Goal: Task Accomplishment & Management: Manage account settings

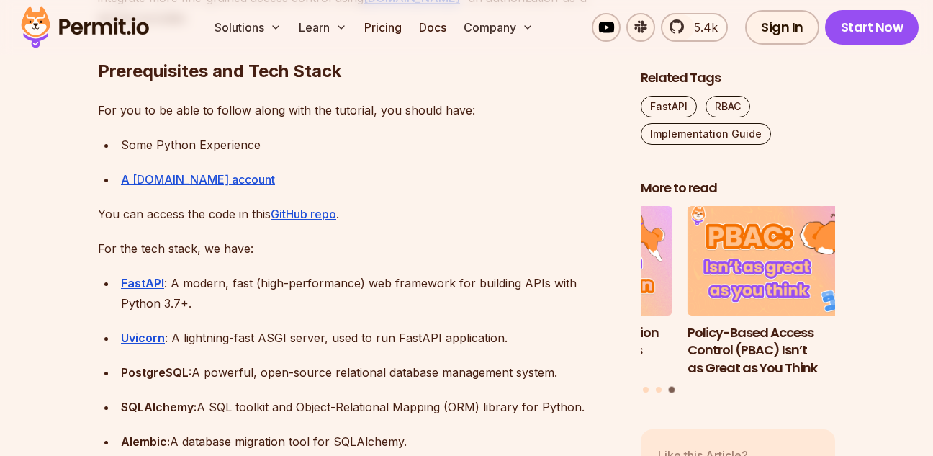
scroll to position [1382, 0]
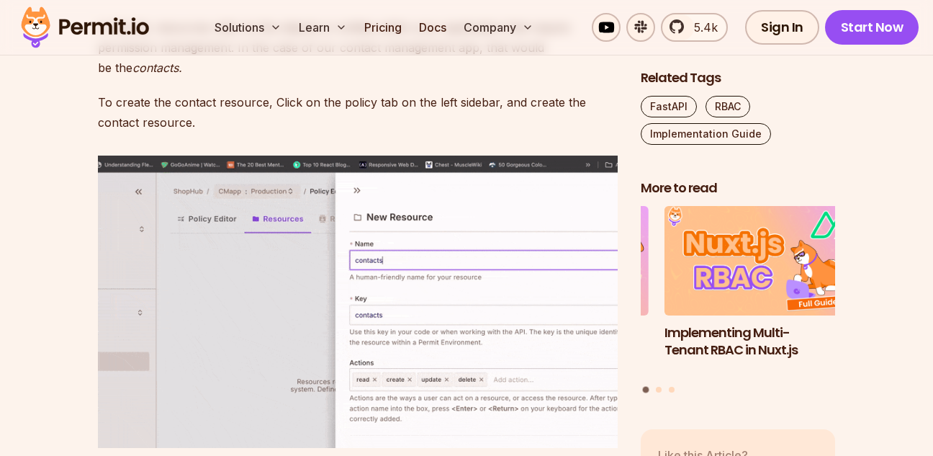
scroll to position [4490, 0]
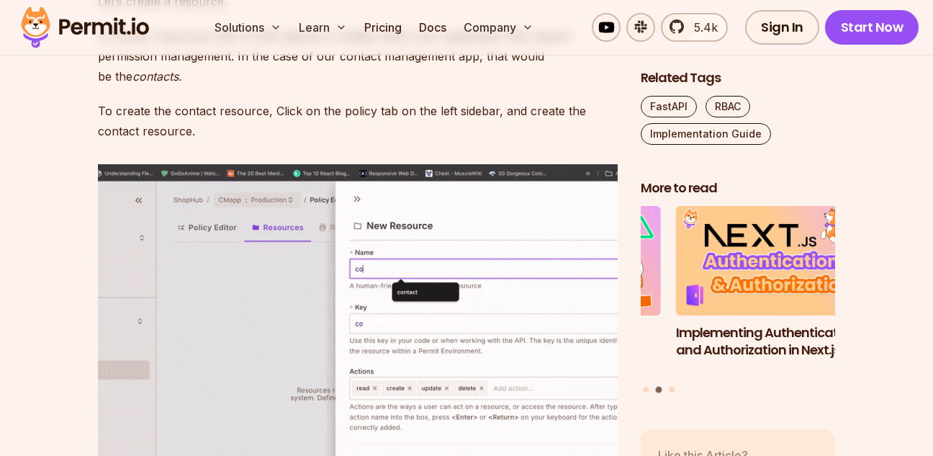
scroll to position [4577, 0]
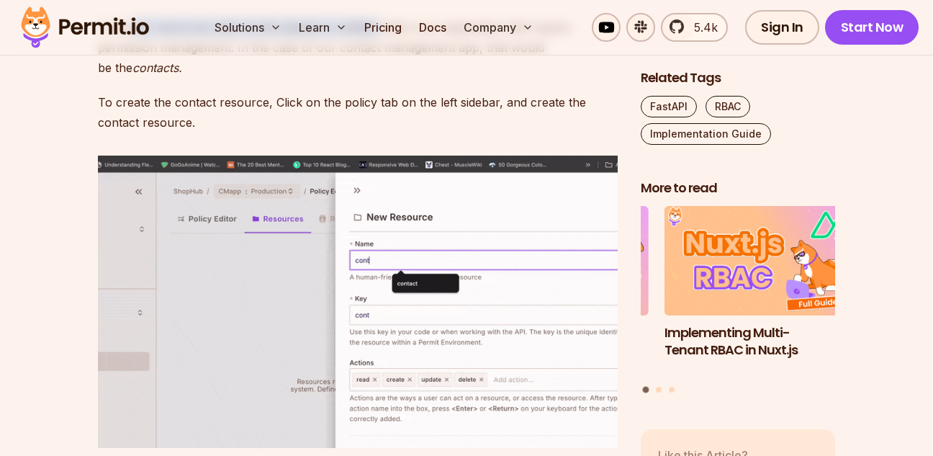
drag, startPoint x: 372, startPoint y: 234, endPoint x: 131, endPoint y: 225, distance: 241.2
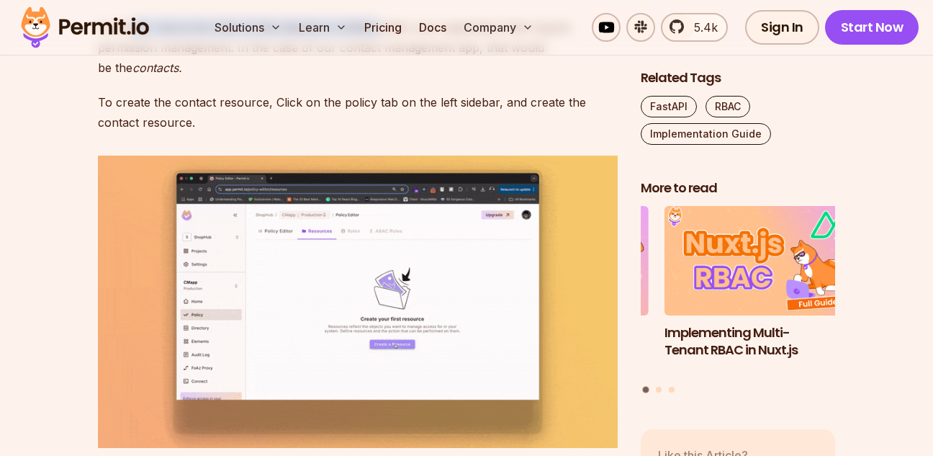
click at [131, 78] on p "In Permit, resources refer to the objects or entities within your application t…" at bounding box center [358, 47] width 520 height 60
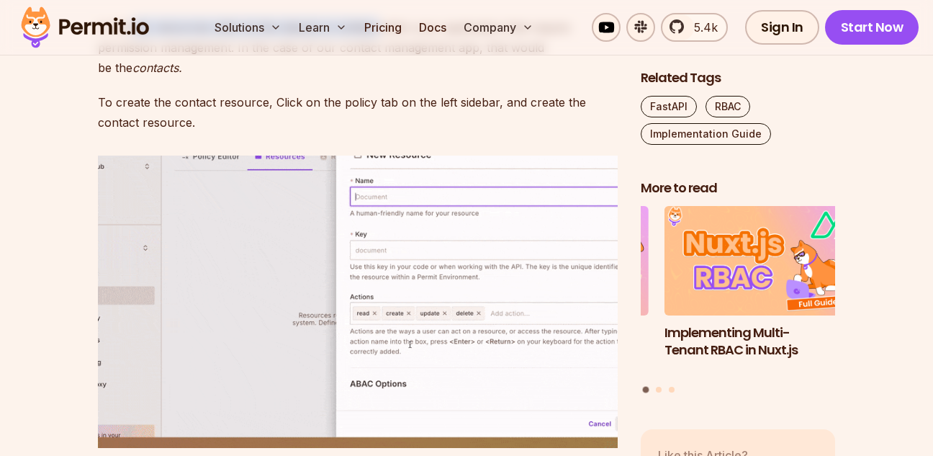
copy p "mit, resources refer to the objects or entities"
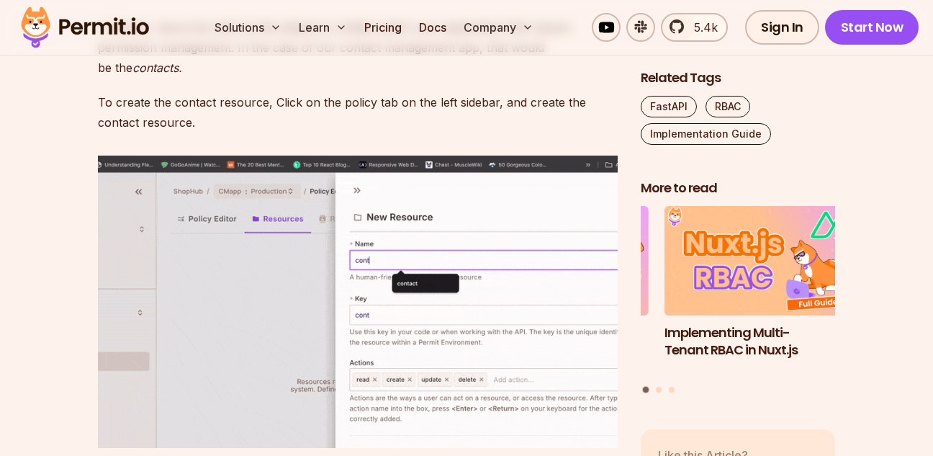
drag, startPoint x: 391, startPoint y: 257, endPoint x: 389, endPoint y: 279, distance: 22.4
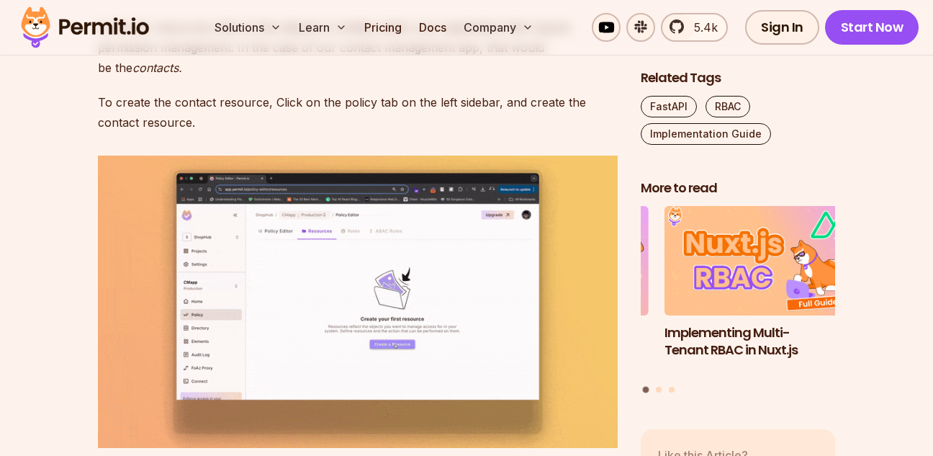
click at [391, 78] on p "In Permit, resources refer to the objects or entities within your application t…" at bounding box center [358, 47] width 520 height 60
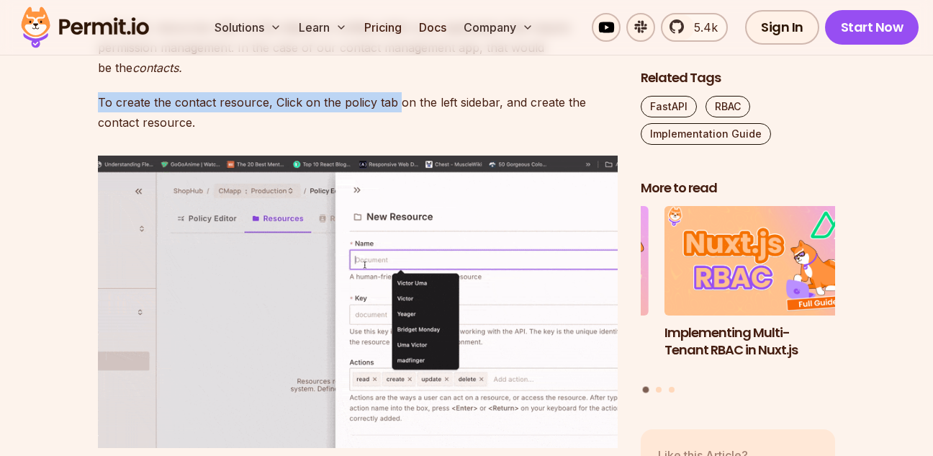
drag, startPoint x: 394, startPoint y: 310, endPoint x: 199, endPoint y: 297, distance: 194.7
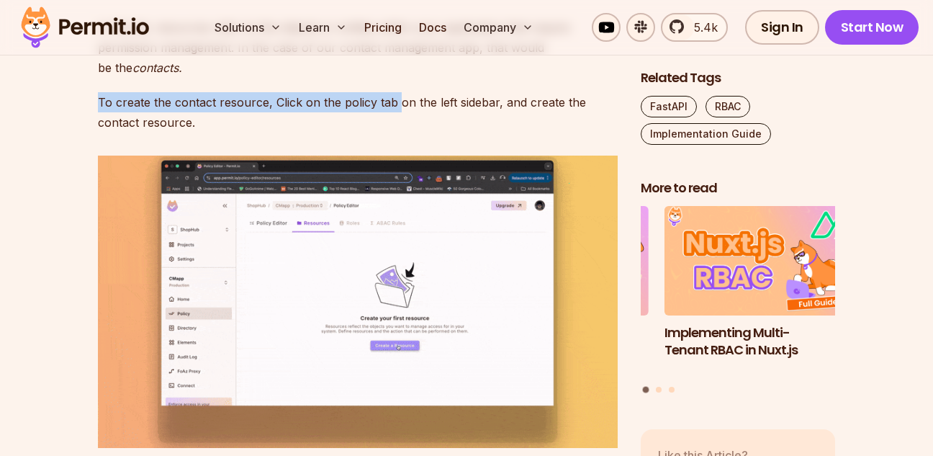
copy p "To create the contact resource, Click on the policy tab"
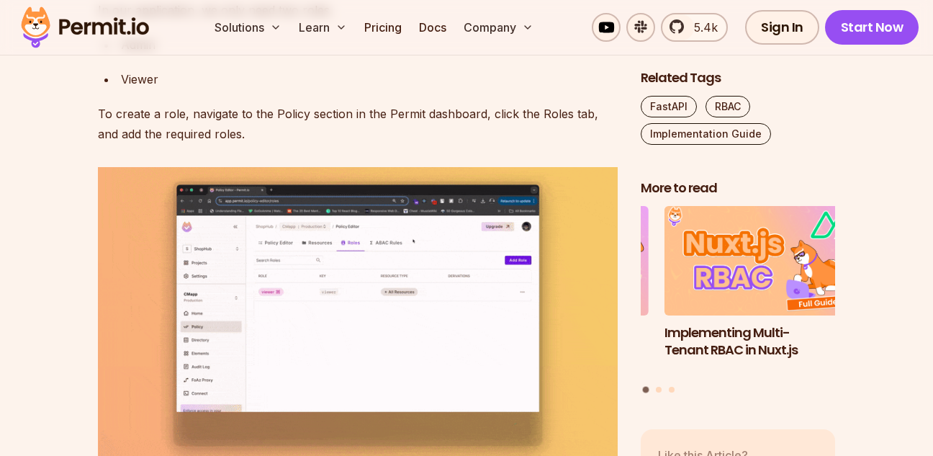
scroll to position [5181, 0]
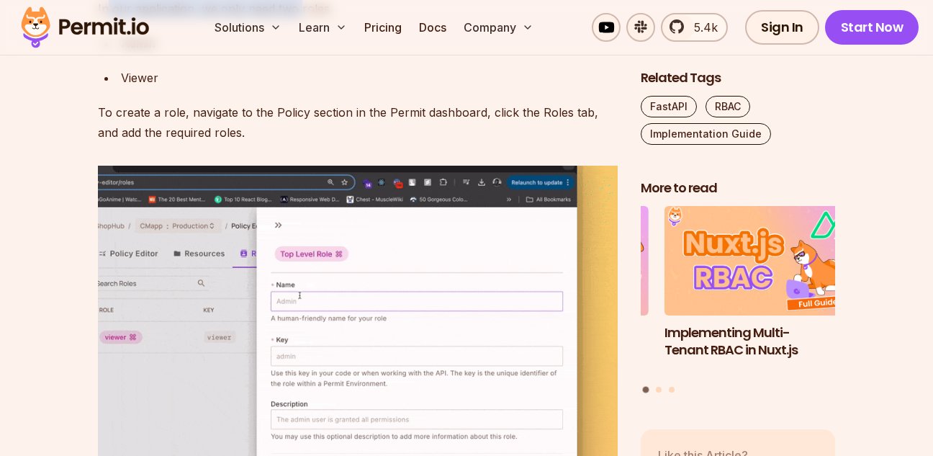
drag, startPoint x: 296, startPoint y: 213, endPoint x: 108, endPoint y: 221, distance: 188.7
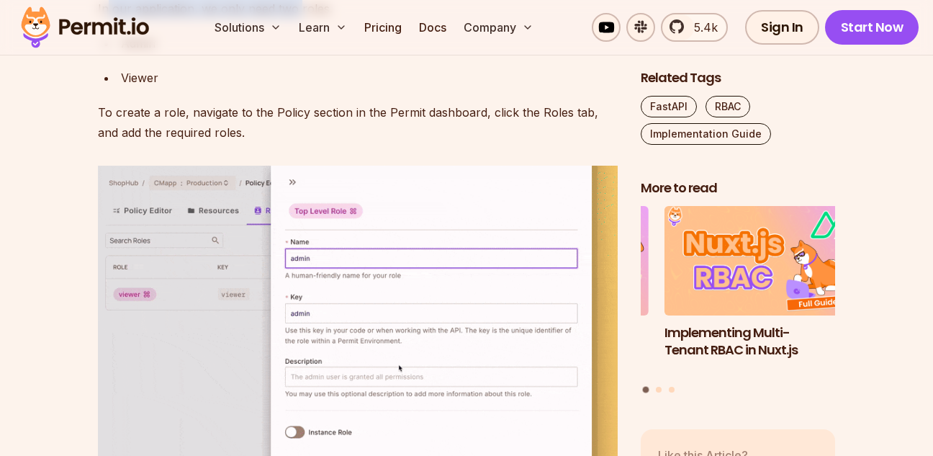
click at [108, 19] on p "In our application, we only need two roles." at bounding box center [358, 9] width 520 height 20
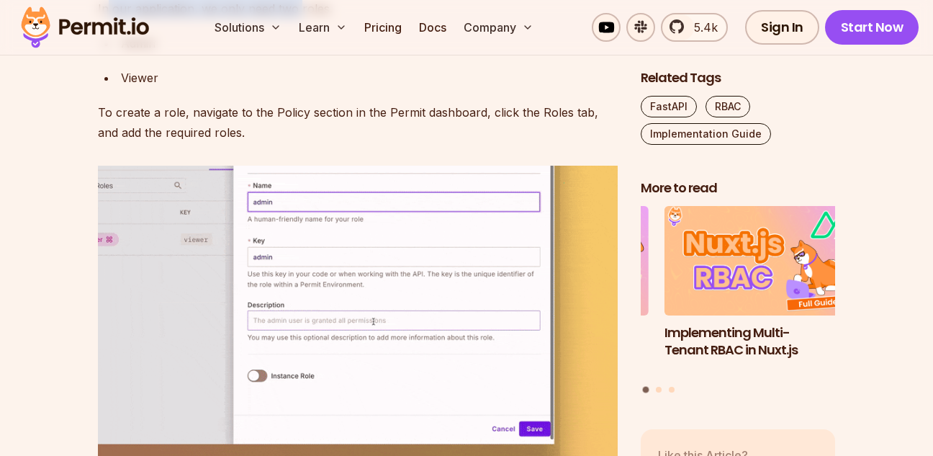
copy p "our application, we only need two"
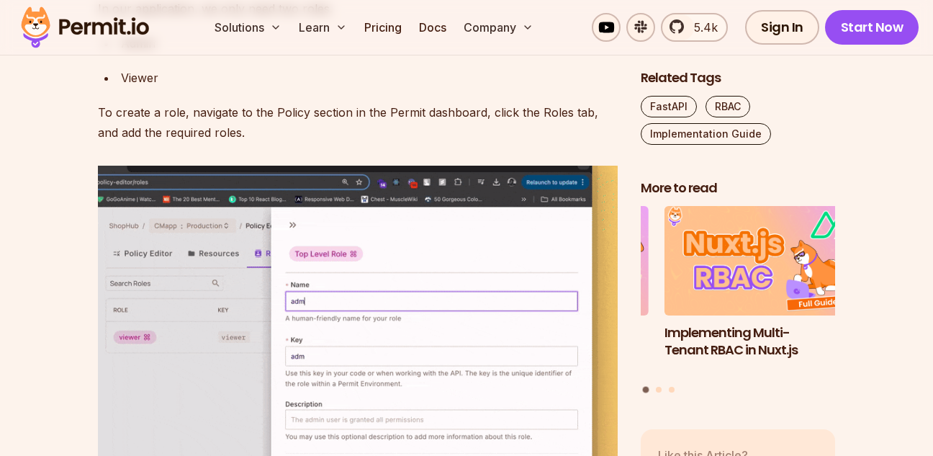
click at [415, 233] on div "Implementing RBAC (Role-Based Access Control) in a FastAPI application ensures …" at bounding box center [358, 318] width 520 height 9180
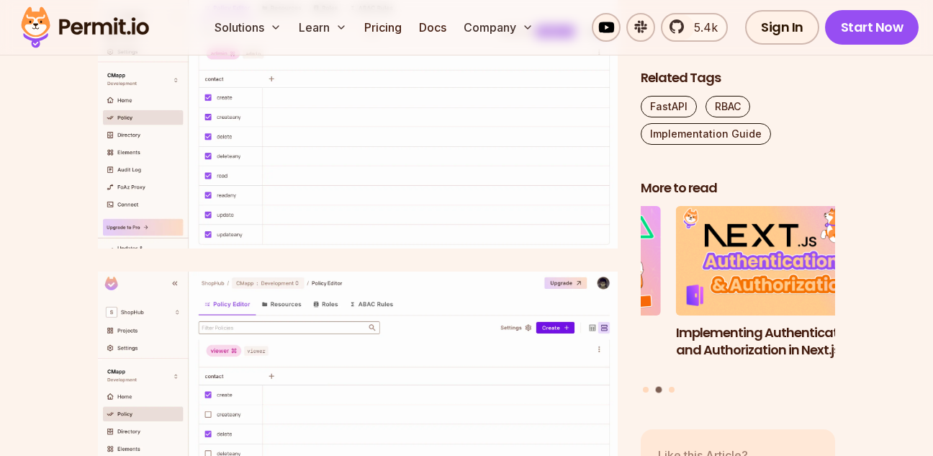
scroll to position [5786, 0]
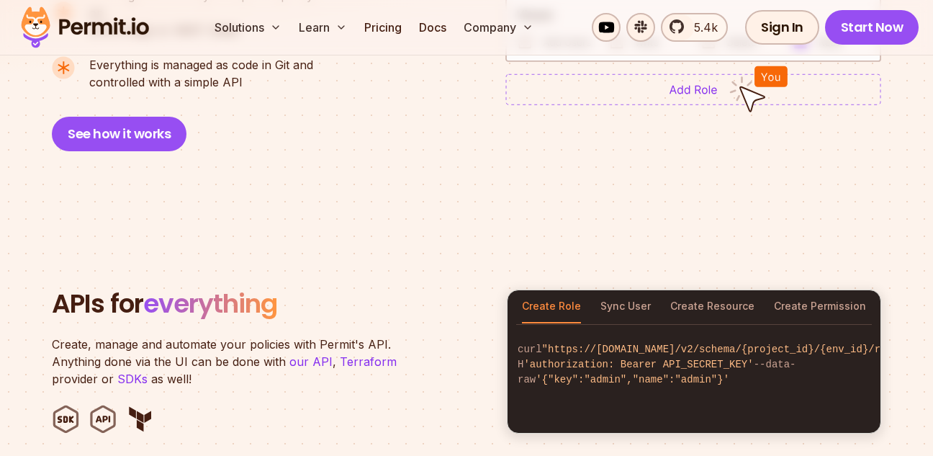
scroll to position [1295, 0]
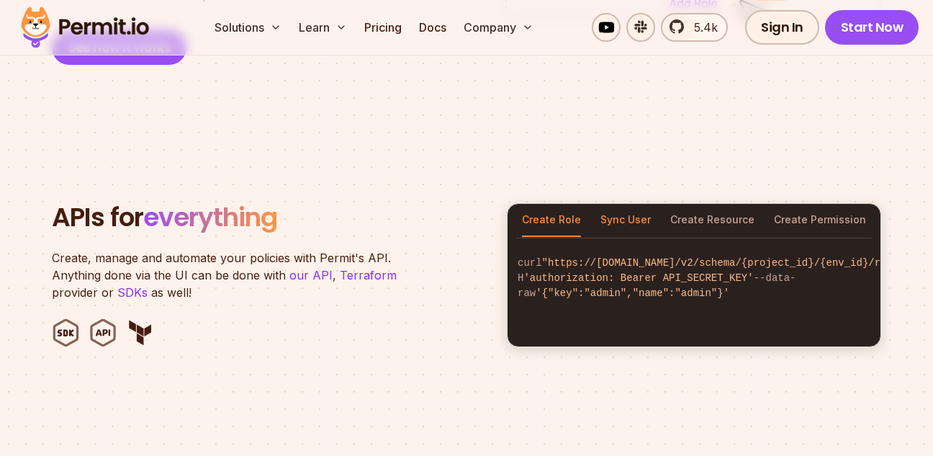
click at [638, 212] on button "Sync User" at bounding box center [625, 220] width 50 height 33
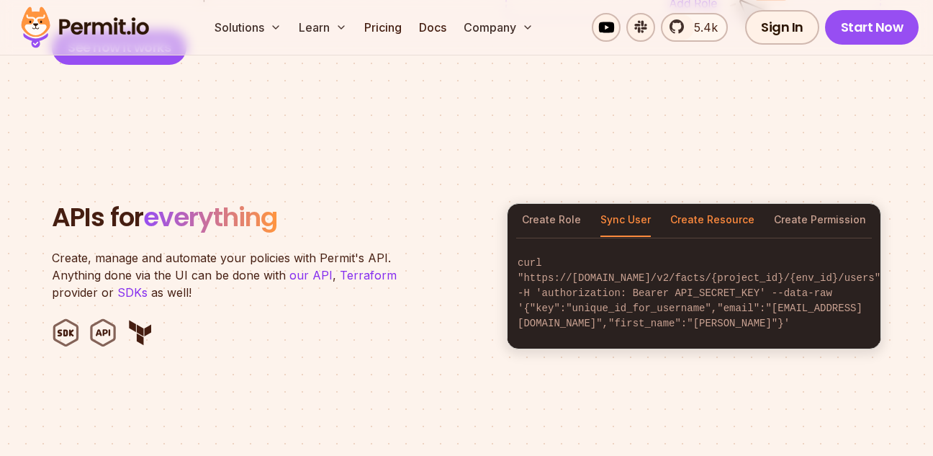
click at [722, 204] on button "Create Resource" at bounding box center [712, 220] width 84 height 33
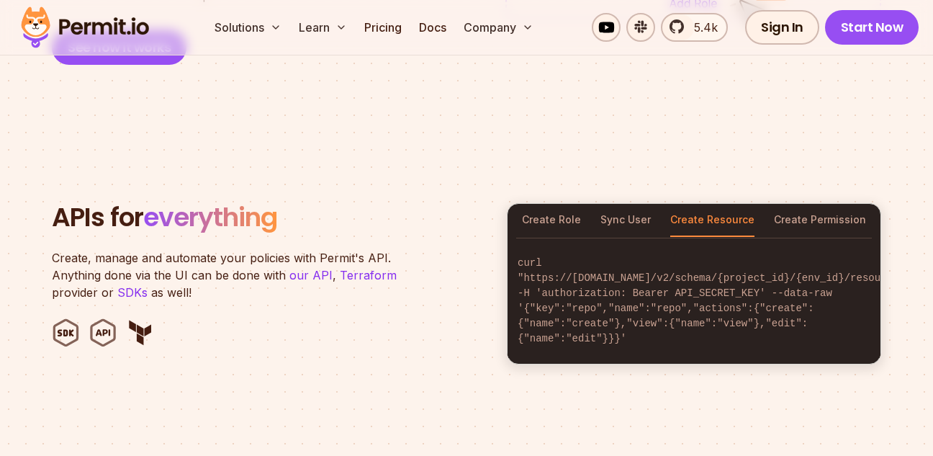
scroll to position [0, 40]
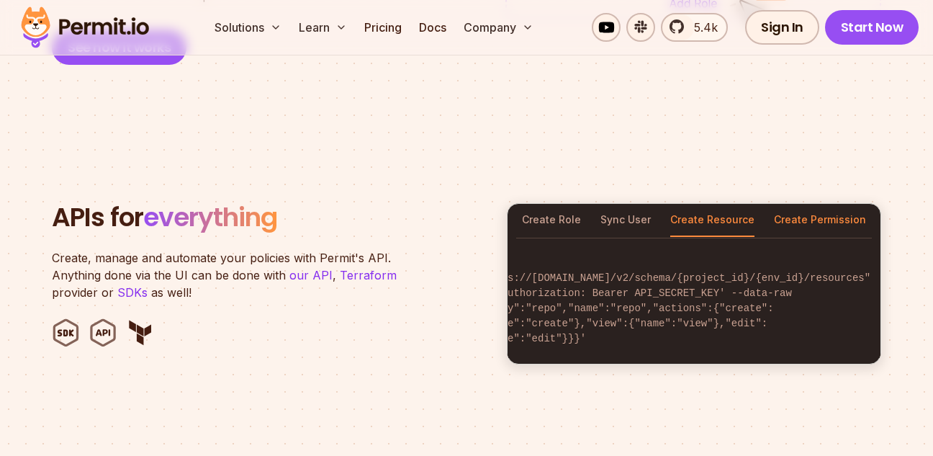
click at [811, 204] on button "Create Permission" at bounding box center [820, 220] width 92 height 33
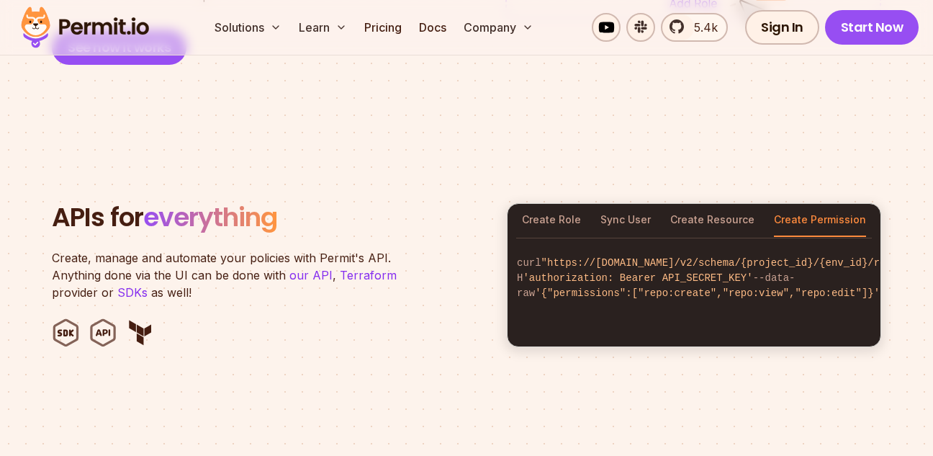
scroll to position [0, 0]
click at [723, 215] on button "Create Resource" at bounding box center [712, 220] width 84 height 33
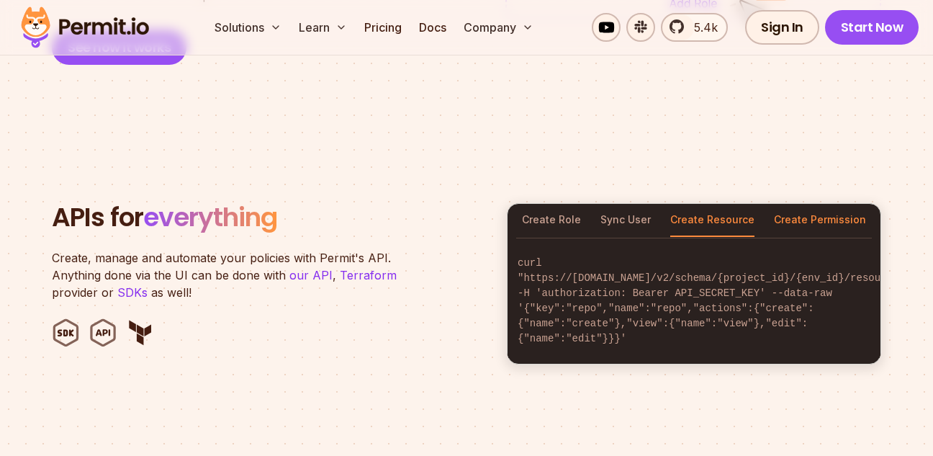
click at [805, 204] on button "Create Permission" at bounding box center [820, 220] width 92 height 33
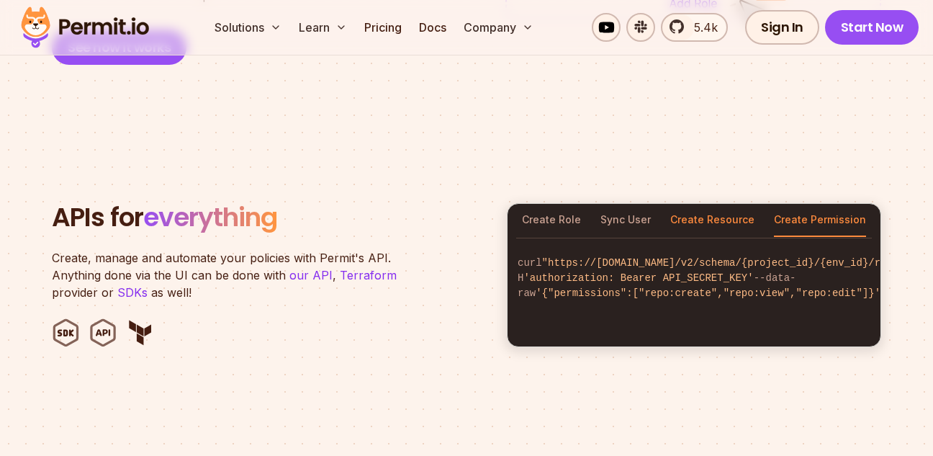
click at [739, 204] on button "Create Resource" at bounding box center [712, 220] width 84 height 33
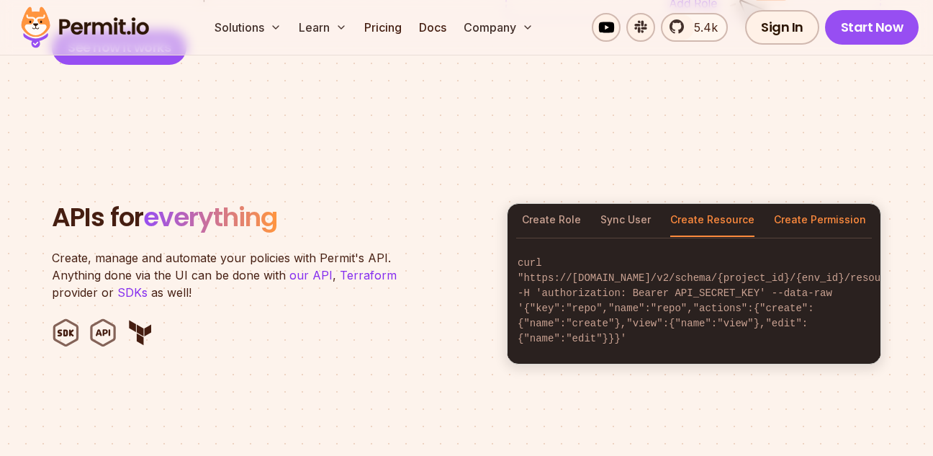
click at [827, 204] on button "Create Permission" at bounding box center [820, 220] width 92 height 33
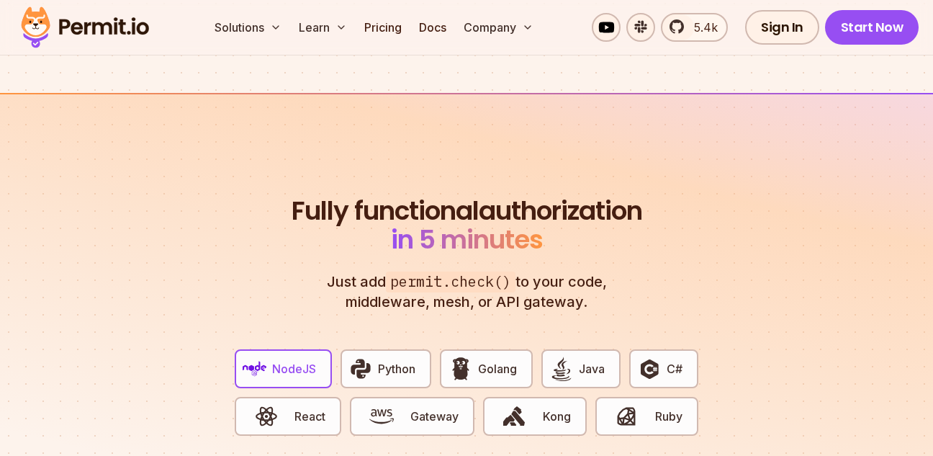
scroll to position [2591, 0]
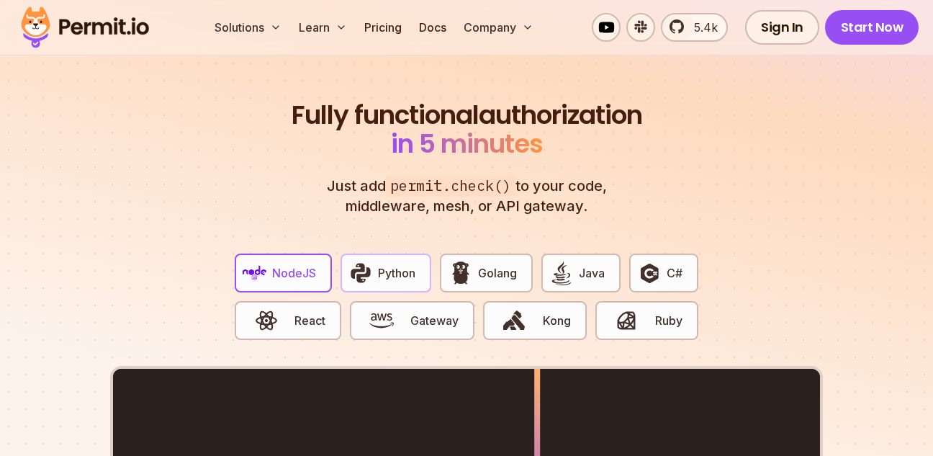
click at [404, 264] on span "Python" at bounding box center [396, 272] width 37 height 17
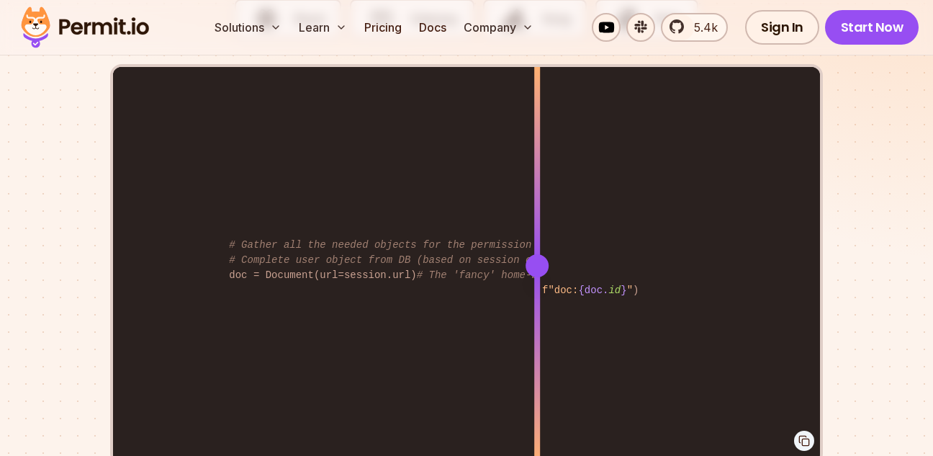
scroll to position [2850, 0]
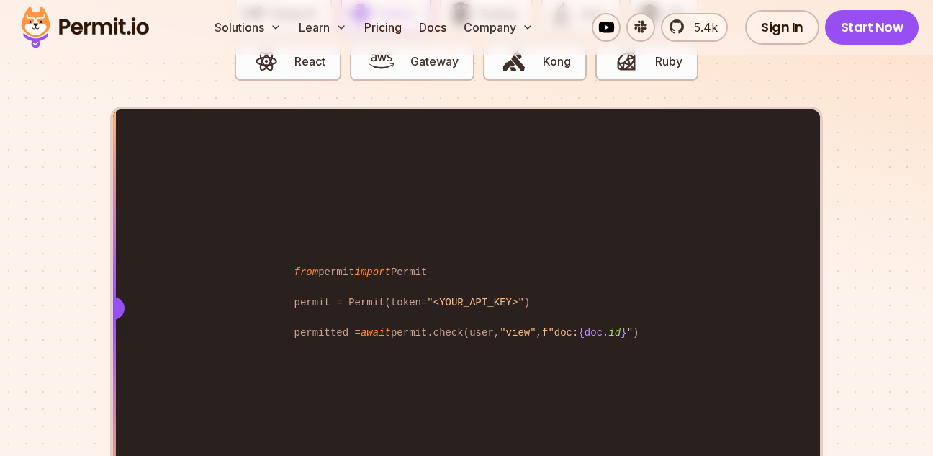
drag, startPoint x: 538, startPoint y: 289, endPoint x: 73, endPoint y: 301, distance: 464.3
click at [73, 301] on section "Fully functional authorization in 5 minutes Just add permit.check() to your cod…" at bounding box center [466, 187] width 933 height 899
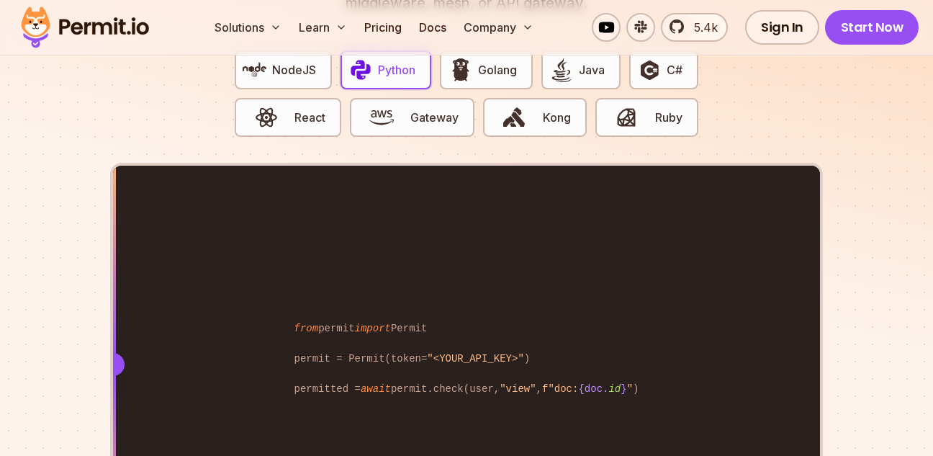
scroll to position [2763, 0]
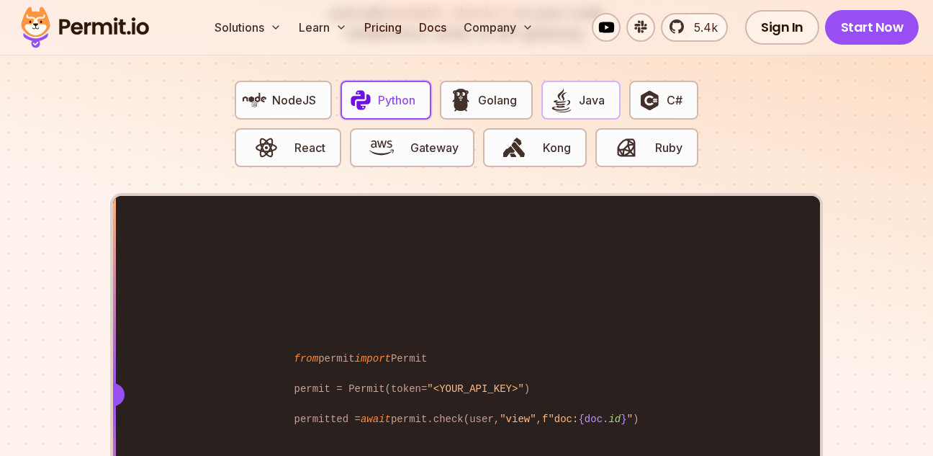
click at [581, 91] on span "Java" at bounding box center [592, 99] width 26 height 17
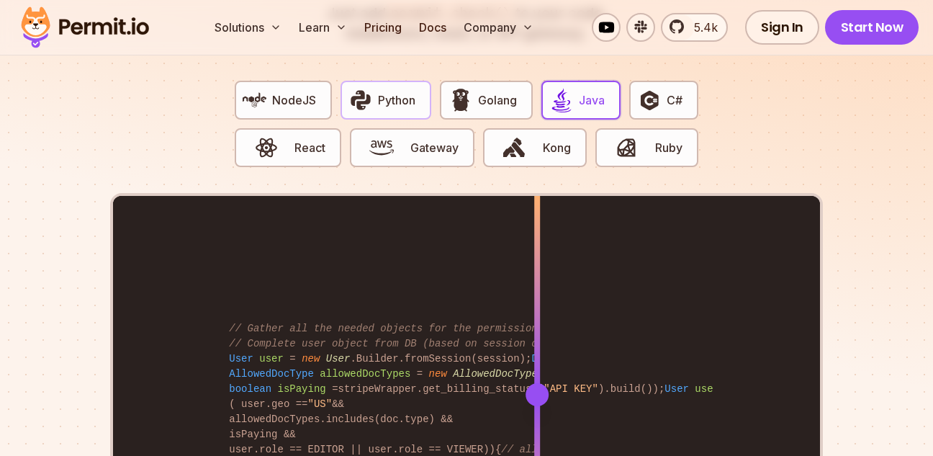
click at [406, 91] on span "Python" at bounding box center [396, 99] width 37 height 17
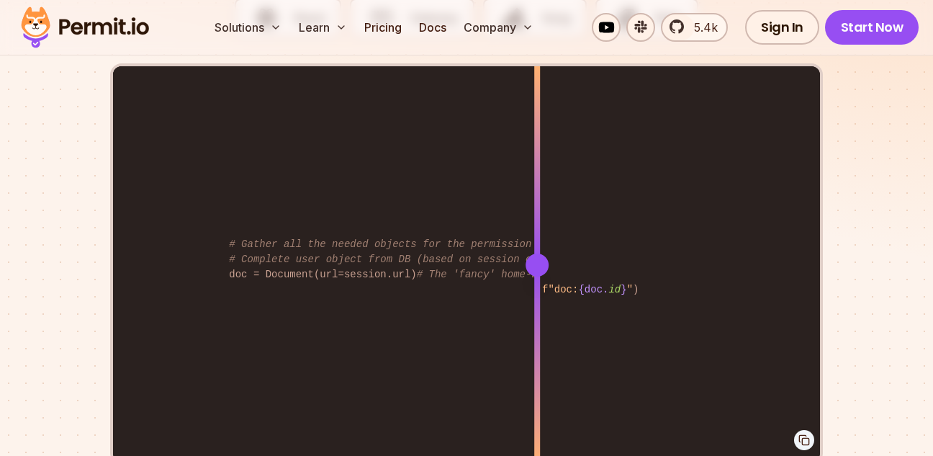
scroll to position [2936, 0]
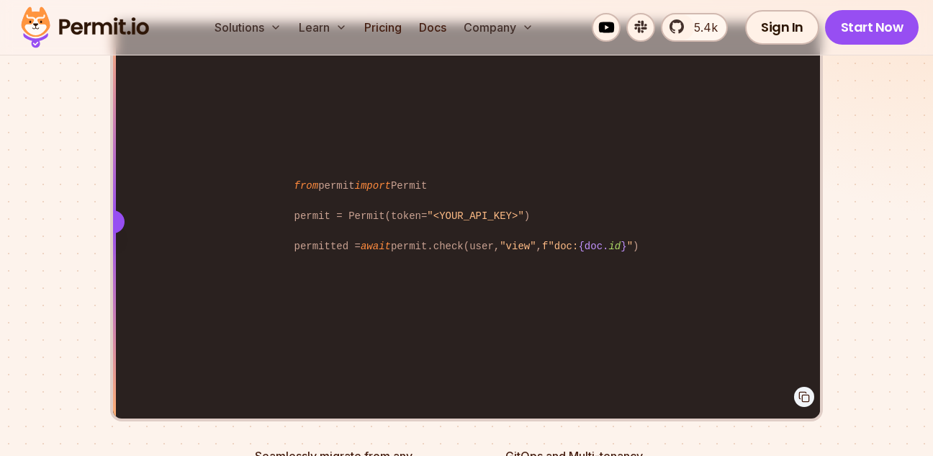
drag, startPoint x: 534, startPoint y: 204, endPoint x: 47, endPoint y: 212, distance: 487.3
click at [47, 212] on section "Fully functional authorization in 5 minutes Just add permit.check() to your cod…" at bounding box center [466, 101] width 933 height 899
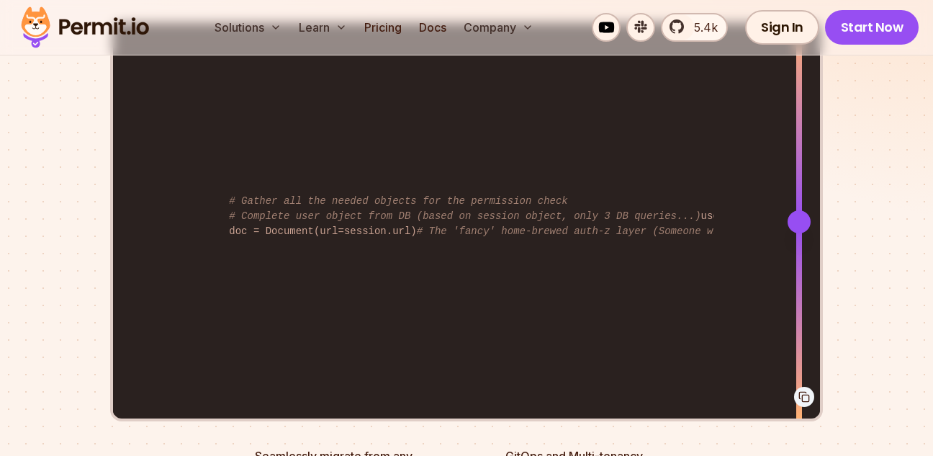
drag, startPoint x: 115, startPoint y: 208, endPoint x: 799, endPoint y: 222, distance: 683.8
click at [799, 222] on div at bounding box center [799, 221] width 6 height 397
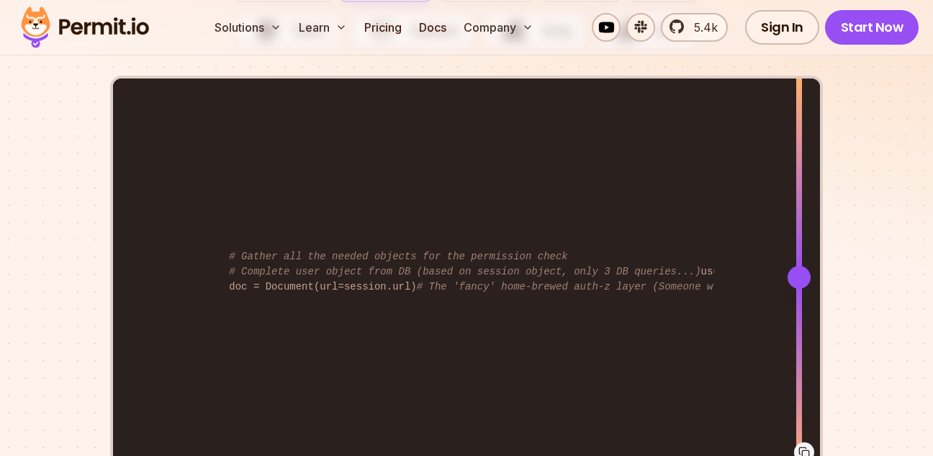
scroll to position [2850, 0]
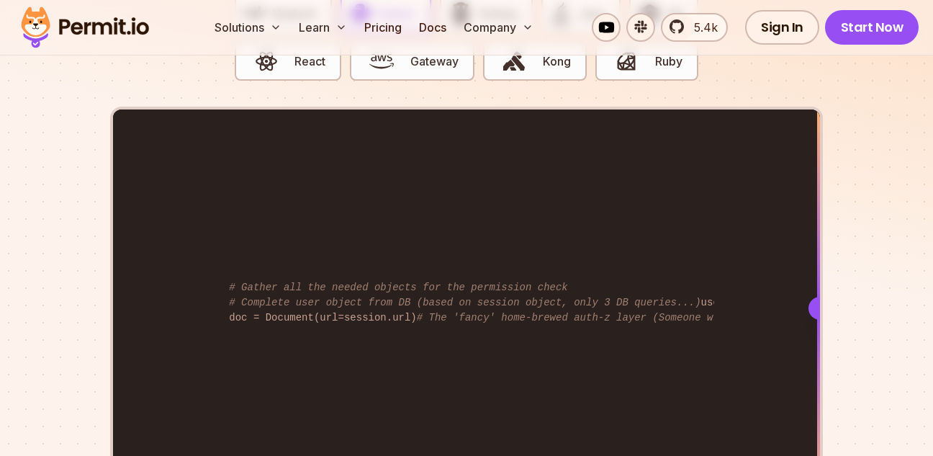
drag, startPoint x: 802, startPoint y: 292, endPoint x: 823, endPoint y: 297, distance: 21.5
click at [830, 292] on section "Fully functional authorization in 5 minutes Just add permit.check() to your cod…" at bounding box center [466, 187] width 933 height 899
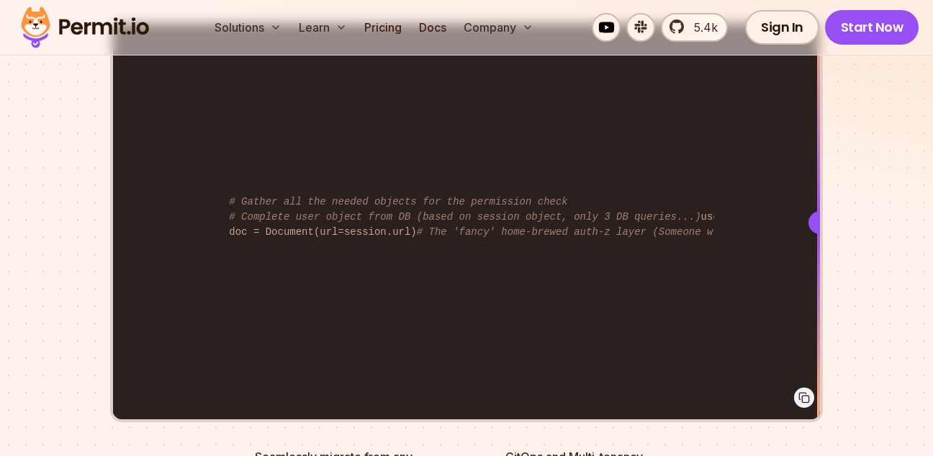
scroll to position [2936, 0]
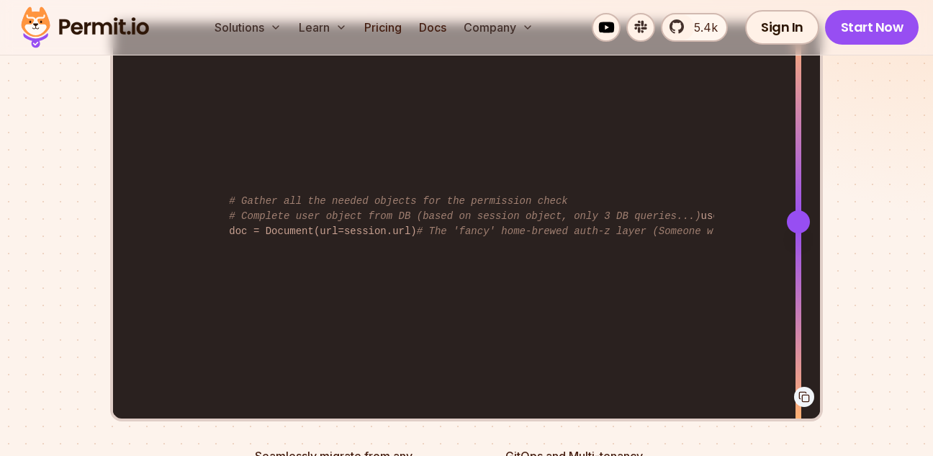
drag, startPoint x: 815, startPoint y: 206, endPoint x: 798, endPoint y: 214, distance: 19.3
click at [798, 214] on div at bounding box center [798, 221] width 23 height 23
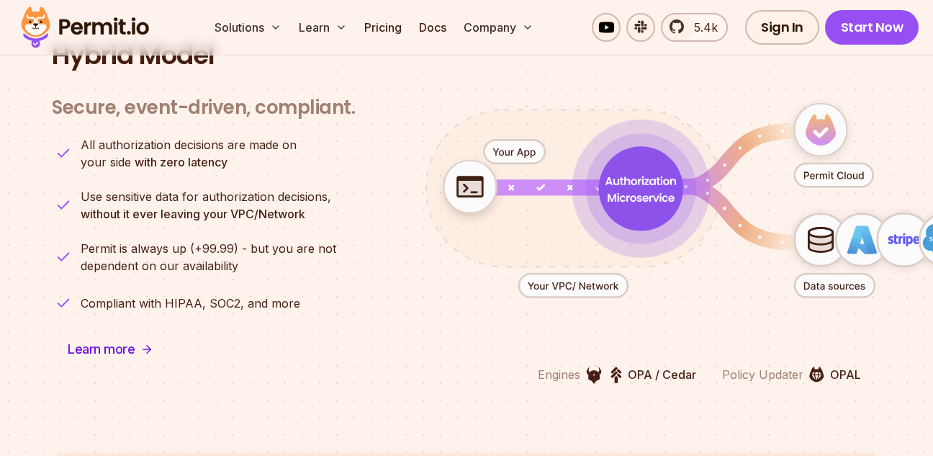
scroll to position [3541, 0]
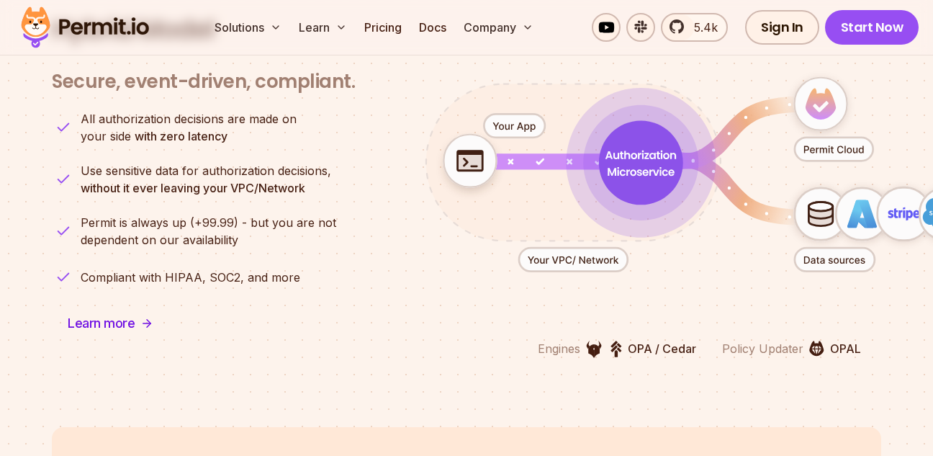
click at [651, 170] on icon "animation" at bounding box center [641, 162] width 84 height 84
click at [656, 161] on icon "animation" at bounding box center [641, 163] width 84 height 84
click at [646, 150] on icon "animation" at bounding box center [640, 163] width 82 height 82
click at [823, 99] on icon "animation" at bounding box center [820, 104] width 30 height 32
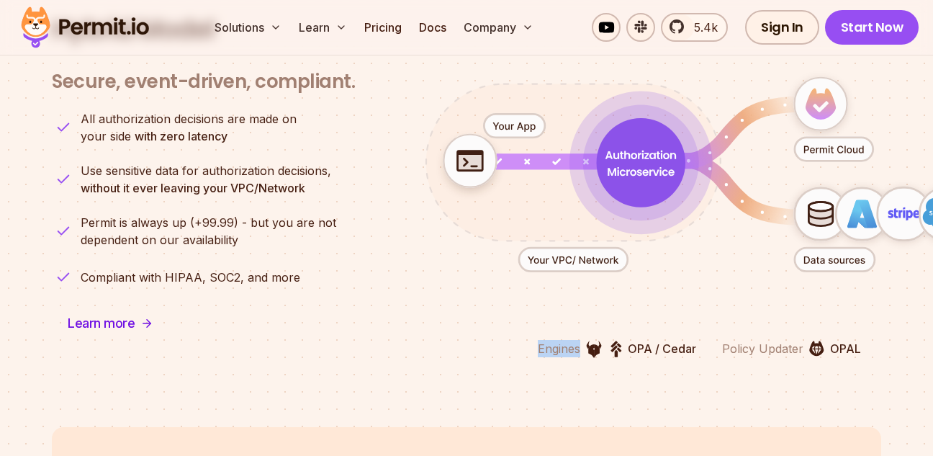
click at [823, 99] on icon "animation" at bounding box center [820, 104] width 30 height 32
click at [543, 263] on icon "animation" at bounding box center [699, 174] width 636 height 278
click at [553, 276] on icon "animation" at bounding box center [699, 174] width 636 height 278
click at [594, 290] on icon "animation" at bounding box center [699, 174] width 636 height 278
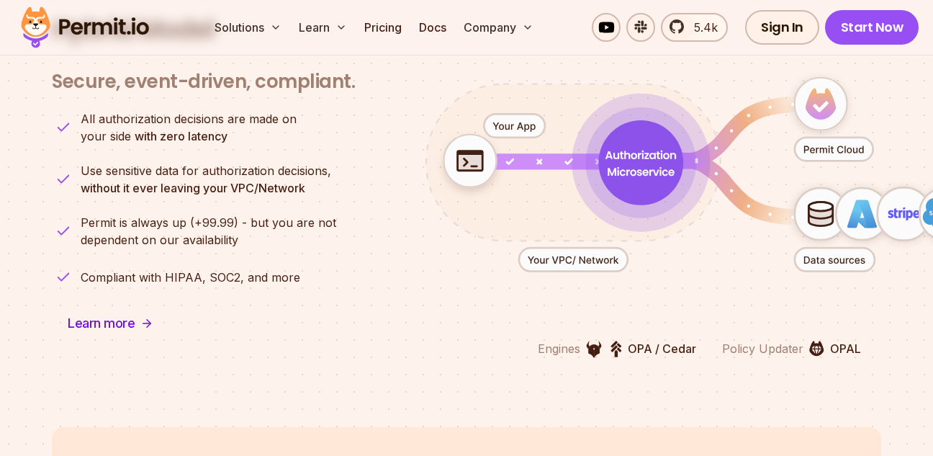
click at [430, 338] on div "Engines OPA / Cedar Policy Updater OPAL" at bounding box center [699, 205] width 636 height 305
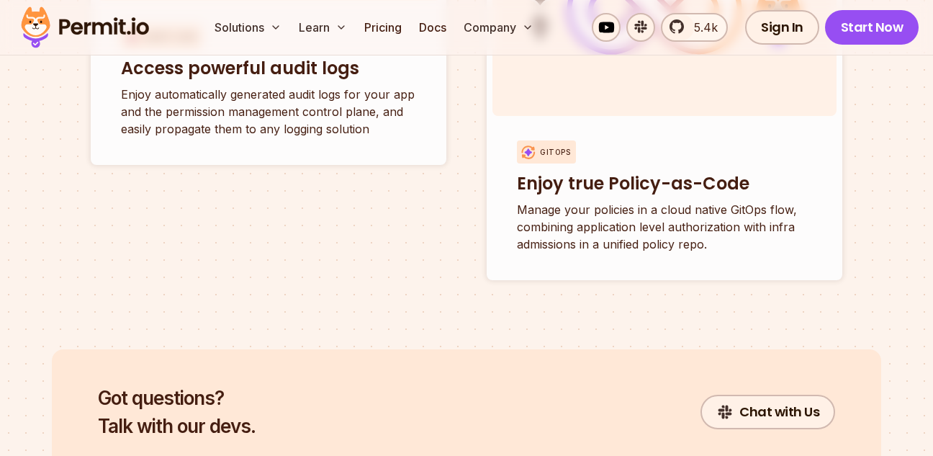
scroll to position [5884, 0]
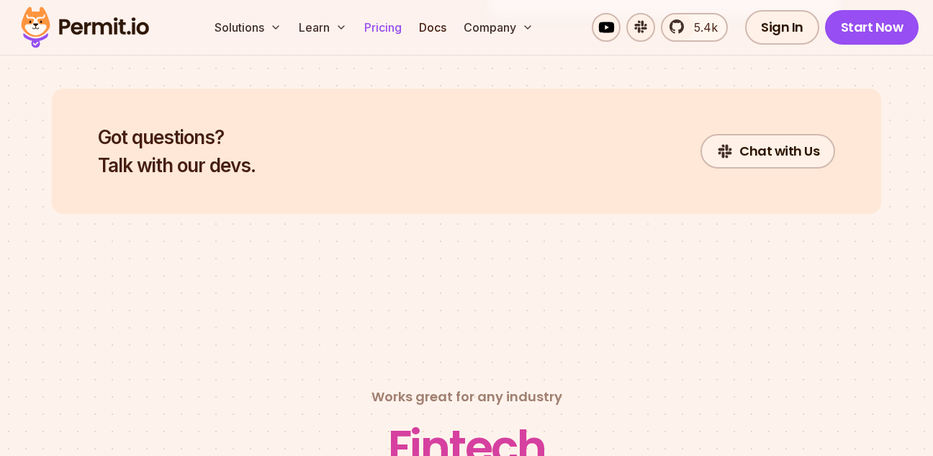
click at [402, 32] on link "Pricing" at bounding box center [382, 27] width 49 height 29
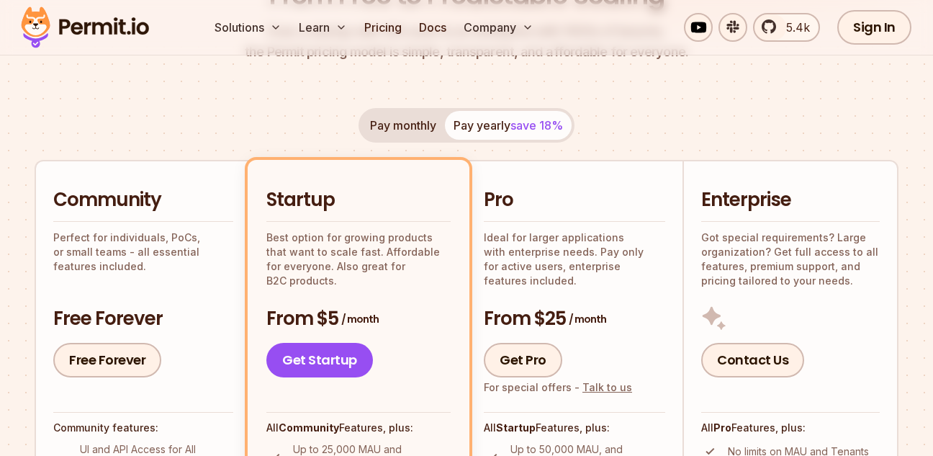
scroll to position [259, 0]
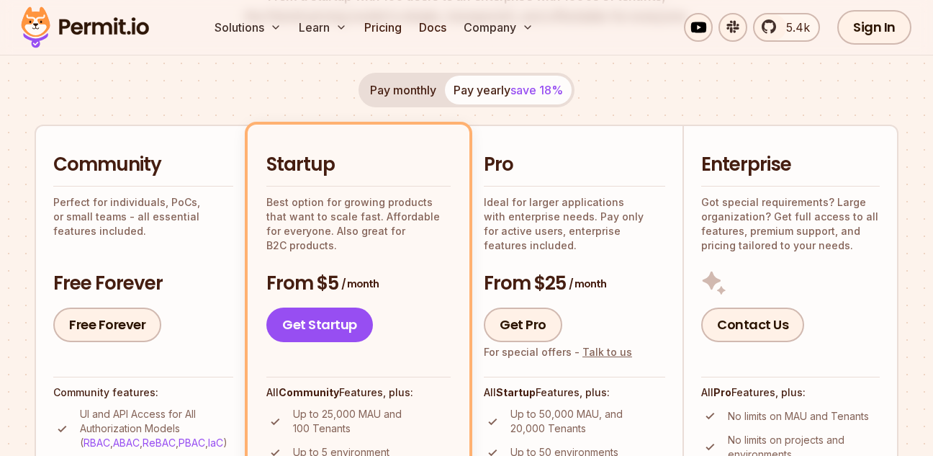
click at [74, 196] on p "Perfect for individuals, PoCs, or small teams - all essential features included." at bounding box center [143, 216] width 180 height 43
click at [128, 312] on link "Free Forever" at bounding box center [107, 324] width 108 height 35
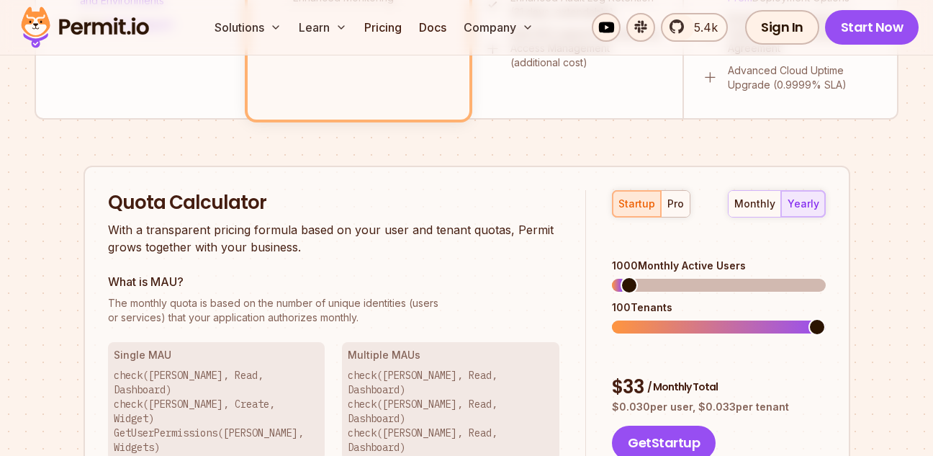
scroll to position [950, 0]
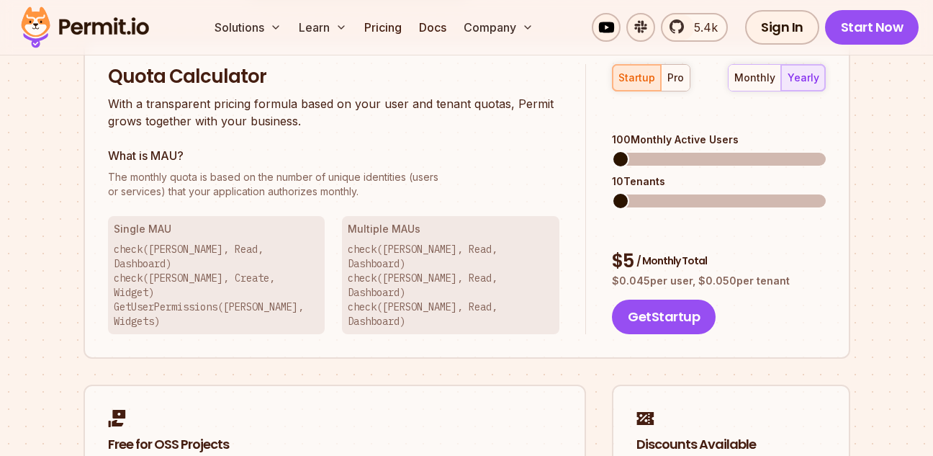
click at [612, 150] on span at bounding box center [620, 158] width 17 height 17
click at [638, 192] on span at bounding box center [641, 200] width 17 height 17
click at [745, 80] on div "monthly" at bounding box center [754, 78] width 41 height 14
click at [802, 81] on div "yearly" at bounding box center [803, 78] width 32 height 14
click at [756, 81] on div "monthly" at bounding box center [754, 78] width 41 height 14
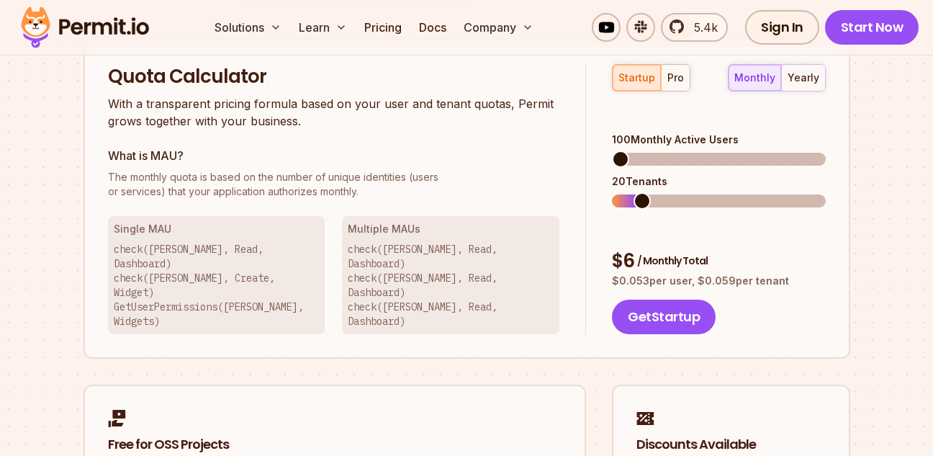
click at [633, 192] on span at bounding box center [641, 200] width 17 height 17
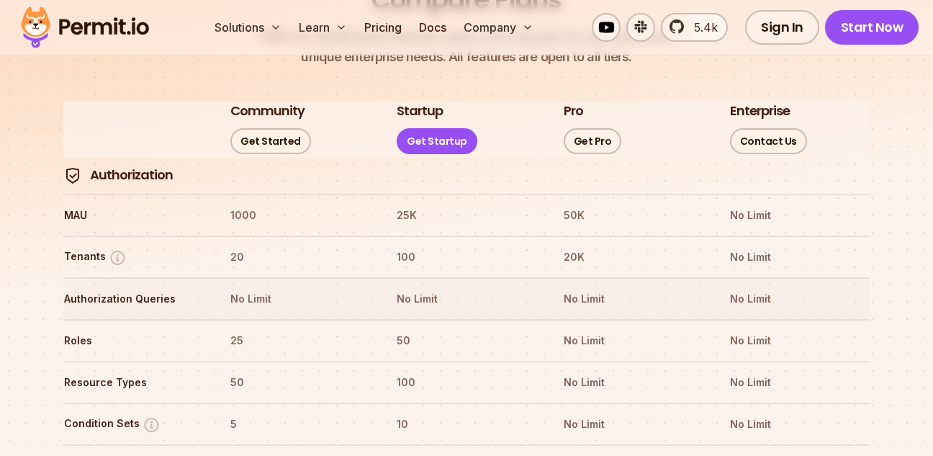
scroll to position [1727, 0]
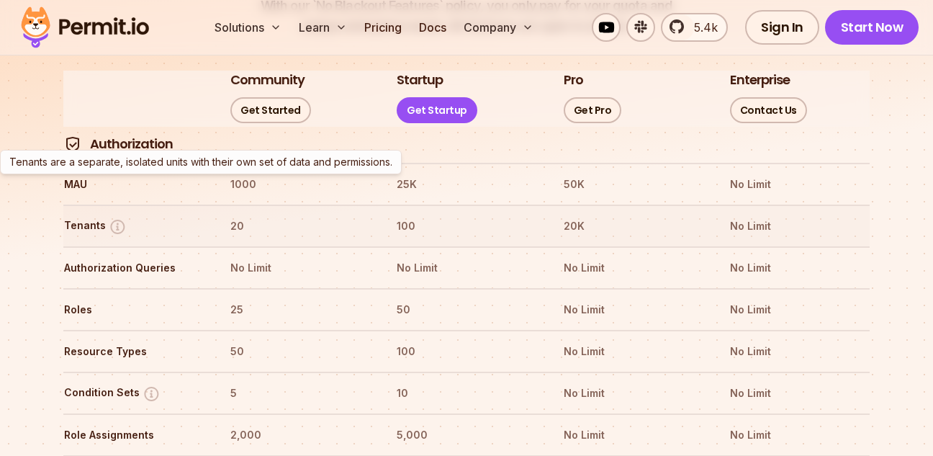
click at [116, 217] on img at bounding box center [118, 226] width 18 height 18
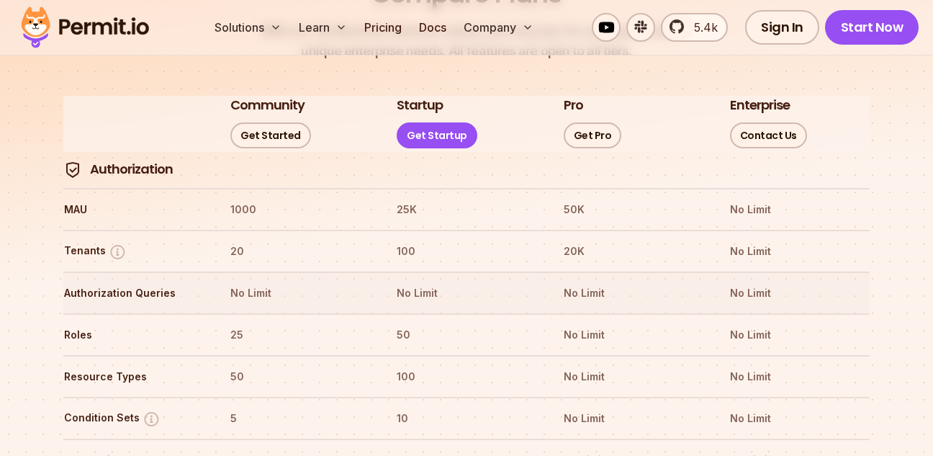
scroll to position [1707, 0]
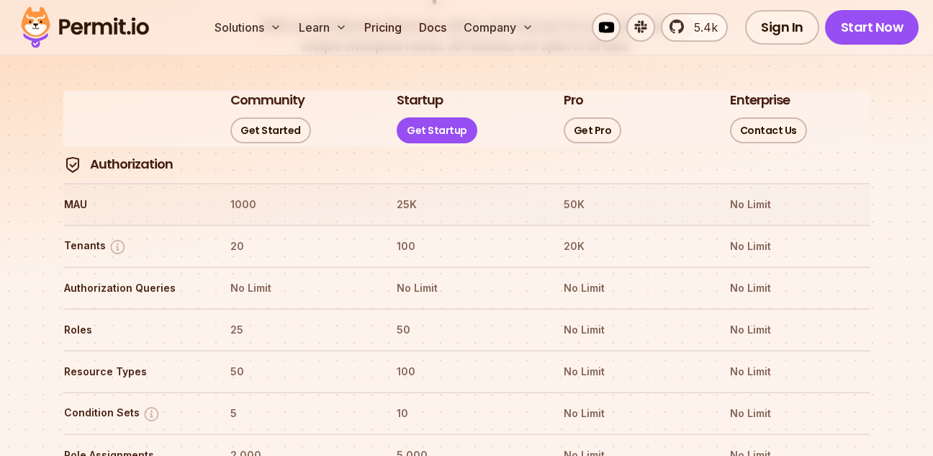
click at [300, 193] on th "1000" at bounding box center [300, 204] width 140 height 23
click at [441, 147] on tr "Authorization" at bounding box center [466, 165] width 806 height 36
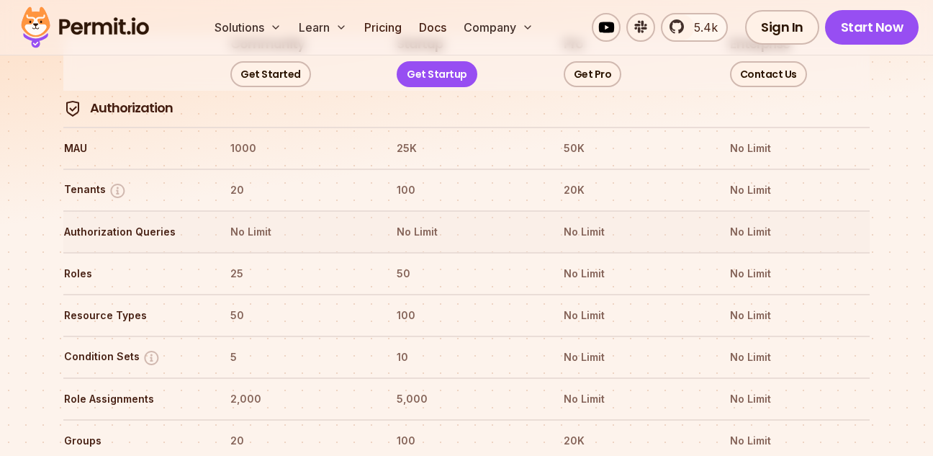
scroll to position [1793, 0]
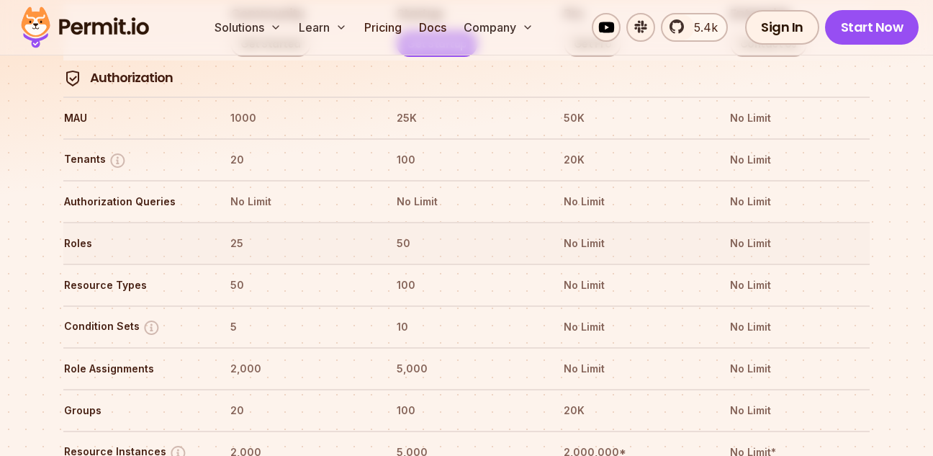
click at [279, 232] on th "25" at bounding box center [300, 243] width 140 height 23
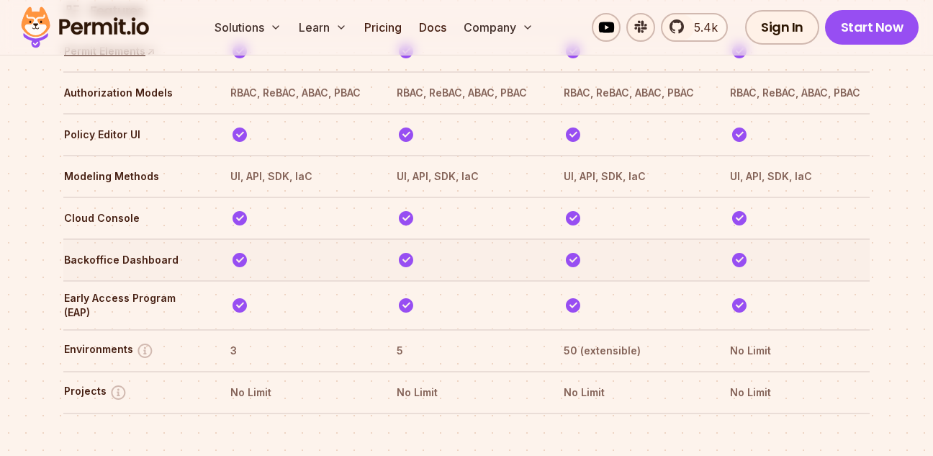
scroll to position [2311, 0]
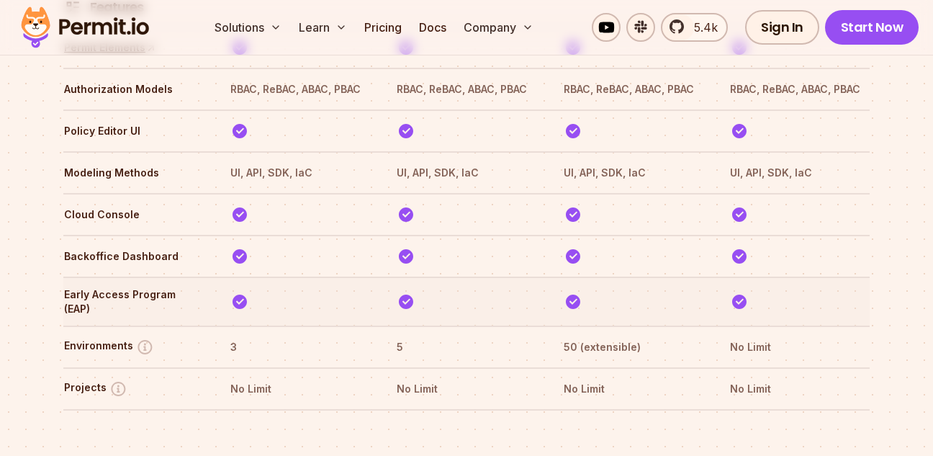
click at [243, 292] on img at bounding box center [239, 301] width 18 height 18
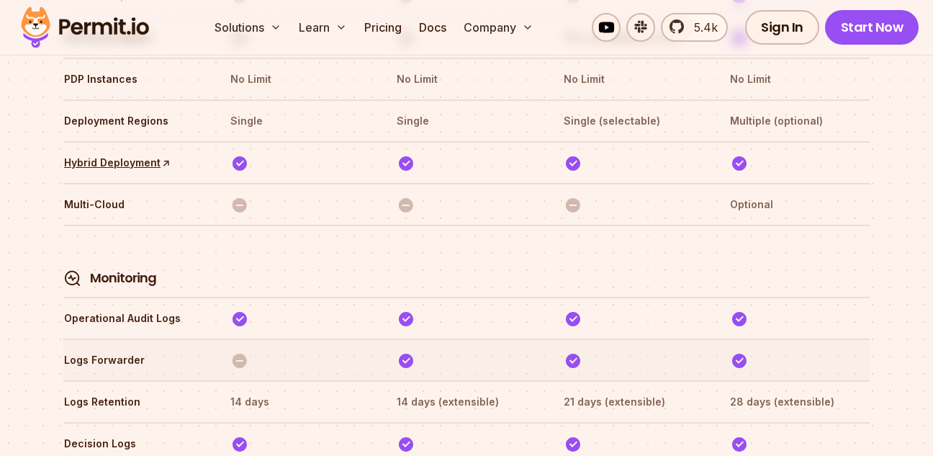
scroll to position [3693, 0]
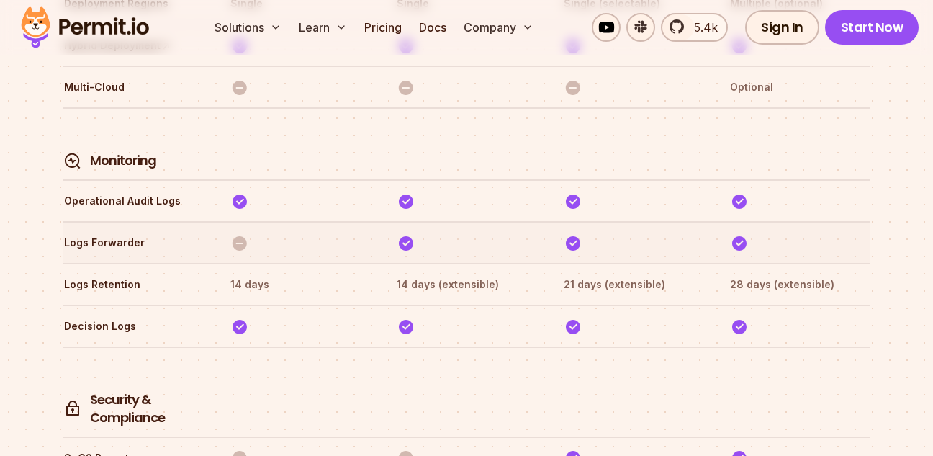
click at [239, 234] on img at bounding box center [239, 243] width 18 height 18
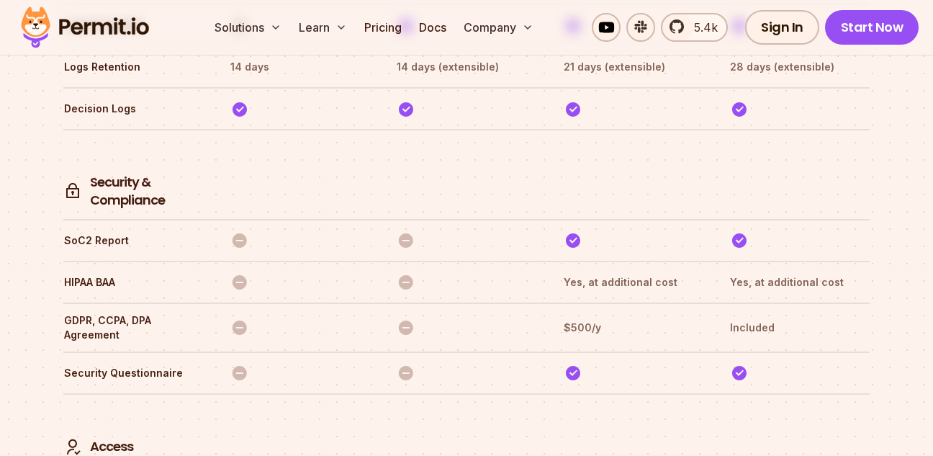
scroll to position [3866, 0]
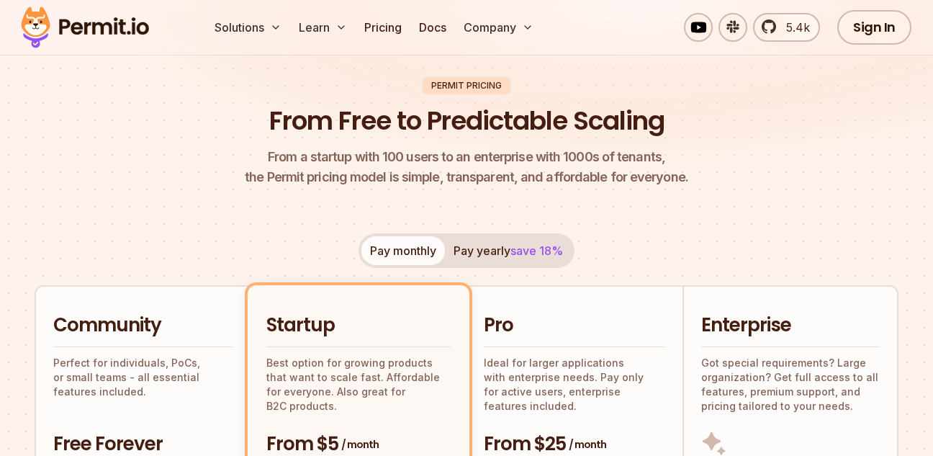
scroll to position [86, 0]
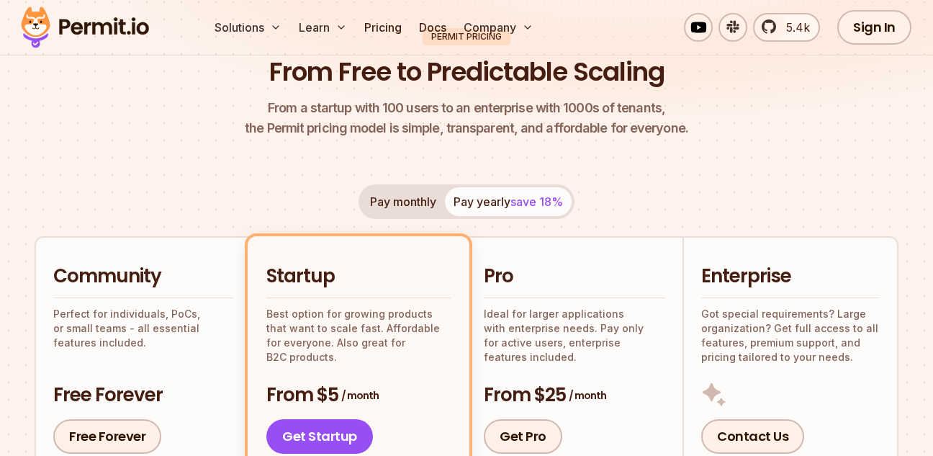
scroll to position [259, 0]
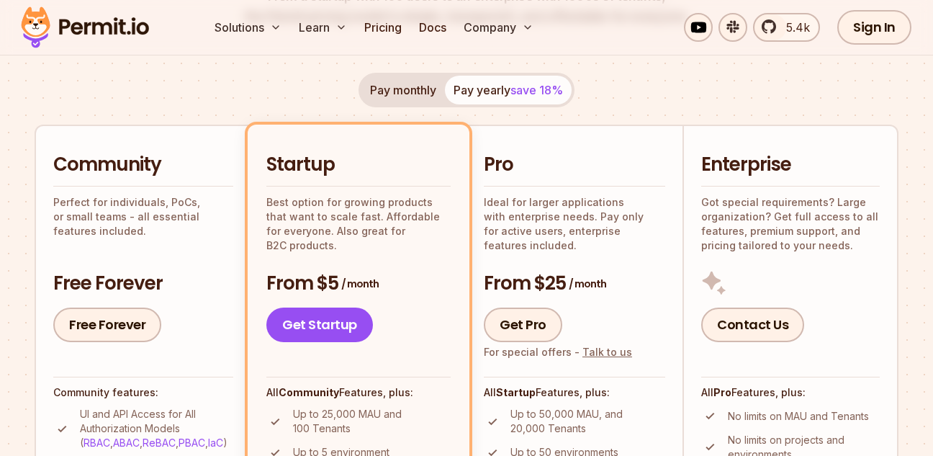
click at [176, 185] on div "Community Perfect for individuals, PoCs, or small teams - all essential feature…" at bounding box center [143, 195] width 180 height 86
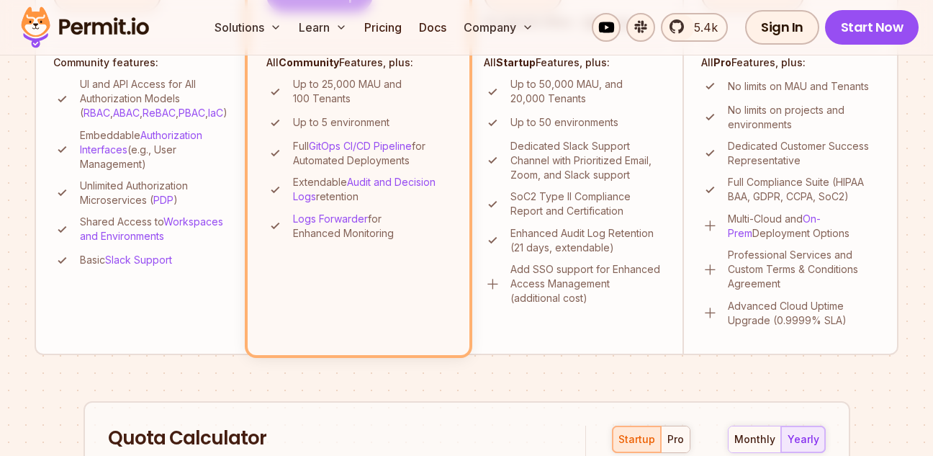
scroll to position [604, 0]
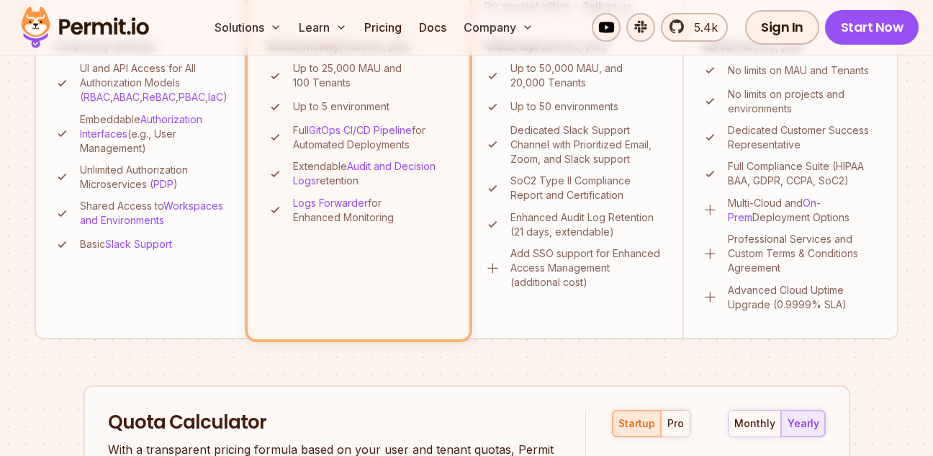
click at [230, 296] on li "Community Perfect for individuals, PoCs, or small teams - all essential feature…" at bounding box center [143, 58] width 216 height 559
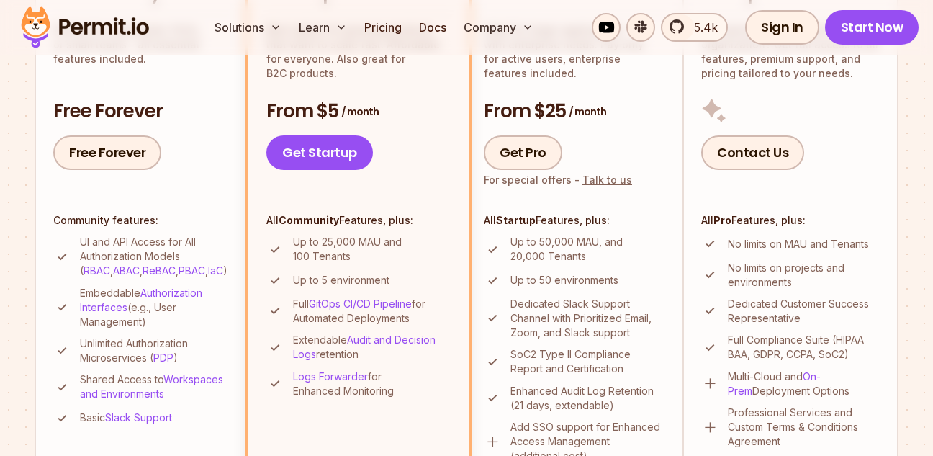
scroll to position [432, 0]
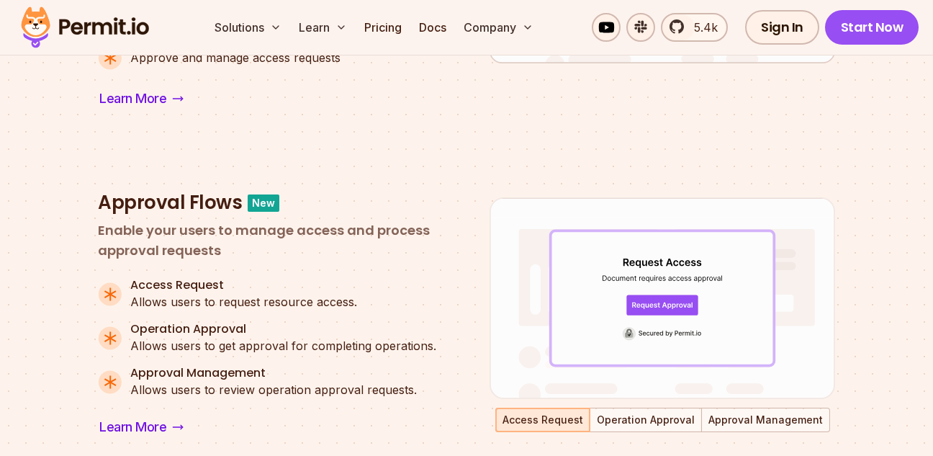
scroll to position [864, 0]
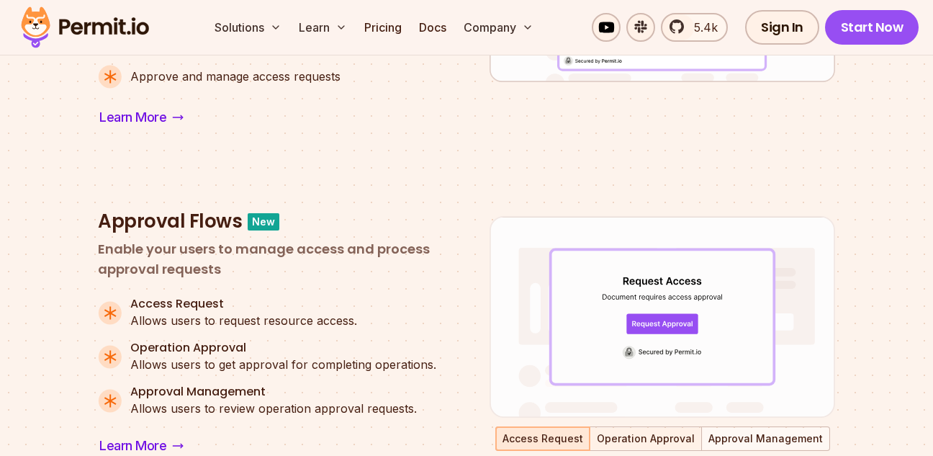
click at [648, 437] on button "Operation Approval" at bounding box center [645, 438] width 109 height 22
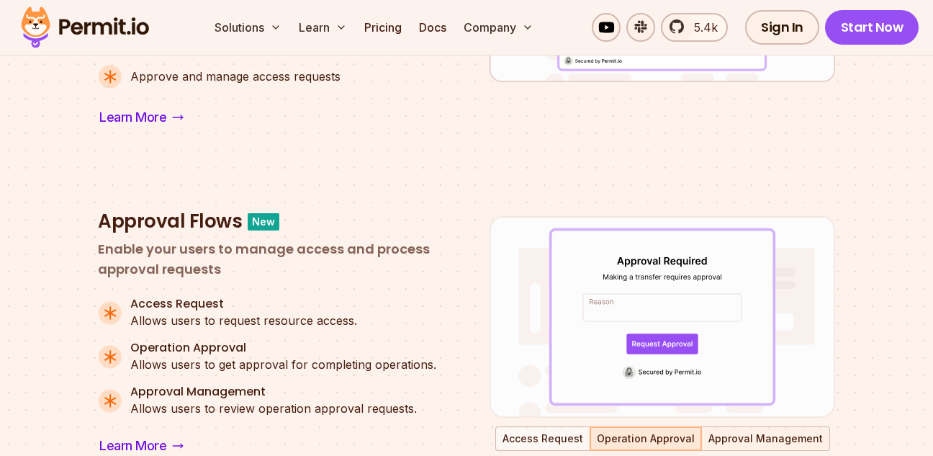
click at [759, 446] on button "Approval Management" at bounding box center [765, 438] width 126 height 22
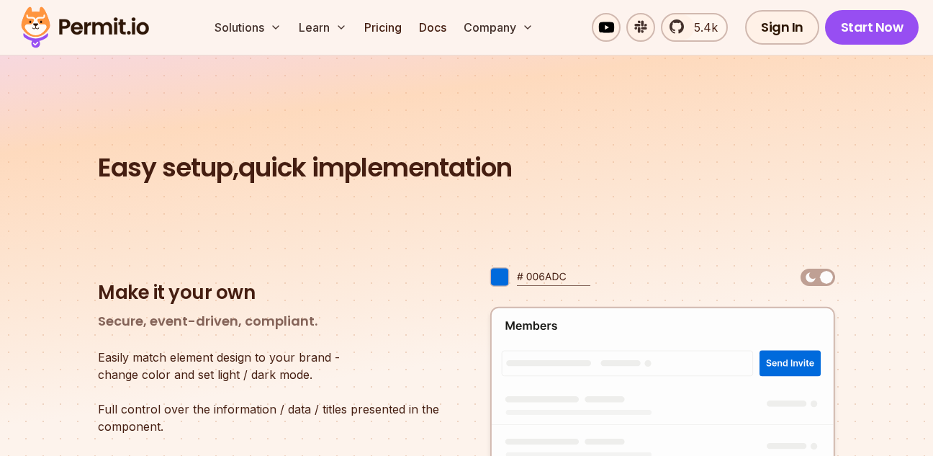
scroll to position [1986, 0]
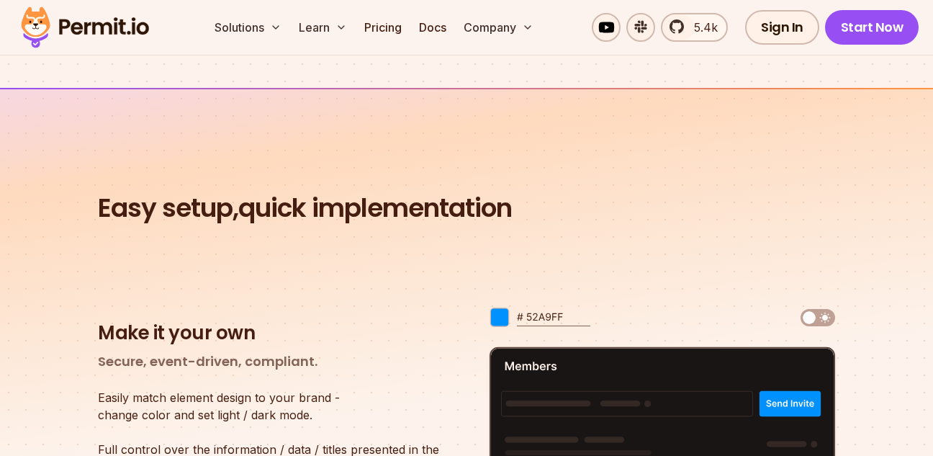
click at [811, 317] on div at bounding box center [817, 317] width 35 height 17
click at [812, 317] on img at bounding box center [808, 317] width 17 height 17
click at [820, 316] on img at bounding box center [817, 317] width 35 height 17
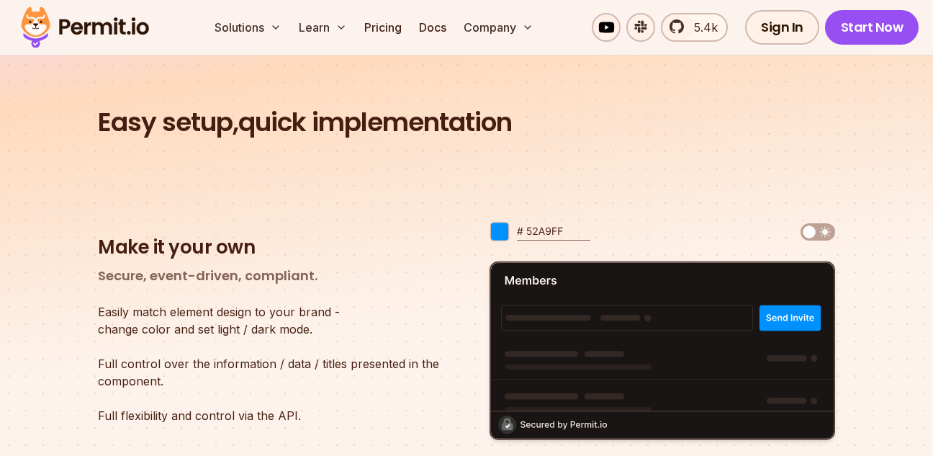
scroll to position [2159, 0]
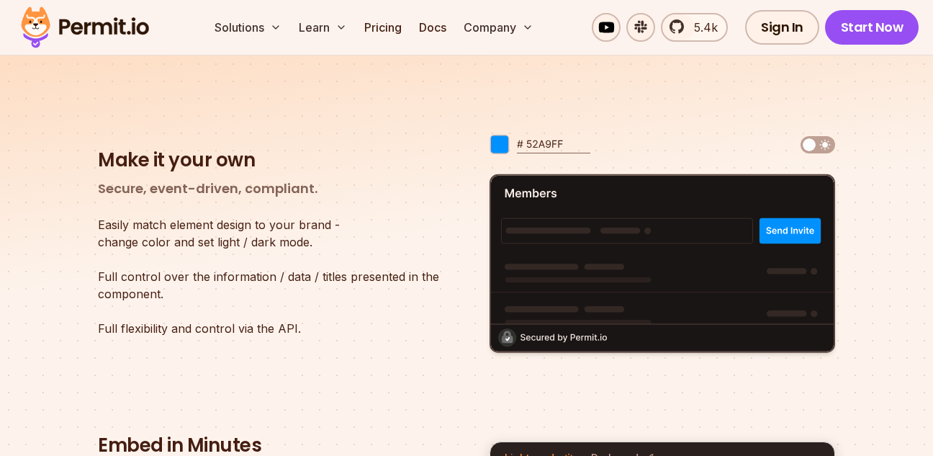
click at [817, 144] on img at bounding box center [817, 144] width 35 height 17
click at [809, 143] on img at bounding box center [808, 144] width 17 height 17
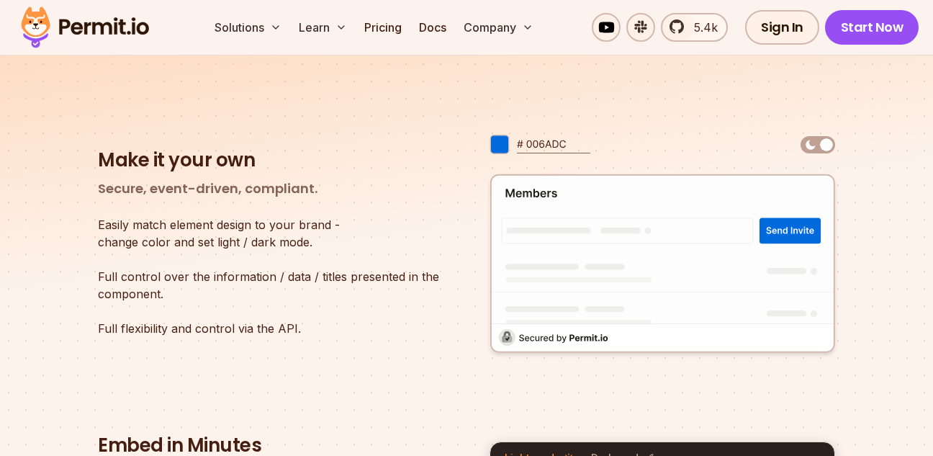
click at [828, 144] on img at bounding box center [825, 144] width 17 height 17
click at [805, 143] on img at bounding box center [817, 144] width 35 height 17
click at [809, 145] on img at bounding box center [817, 144] width 35 height 17
click at [824, 145] on img at bounding box center [825, 144] width 17 height 17
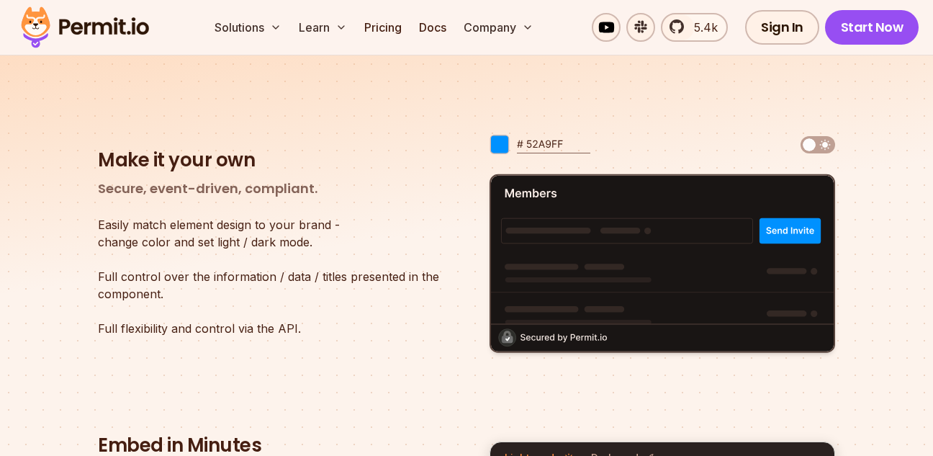
click at [797, 143] on div at bounding box center [661, 144] width 345 height 24
click at [833, 147] on img at bounding box center [817, 144] width 35 height 17
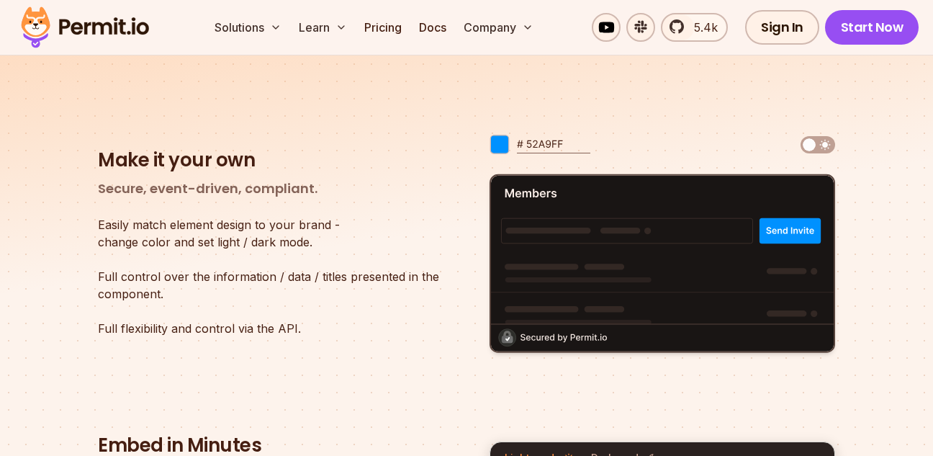
click at [828, 145] on img at bounding box center [817, 144] width 35 height 17
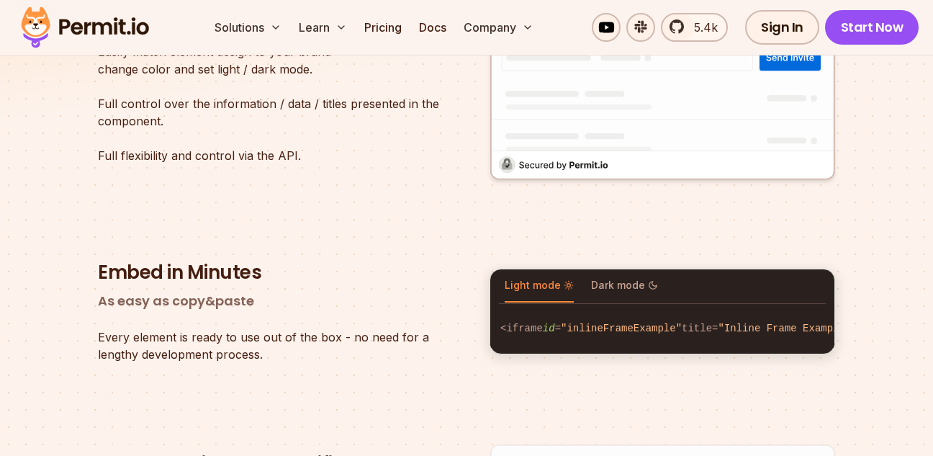
scroll to position [0, 166]
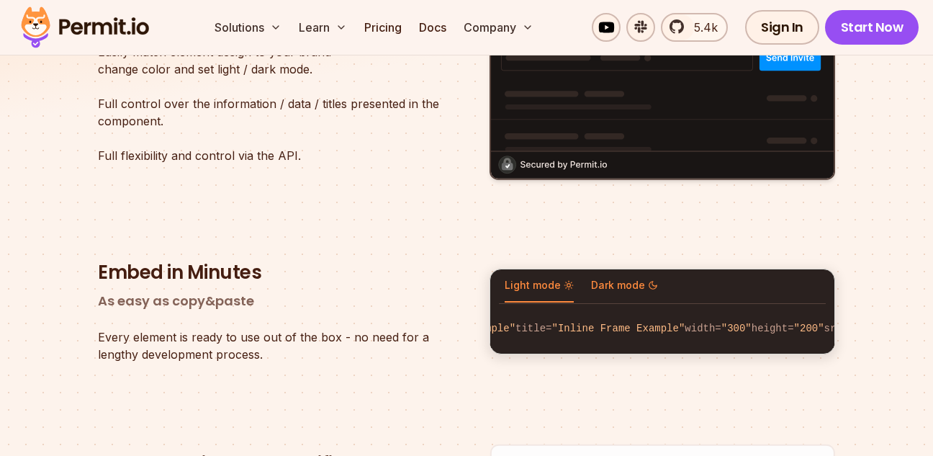
click at [633, 278] on span "Dark mode" at bounding box center [624, 285] width 67 height 14
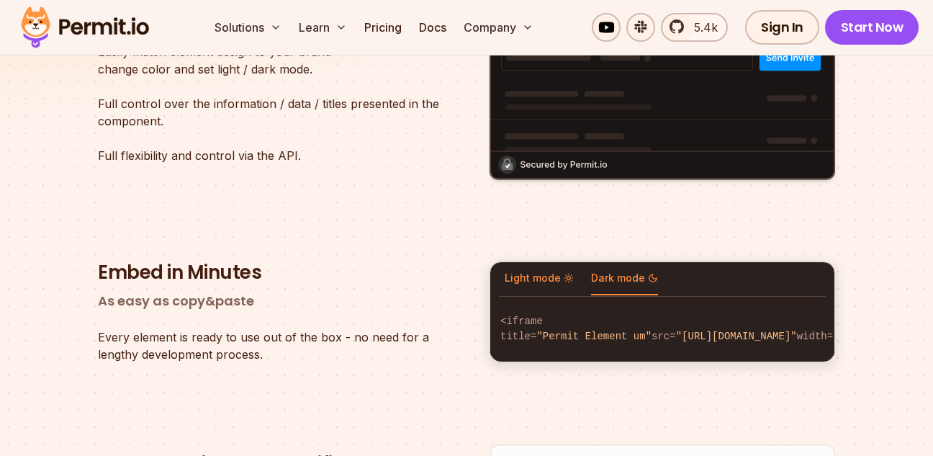
click at [563, 279] on icon at bounding box center [568, 278] width 10 height 10
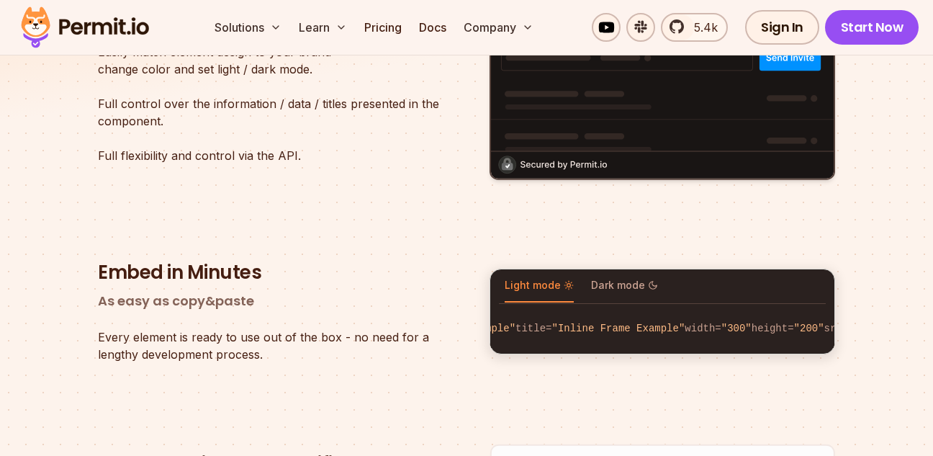
scroll to position [0, 0]
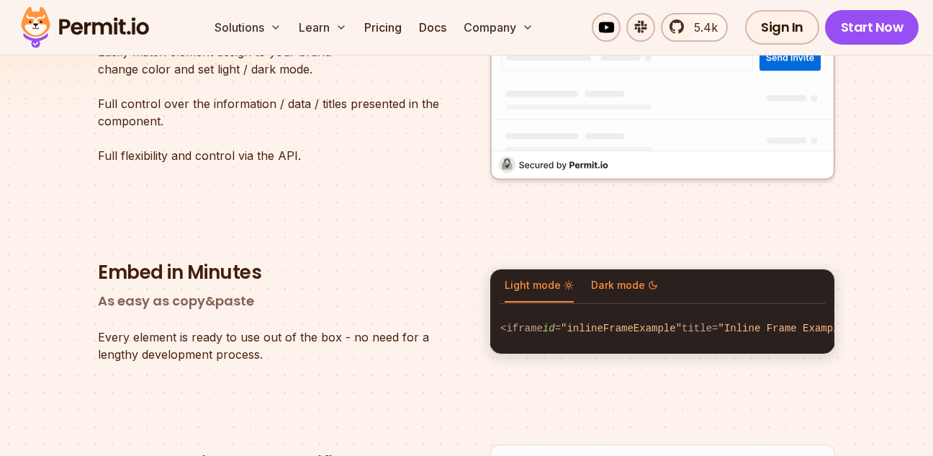
click at [648, 280] on icon at bounding box center [653, 285] width 10 height 10
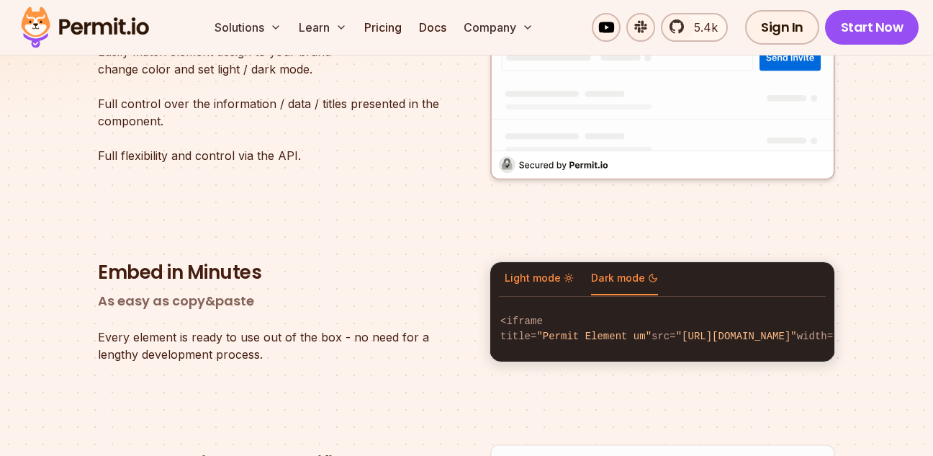
click at [567, 277] on icon at bounding box center [568, 278] width 10 height 10
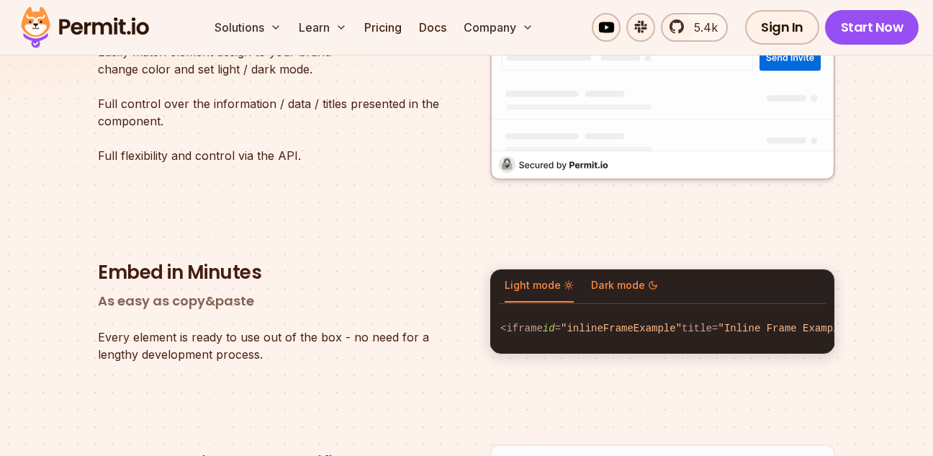
click at [607, 282] on span "Dark mode" at bounding box center [624, 285] width 67 height 14
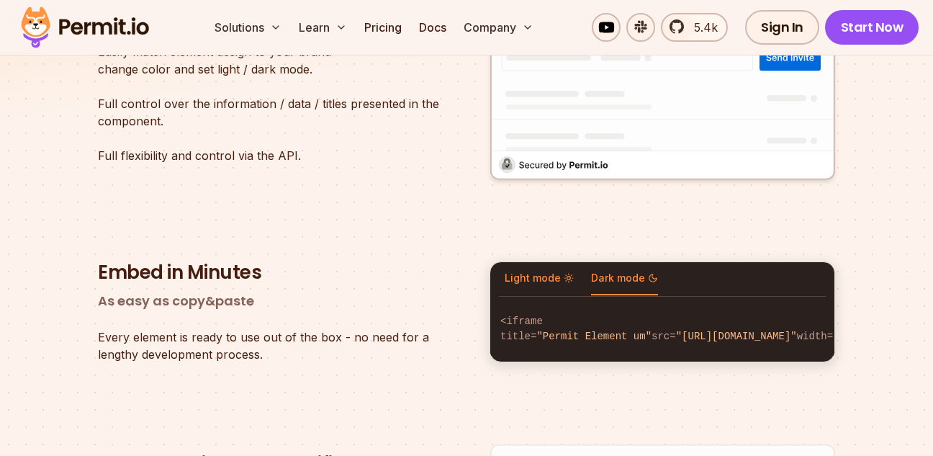
click at [529, 286] on button "Light mode" at bounding box center [538, 278] width 69 height 33
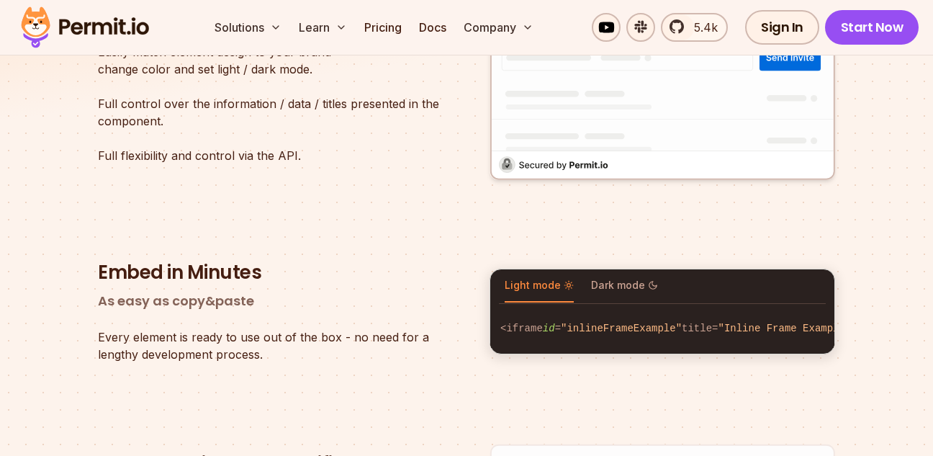
scroll to position [2159, 0]
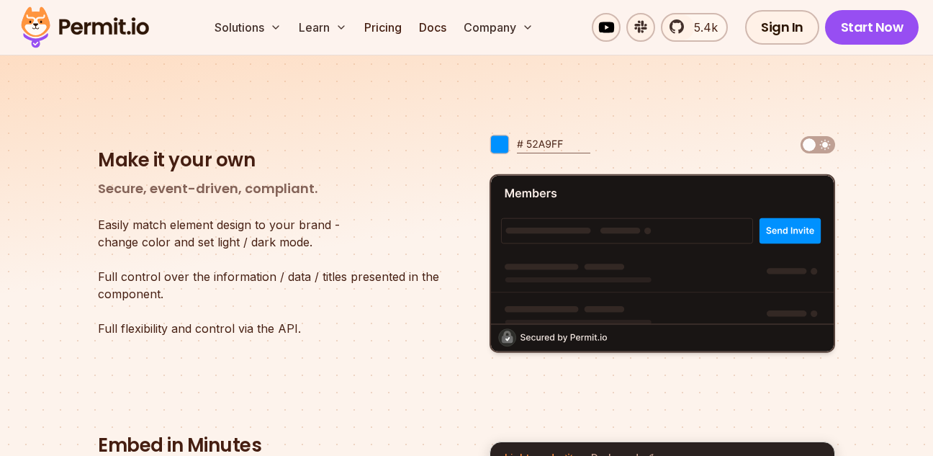
click at [815, 146] on img at bounding box center [808, 144] width 17 height 17
click at [827, 150] on img at bounding box center [817, 144] width 35 height 17
click at [563, 152] on img at bounding box center [539, 144] width 101 height 24
click at [561, 146] on img at bounding box center [539, 144] width 101 height 24
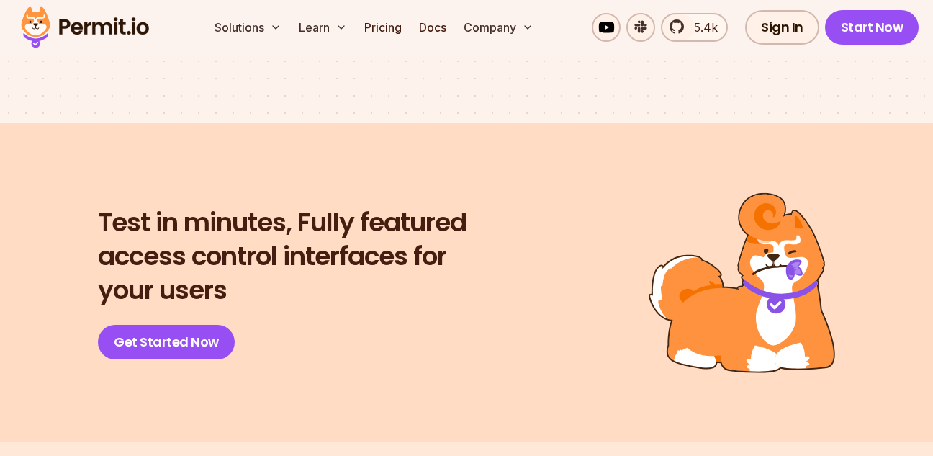
scroll to position [3195, 0]
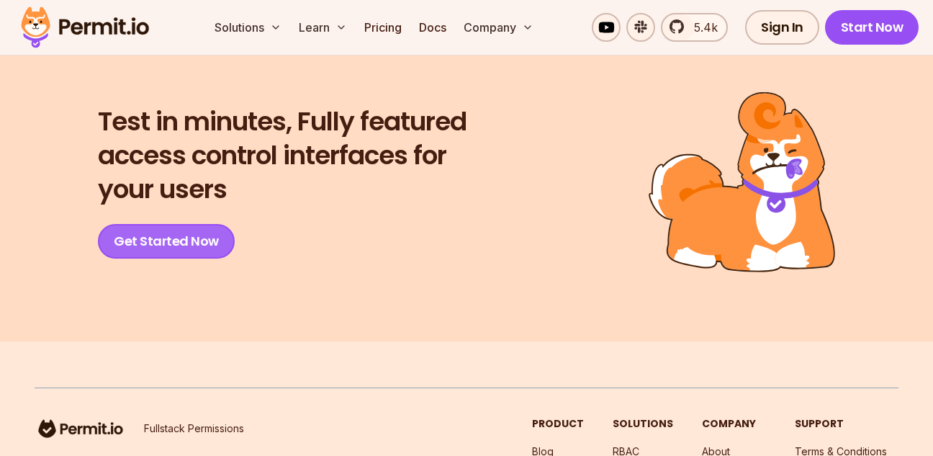
click at [183, 249] on link "Get Started Now" at bounding box center [166, 241] width 137 height 35
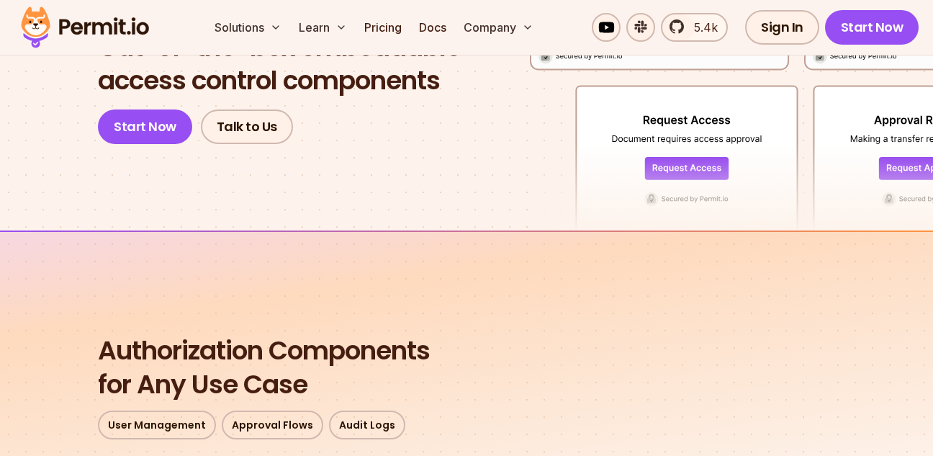
scroll to position [432, 0]
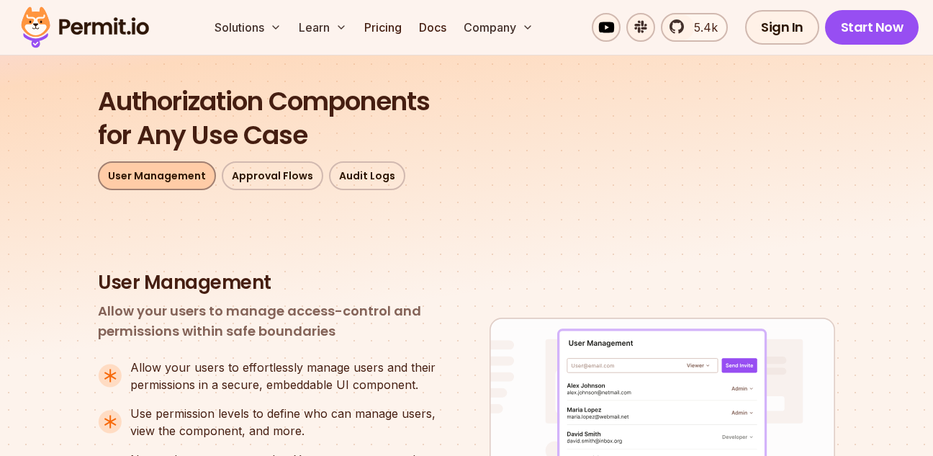
click at [144, 179] on link "User Management" at bounding box center [157, 175] width 118 height 29
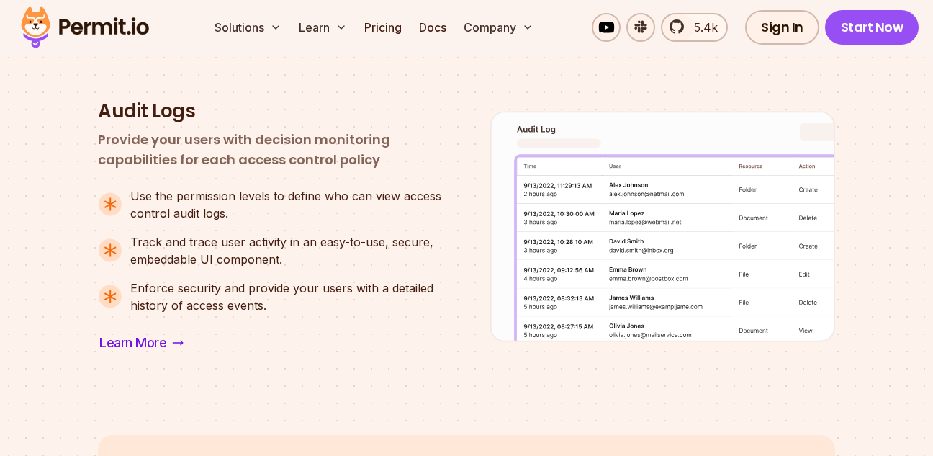
scroll to position [1410, 0]
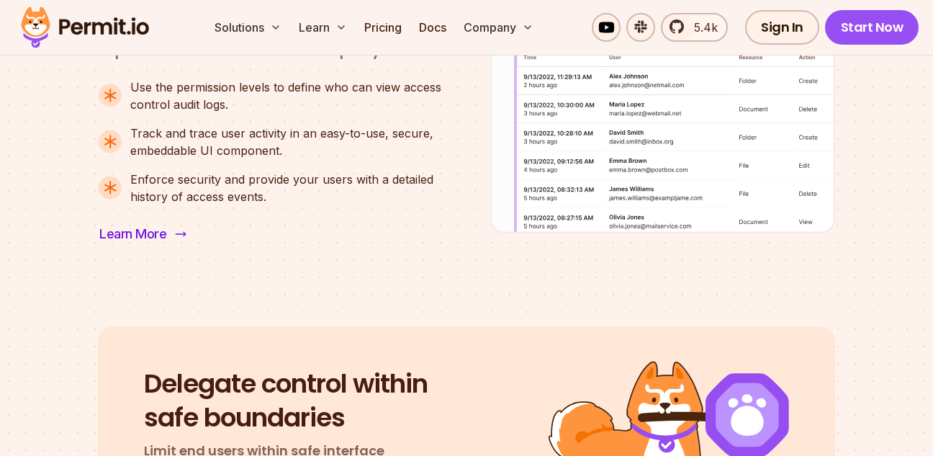
click at [161, 235] on span "Learn More" at bounding box center [132, 234] width 67 height 20
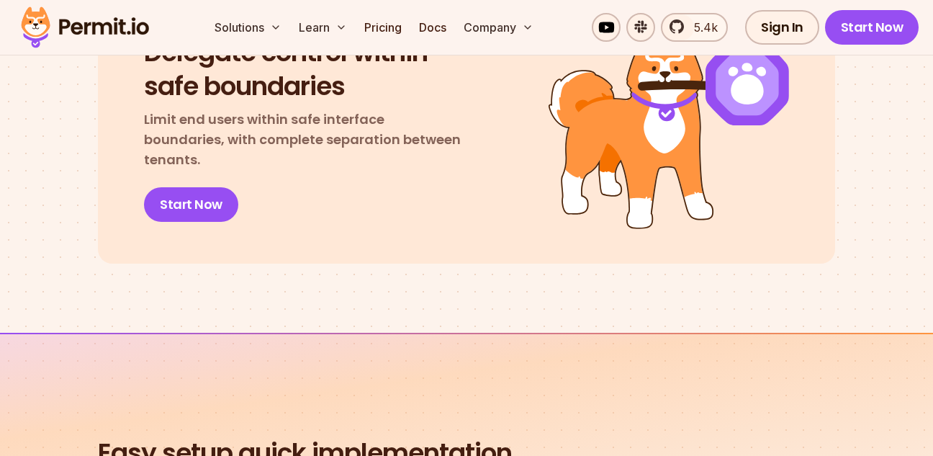
scroll to position [1756, 0]
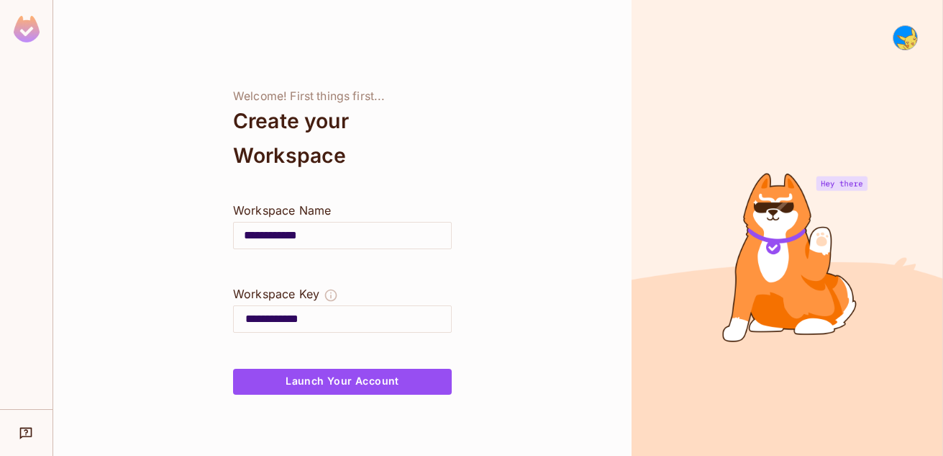
click at [340, 236] on input "**********" at bounding box center [342, 235] width 217 height 40
drag, startPoint x: 345, startPoint y: 234, endPoint x: 178, endPoint y: 226, distance: 167.1
click at [201, 229] on div "**********" at bounding box center [342, 228] width 579 height 456
type input "*"
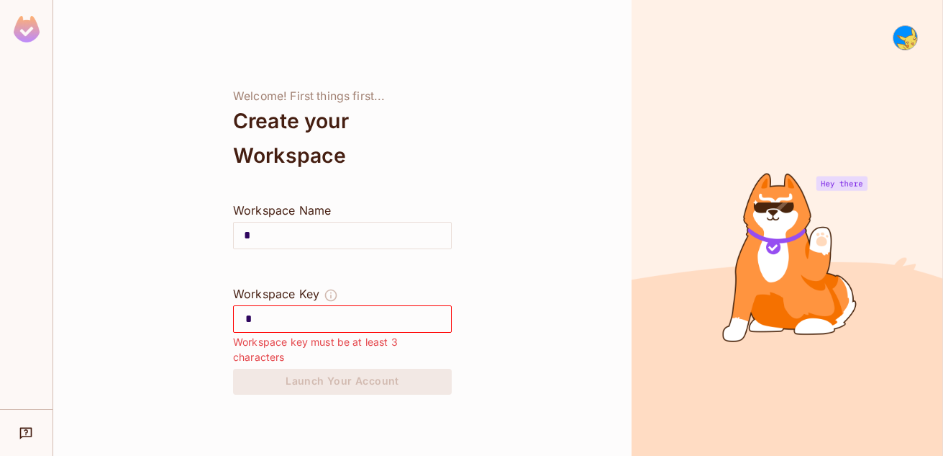
type input "**"
type input "*"
type input "**"
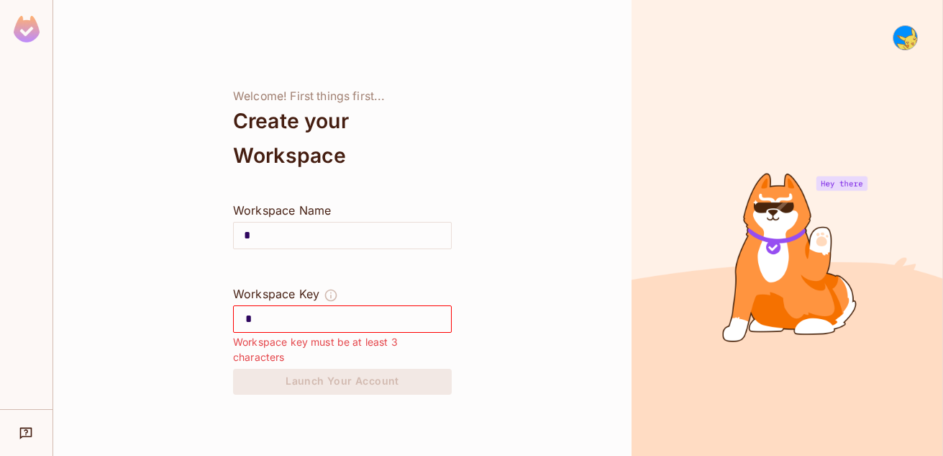
type input "**"
click at [322, 212] on div "Workspace Name" at bounding box center [342, 209] width 219 height 17
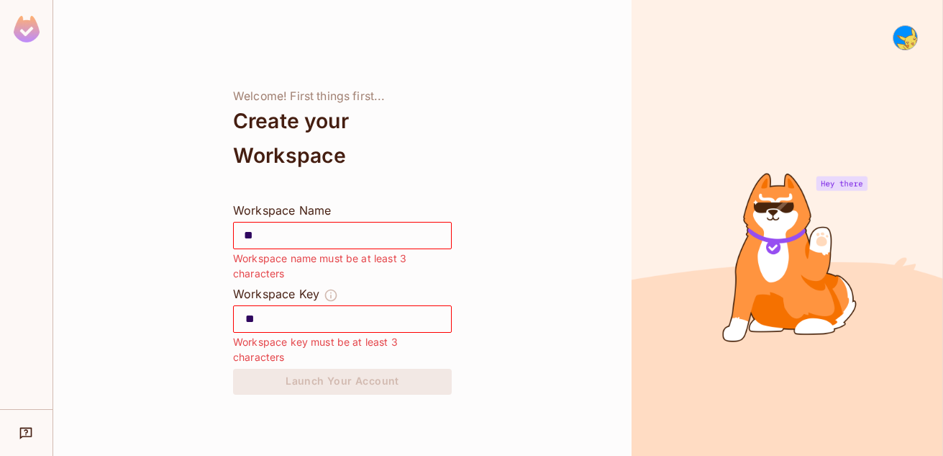
type input "*"
click at [353, 244] on input "*" at bounding box center [342, 235] width 217 height 40
type input "**"
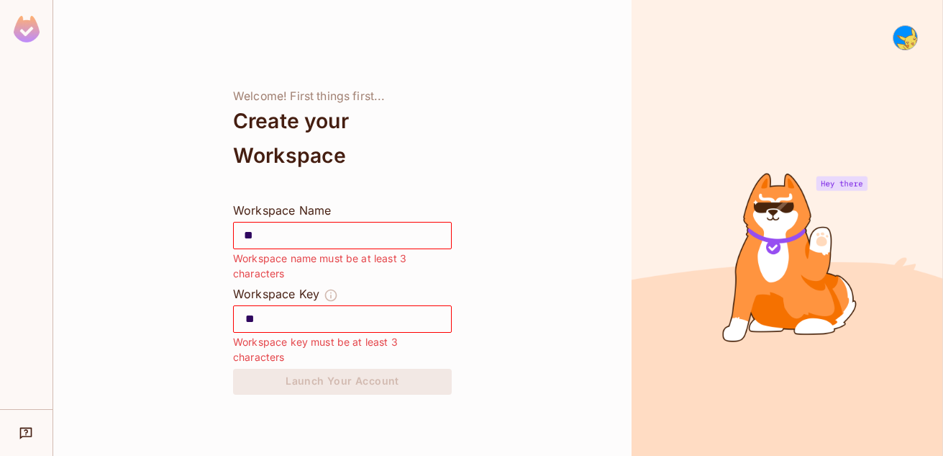
type input "*"
type input "**********"
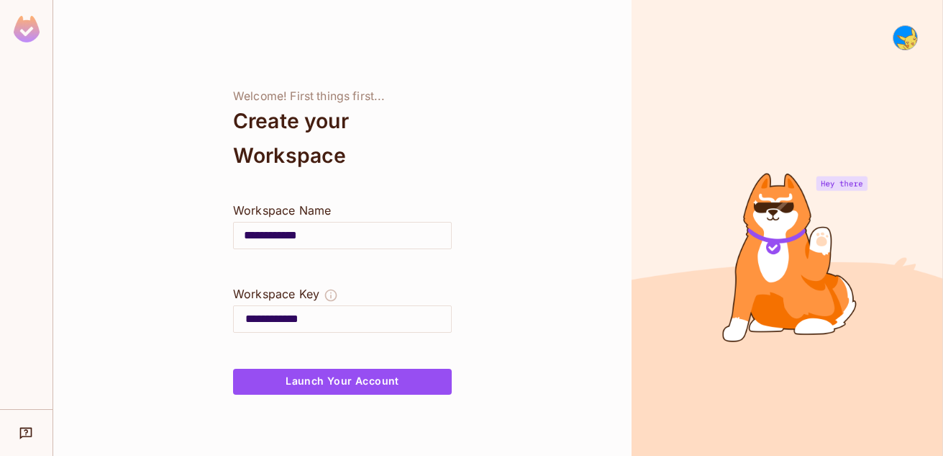
click at [388, 235] on input "**********" at bounding box center [342, 235] width 217 height 40
drag, startPoint x: 360, startPoint y: 235, endPoint x: 214, endPoint y: 226, distance: 145.6
click at [206, 228] on div "**********" at bounding box center [342, 228] width 579 height 456
type input "*"
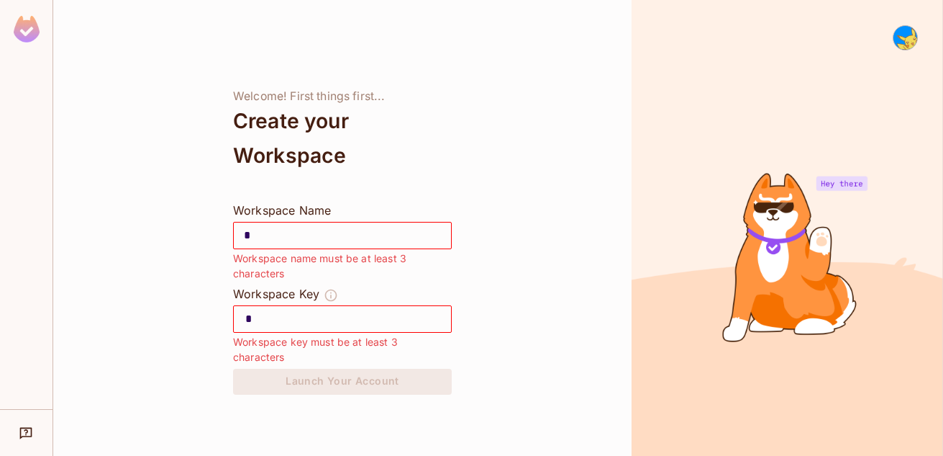
type input "**"
type input "***"
type input "****"
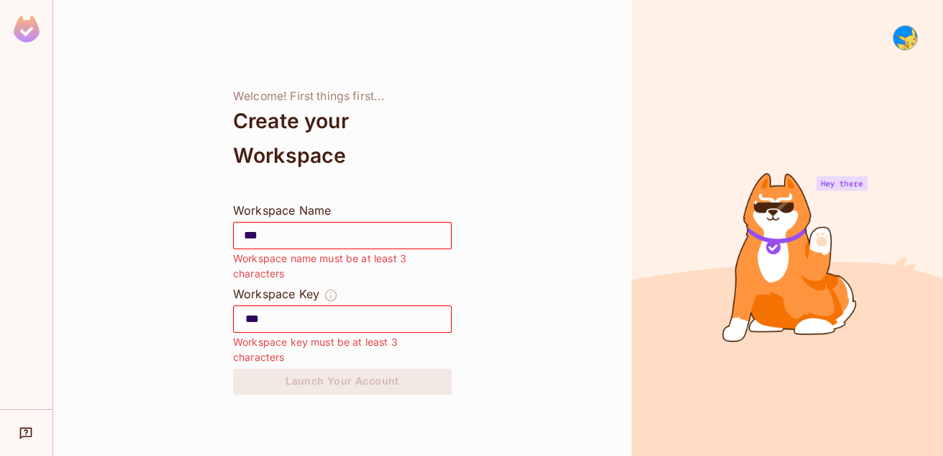
type input "****"
type input "*****"
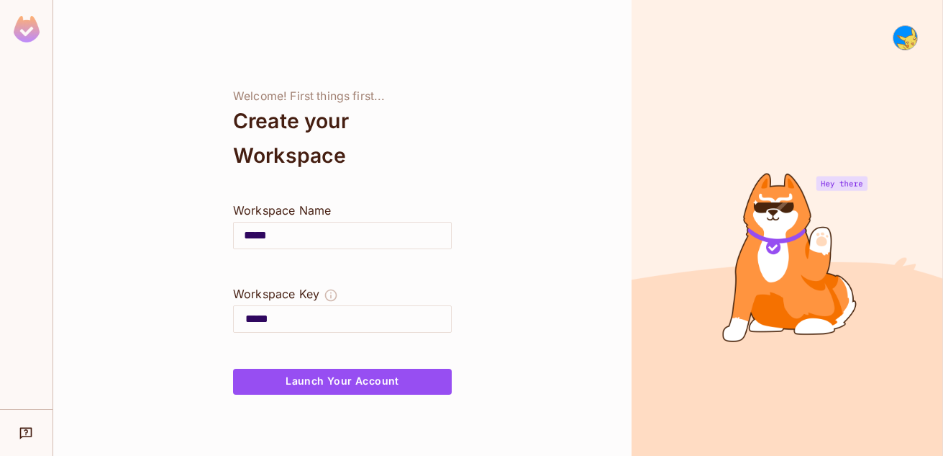
type input "******"
type input "*******"
type input "********"
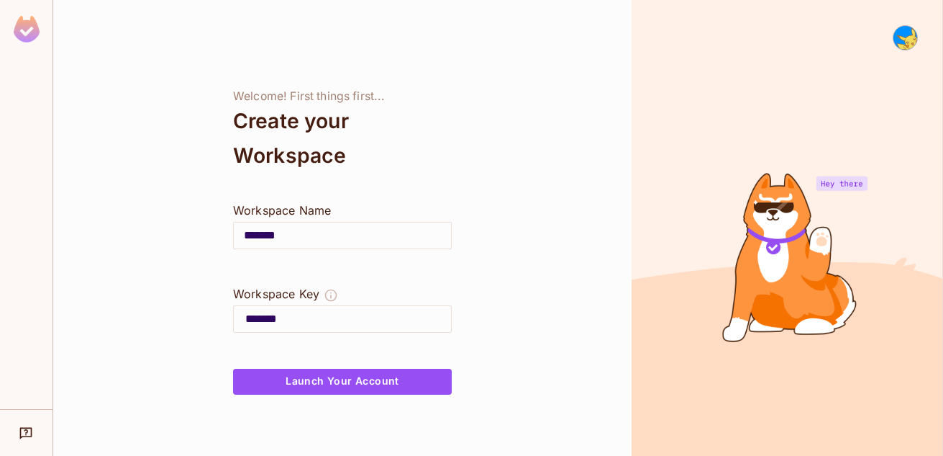
type input "********"
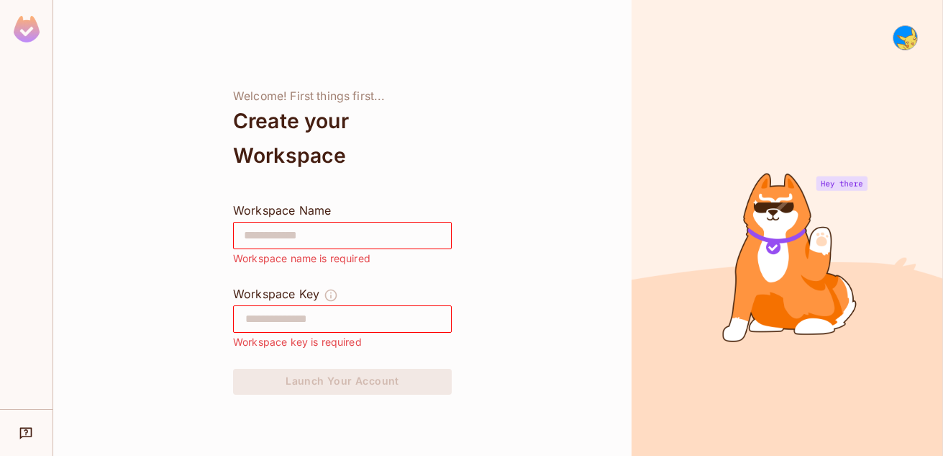
type input "*"
type input "**"
type input "***"
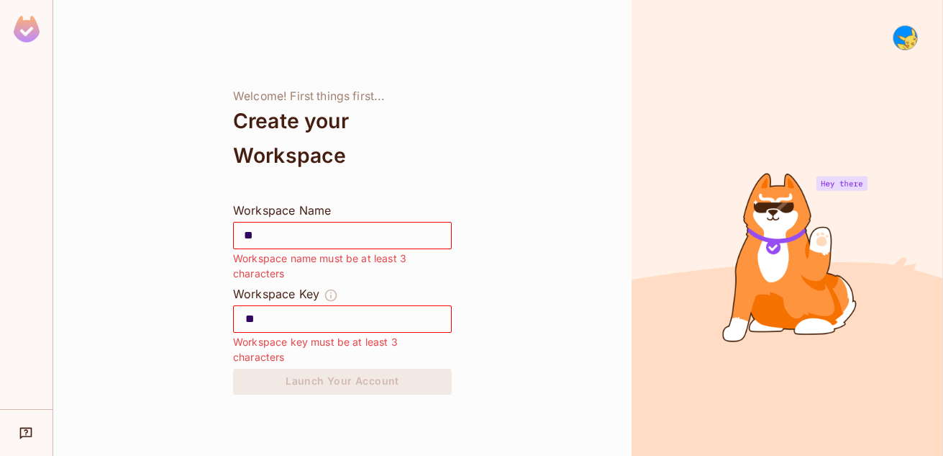
type input "***"
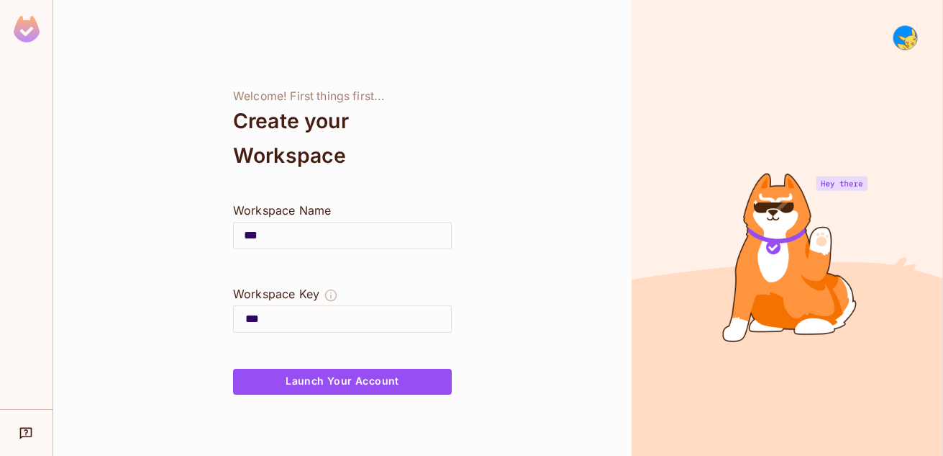
type input "****"
type input "*****"
type input "******"
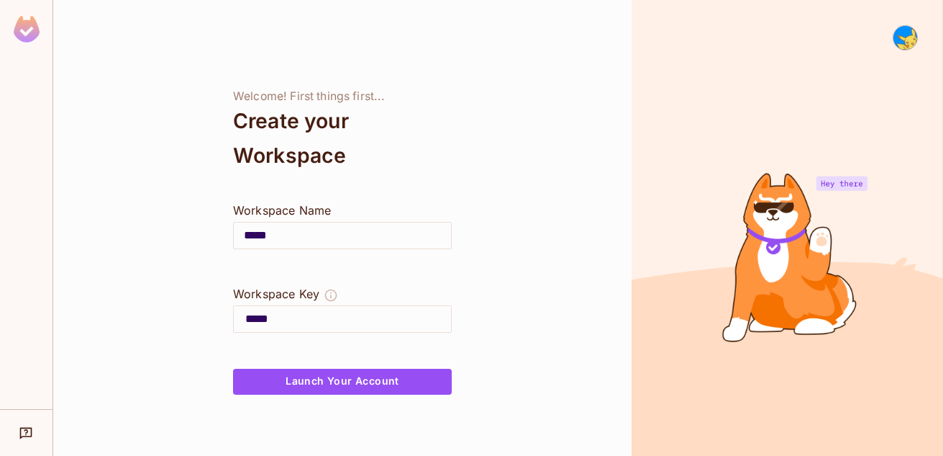
type input "******"
type input "*******"
type input "********"
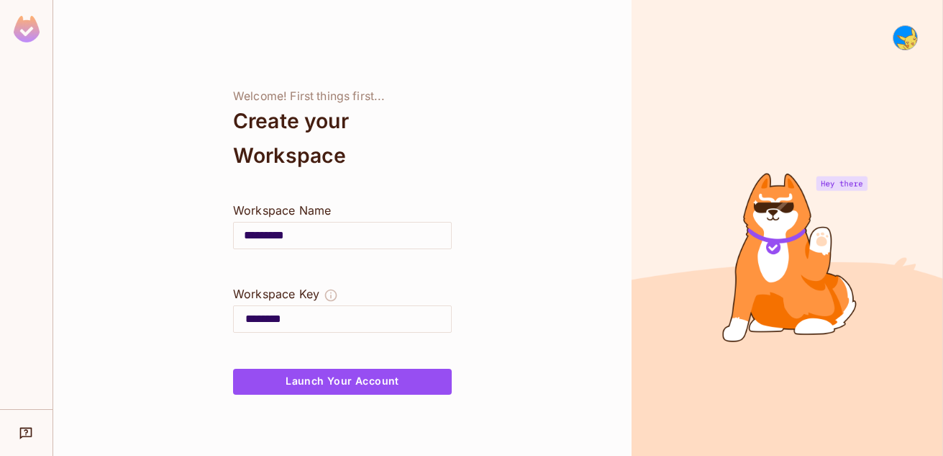
type input "**********"
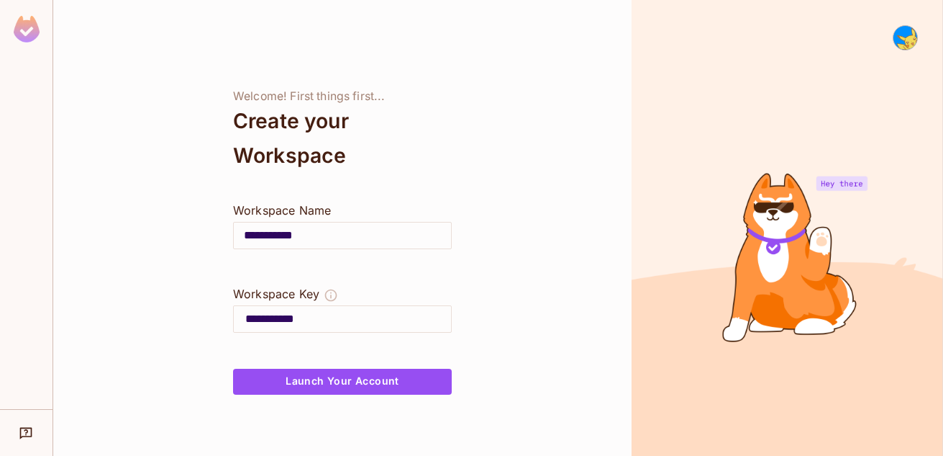
type input "**********"
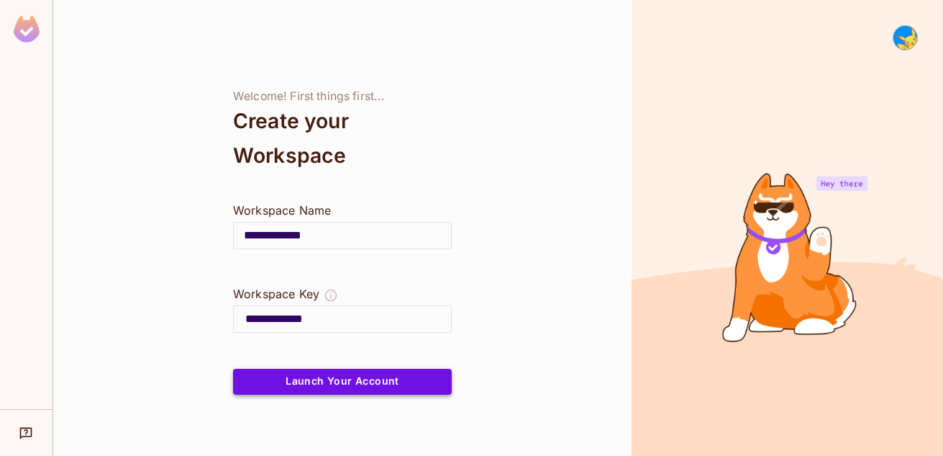
type input "**********"
click at [358, 379] on button "Launch Your Account" at bounding box center [342, 381] width 219 height 26
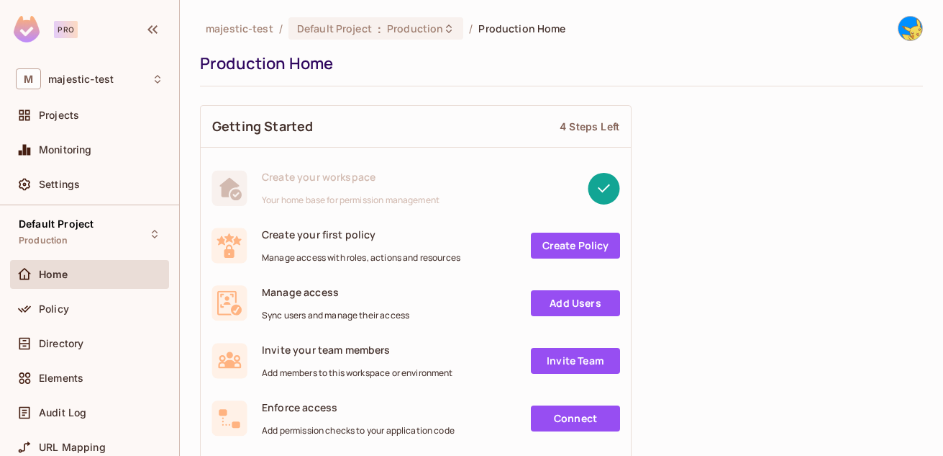
click at [66, 30] on div "Pro" at bounding box center [66, 29] width 24 height 17
click at [156, 28] on icon "button" at bounding box center [152, 29] width 17 height 17
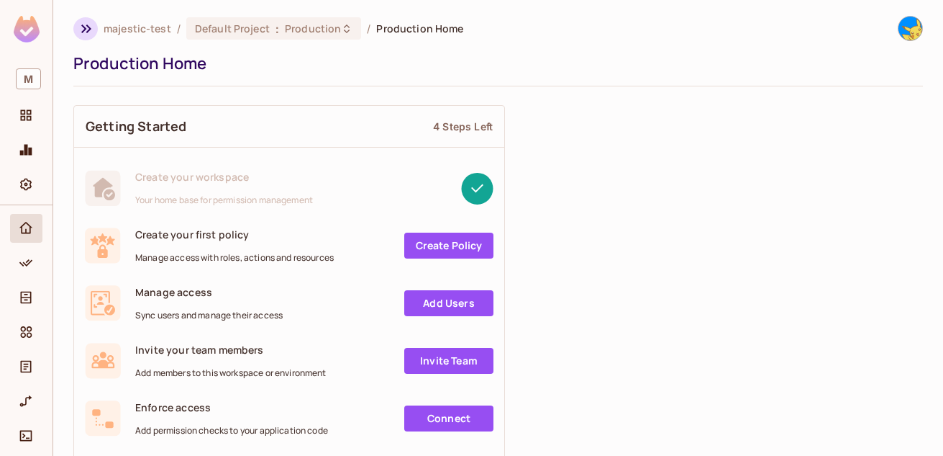
click at [84, 28] on icon "button" at bounding box center [86, 28] width 17 height 17
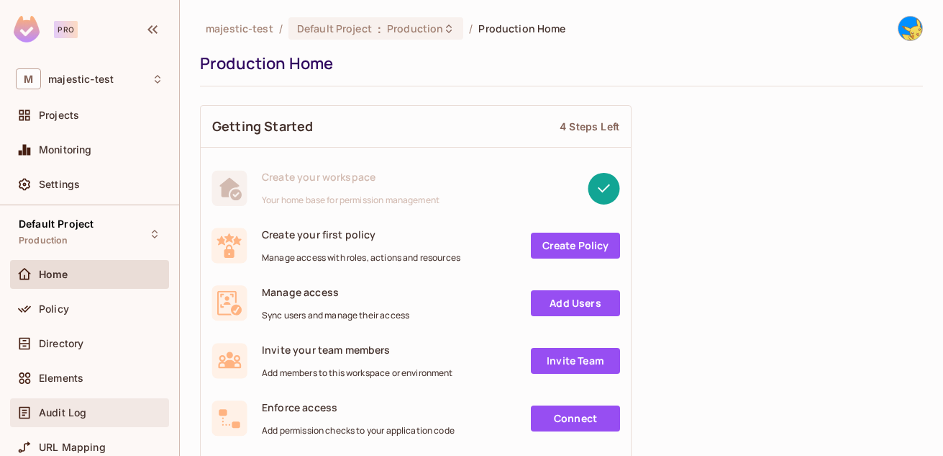
click at [73, 413] on span "Audit Log" at bounding box center [62, 413] width 47 height 12
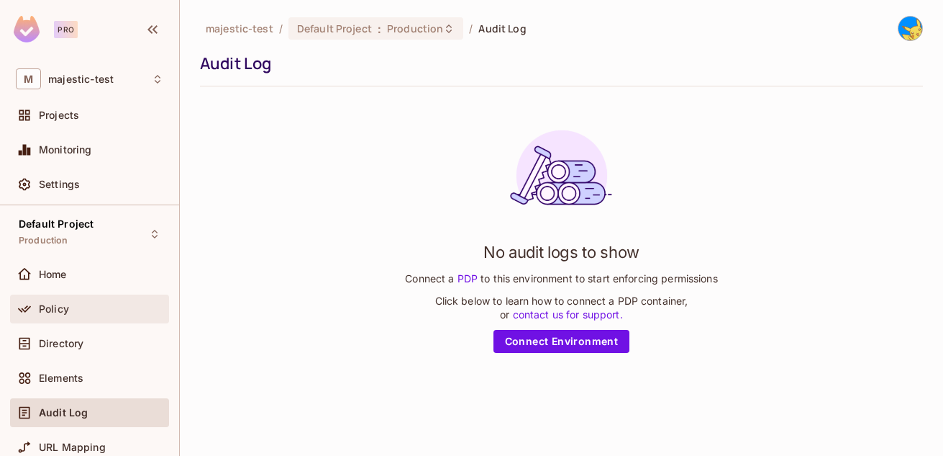
scroll to position [86, 0]
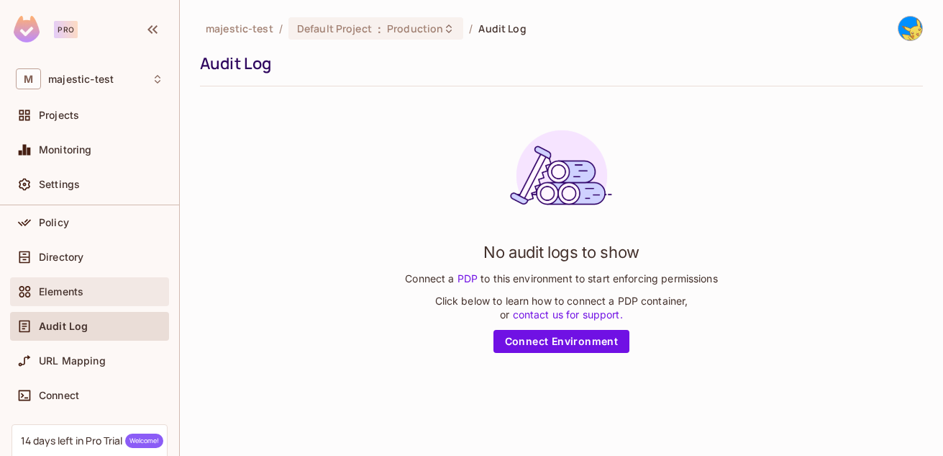
click at [104, 290] on div "Elements" at bounding box center [101, 292] width 124 height 12
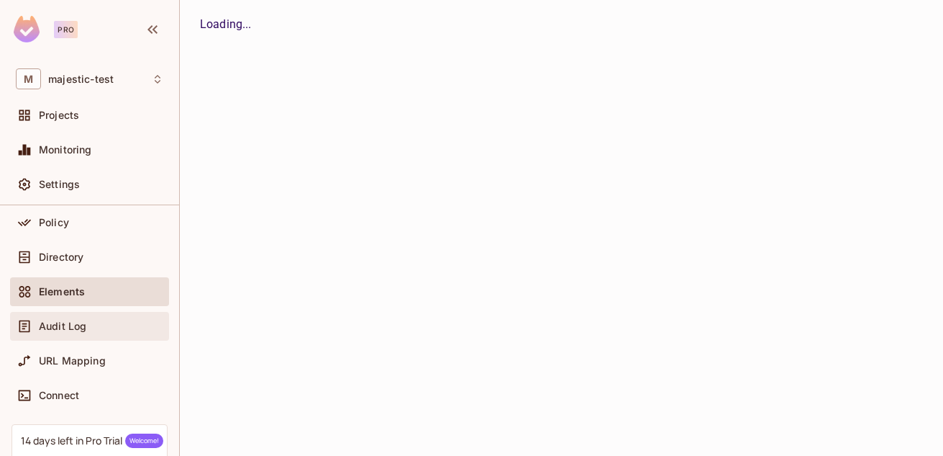
click at [89, 324] on div "Audit Log" at bounding box center [101, 326] width 124 height 12
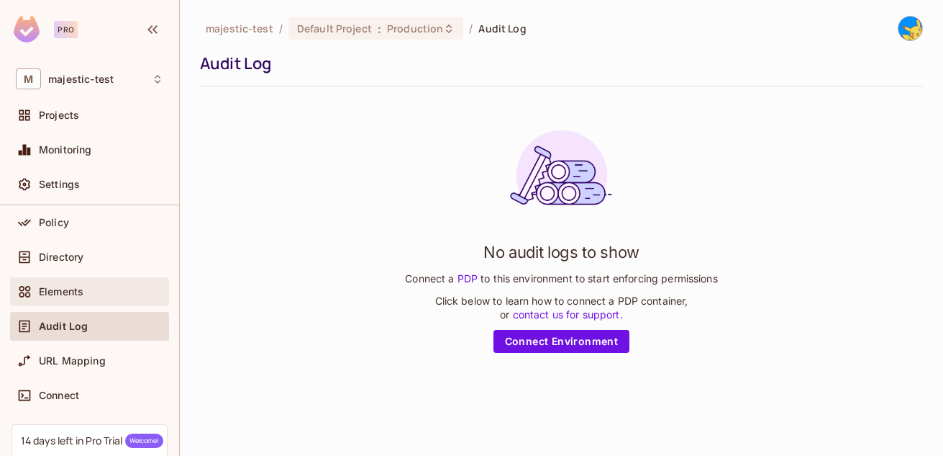
click at [98, 294] on div "Elements" at bounding box center [101, 292] width 124 height 12
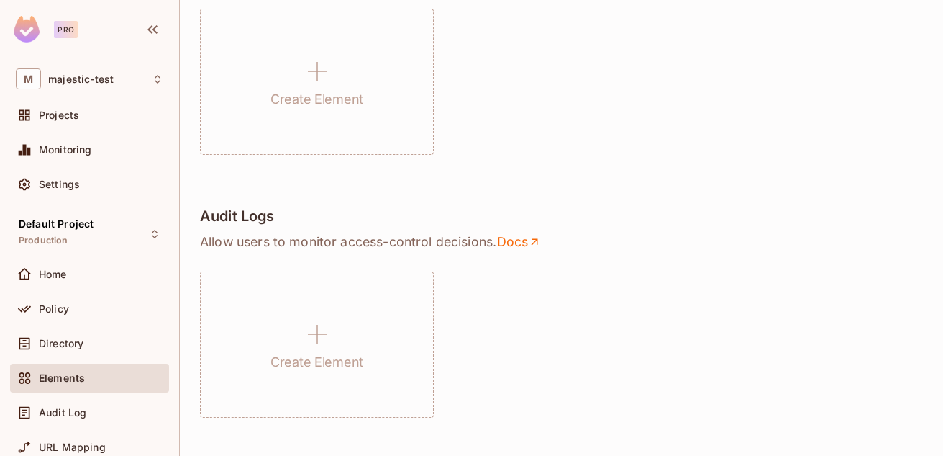
scroll to position [432, 0]
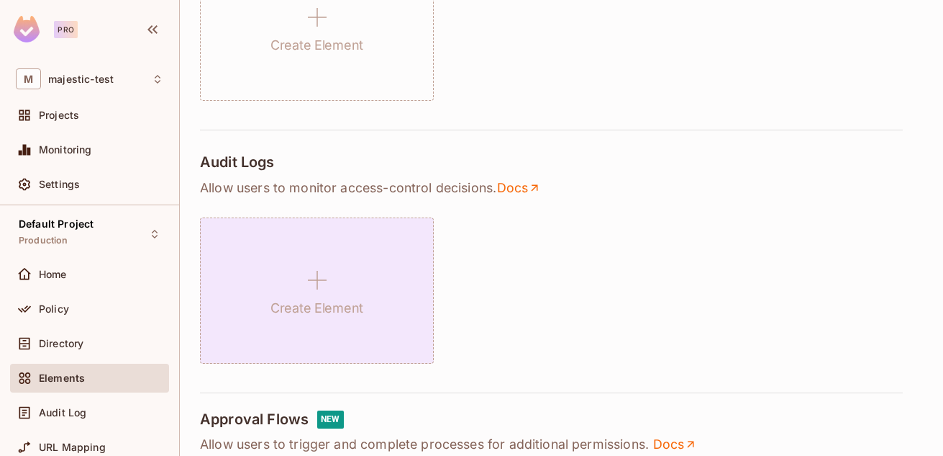
click at [332, 288] on icon at bounding box center [317, 280] width 35 height 35
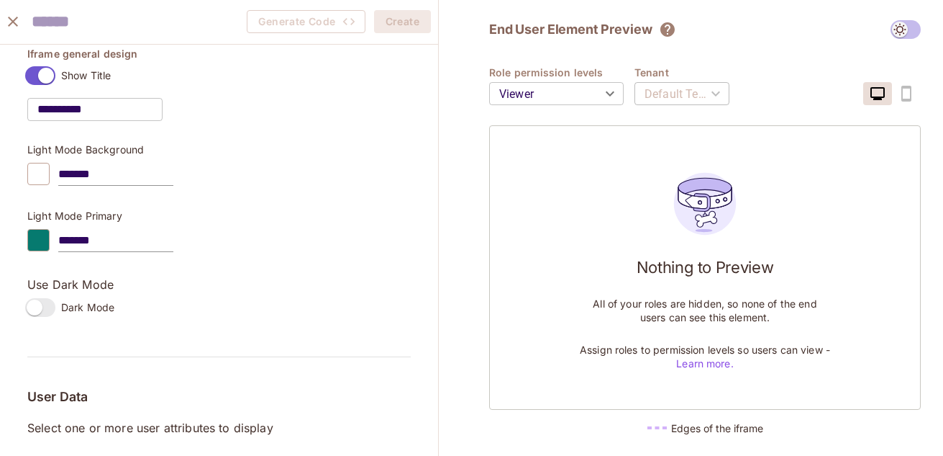
scroll to position [345, 0]
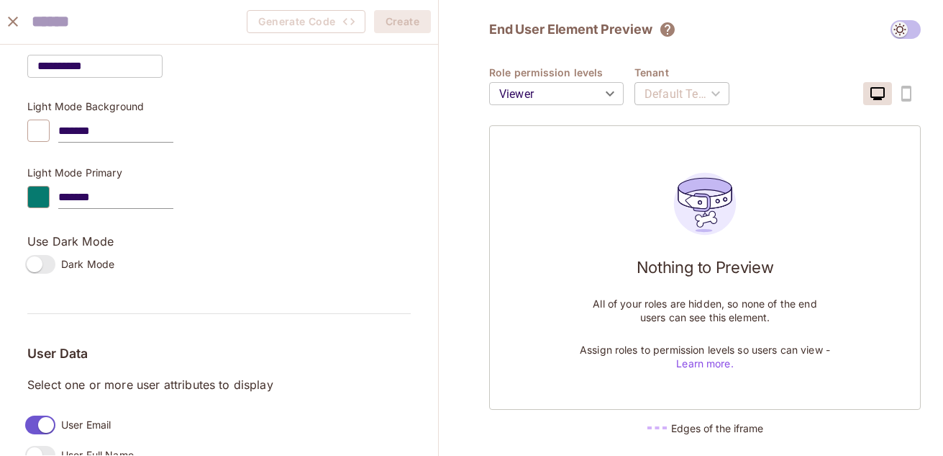
click at [60, 273] on label "Dark Mode" at bounding box center [66, 264] width 95 height 30
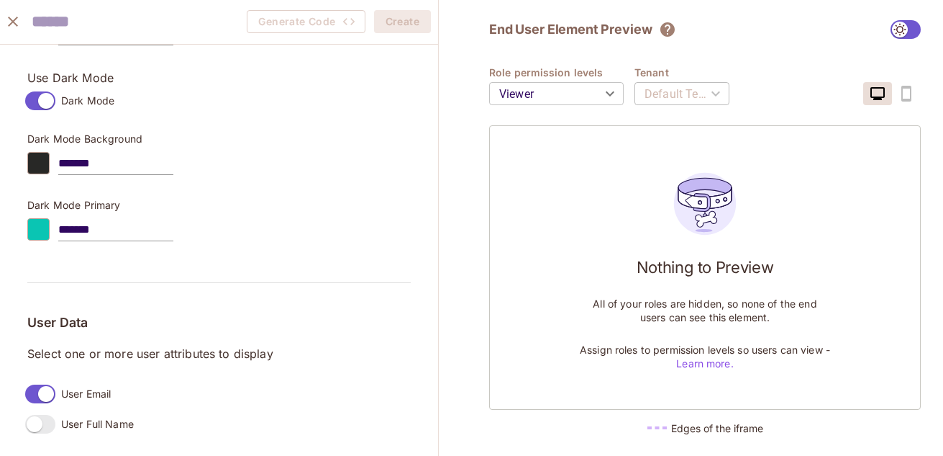
scroll to position [520, 0]
click at [78, 417] on span "User Full Name" at bounding box center [97, 424] width 73 height 14
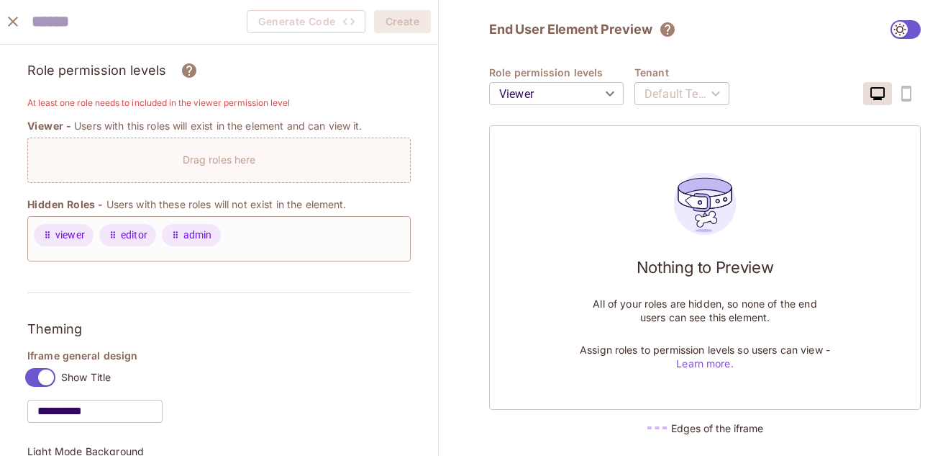
scroll to position [0, 0]
click at [17, 24] on icon "close" at bounding box center [12, 21] width 17 height 17
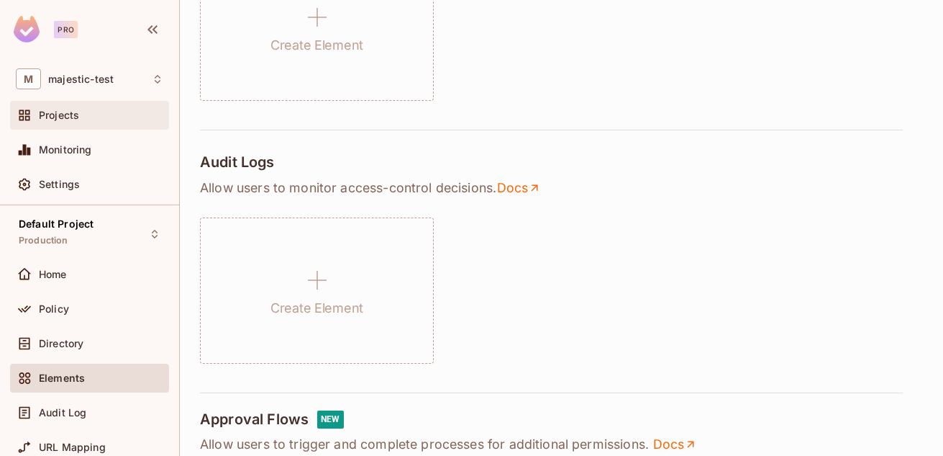
click at [74, 120] on span "Projects" at bounding box center [59, 115] width 40 height 12
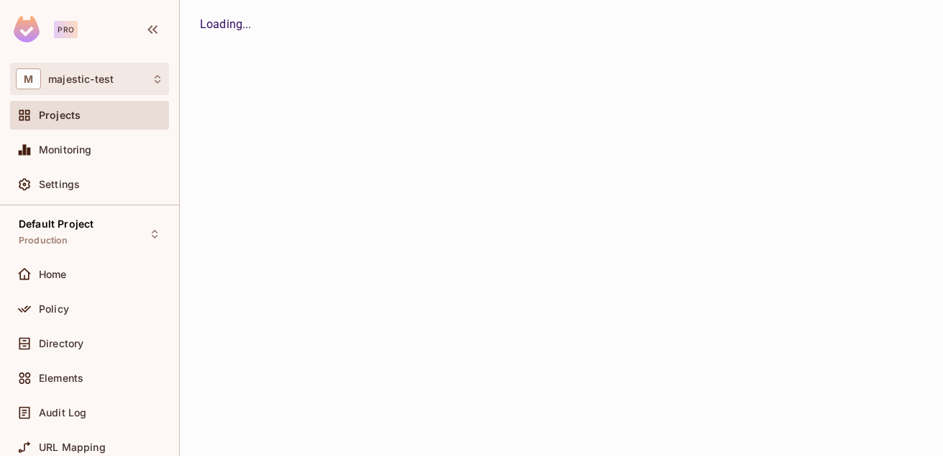
click at [140, 79] on div "M majestic-test" at bounding box center [90, 78] width 148 height 21
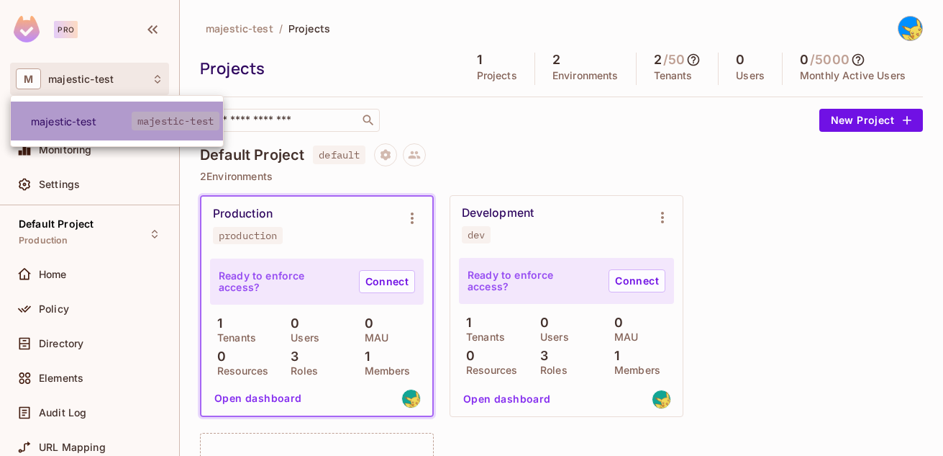
click at [196, 117] on span "majestic-test" at bounding box center [176, 121] width 88 height 19
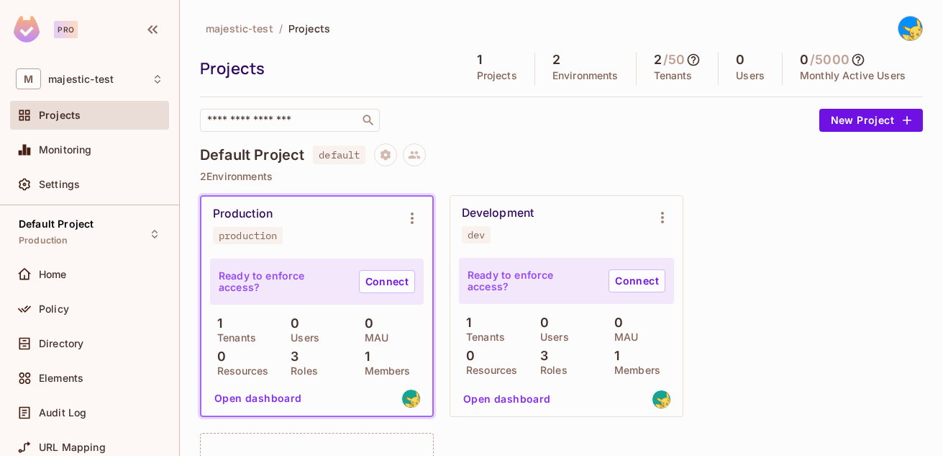
click at [665, 143] on div "Default Project default" at bounding box center [561, 154] width 723 height 23
click at [553, 305] on div "Ready to enforce access? Connect 1 Tenants 0 Users 0 MAU 0 Resources 3 Roles 1 …" at bounding box center [566, 316] width 215 height 117
click at [857, 124] on button "New Project" at bounding box center [872, 120] width 104 height 23
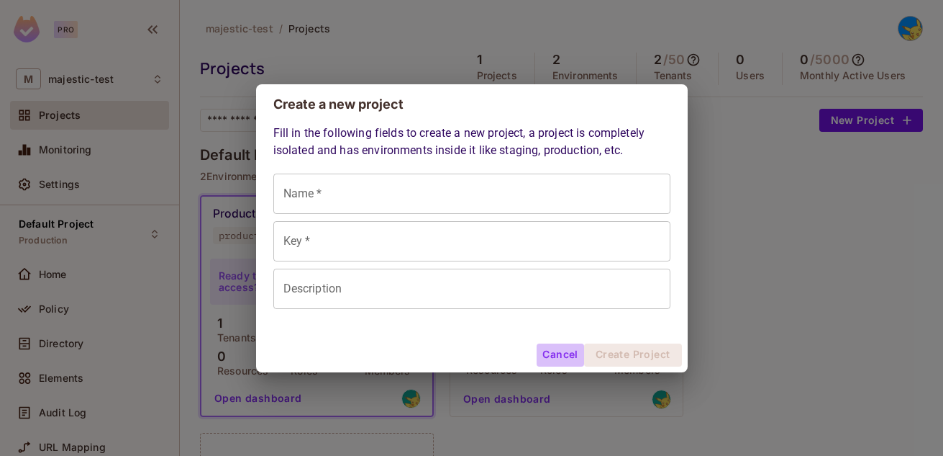
click at [578, 355] on button "Cancel" at bounding box center [560, 354] width 47 height 23
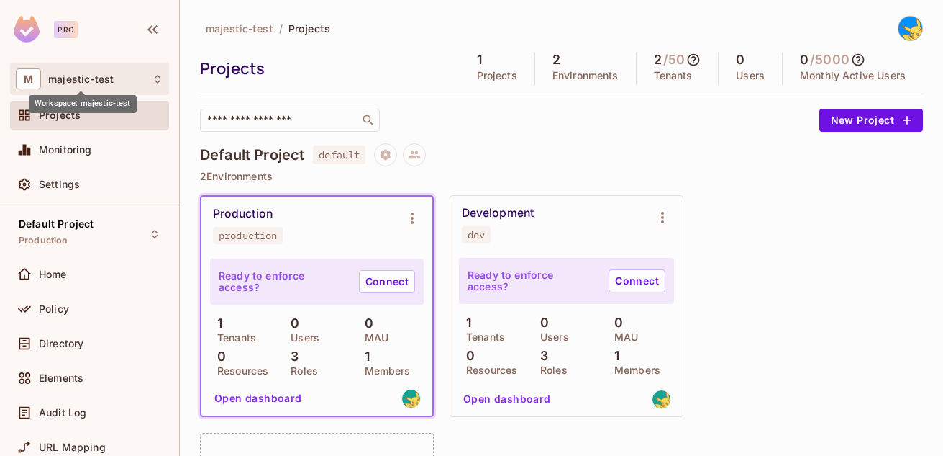
click at [83, 81] on span "majestic-test" at bounding box center [80, 79] width 65 height 12
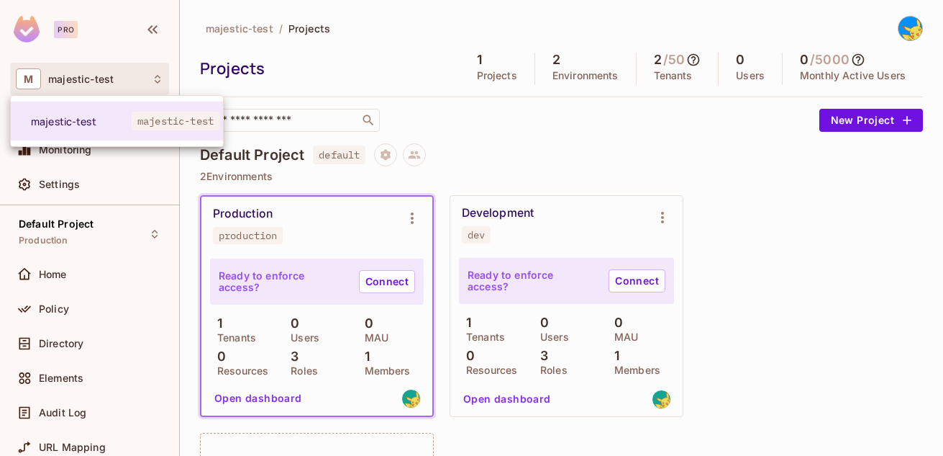
click at [83, 81] on div at bounding box center [471, 228] width 943 height 456
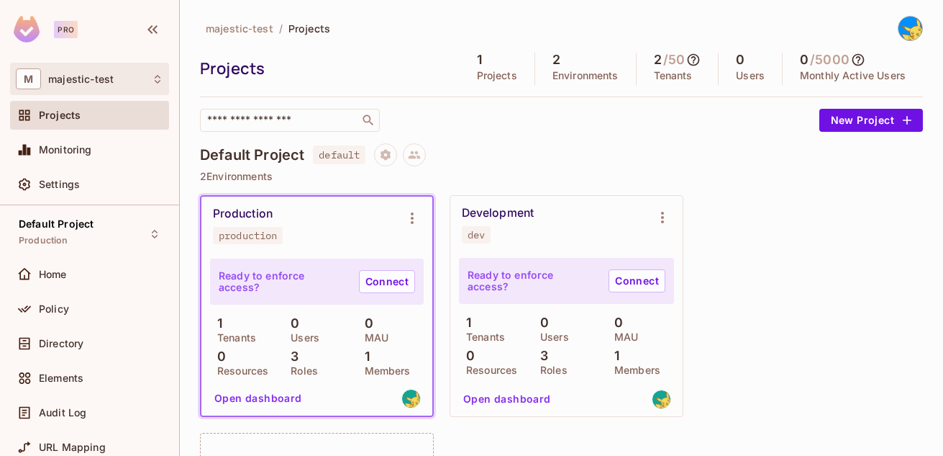
click at [37, 83] on span "M" at bounding box center [28, 78] width 25 height 21
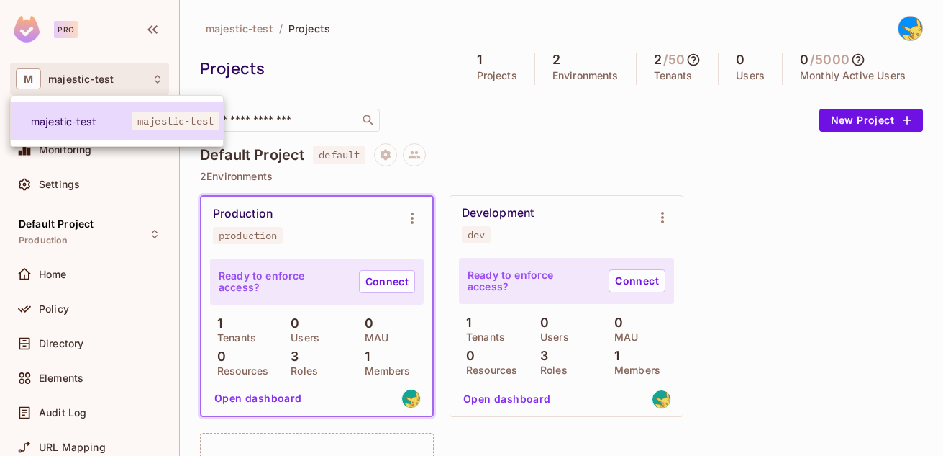
click at [196, 110] on li "majestic-test majestic-test" at bounding box center [117, 120] width 212 height 39
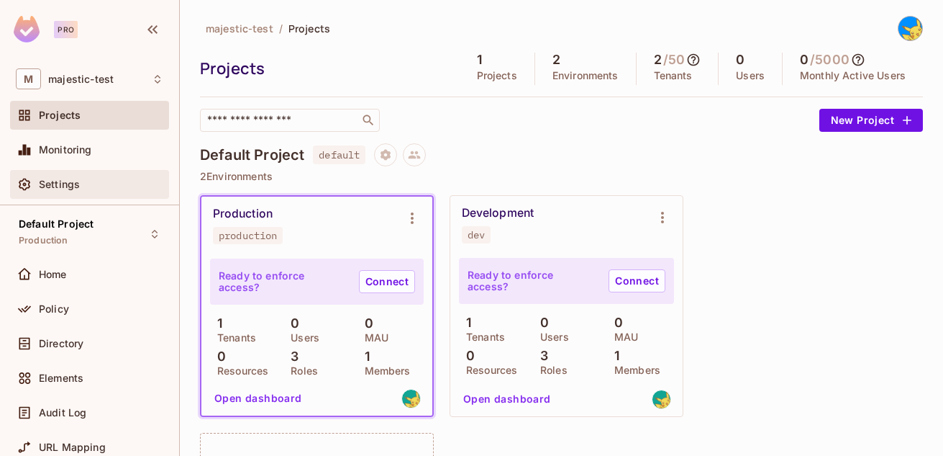
click at [107, 174] on div "Settings" at bounding box center [89, 184] width 159 height 29
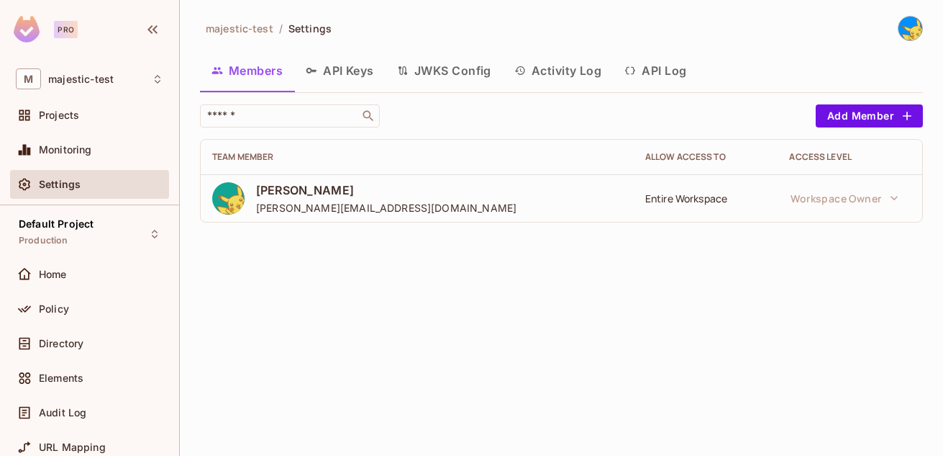
click at [484, 76] on button "JWKS Config" at bounding box center [444, 71] width 117 height 36
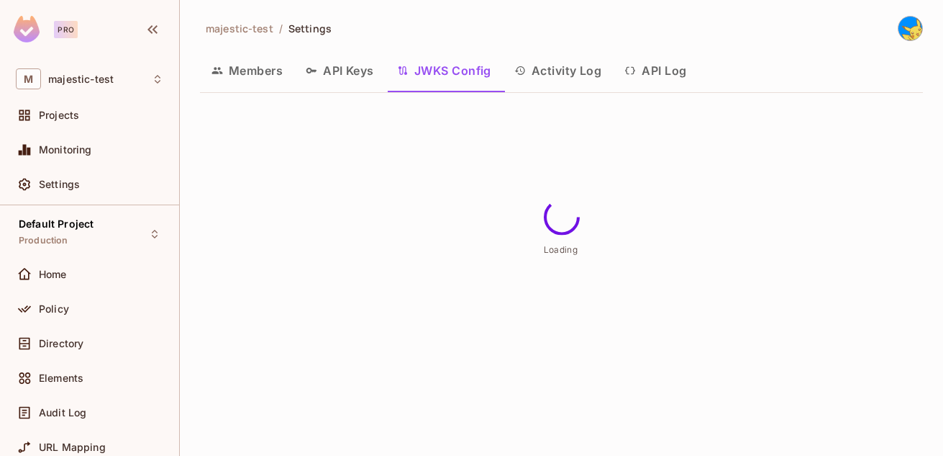
click at [568, 77] on button "Activity Log" at bounding box center [558, 71] width 111 height 36
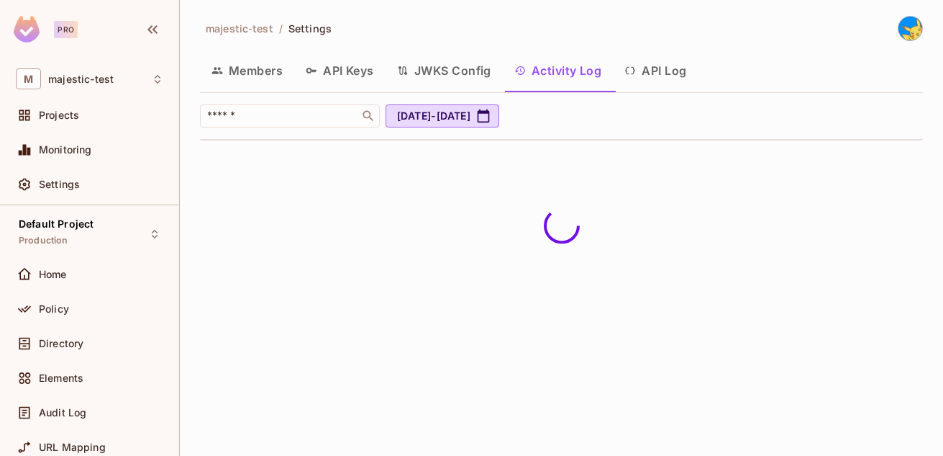
click at [663, 82] on button "API Log" at bounding box center [655, 71] width 85 height 36
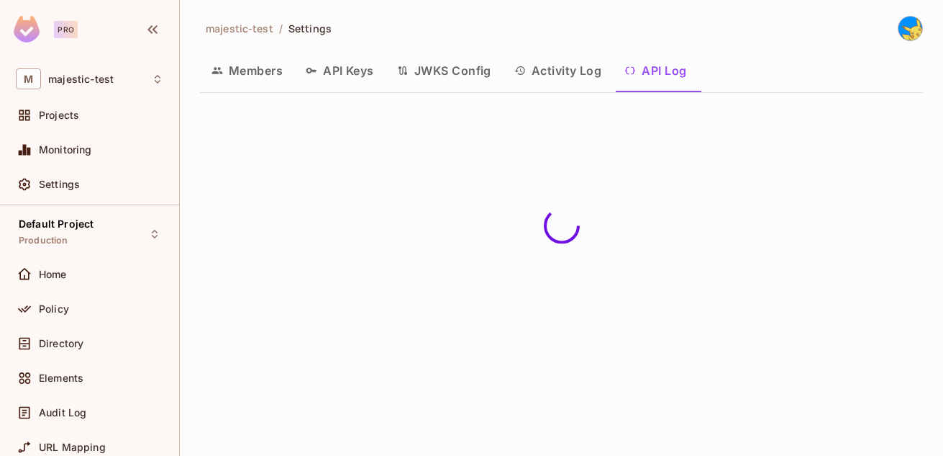
click at [239, 75] on button "Members" at bounding box center [247, 71] width 94 height 36
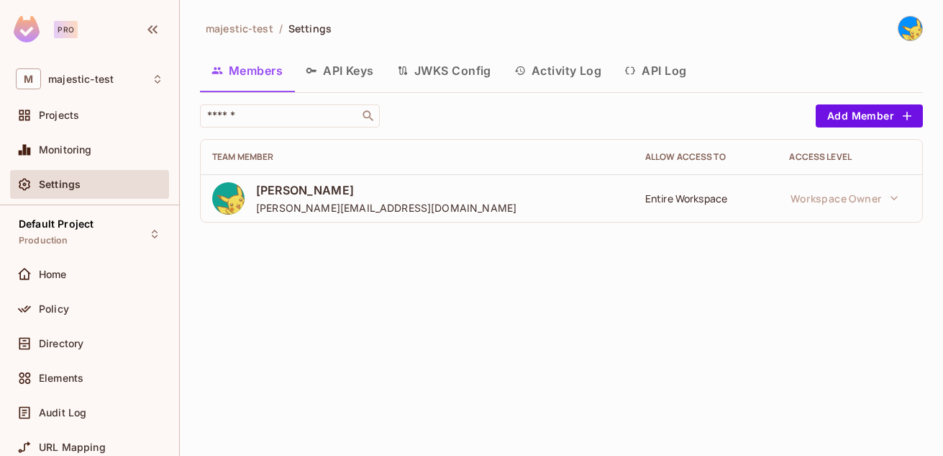
click at [920, 25] on img at bounding box center [911, 29] width 24 height 24
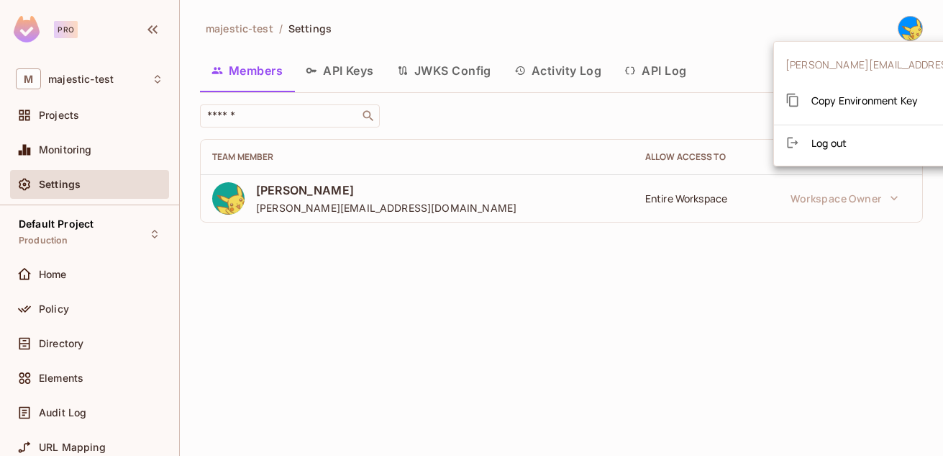
drag, startPoint x: 516, startPoint y: 314, endPoint x: 324, endPoint y: 207, distance: 219.7
click at [515, 314] on div at bounding box center [471, 228] width 943 height 456
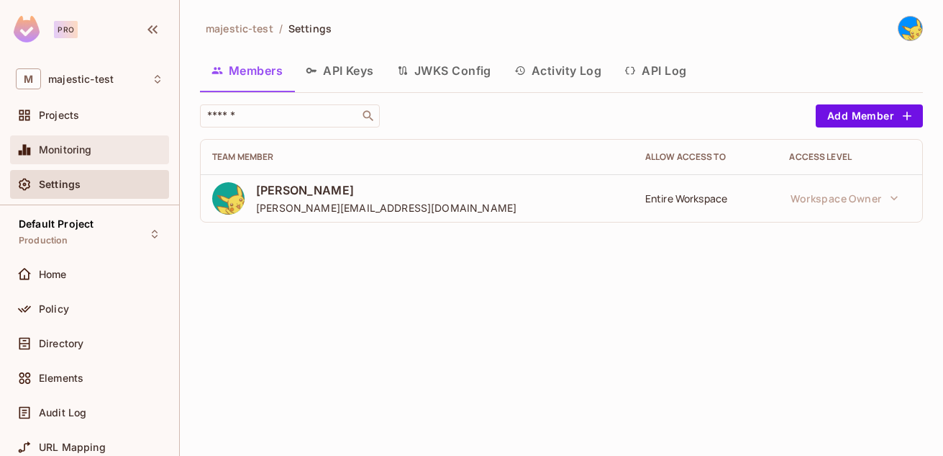
click at [66, 150] on span "Monitoring" at bounding box center [65, 150] width 53 height 12
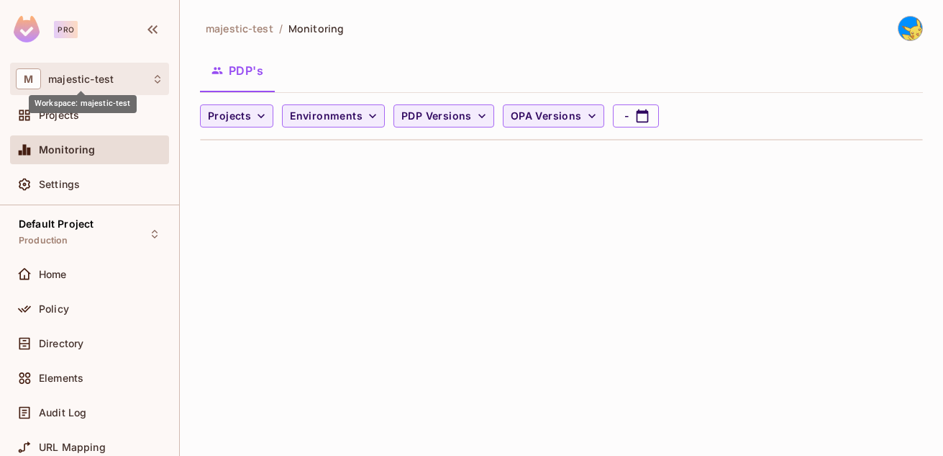
drag, startPoint x: 105, startPoint y: 76, endPoint x: 78, endPoint y: 70, distance: 27.9
click at [78, 70] on div "M majestic-test" at bounding box center [90, 78] width 148 height 21
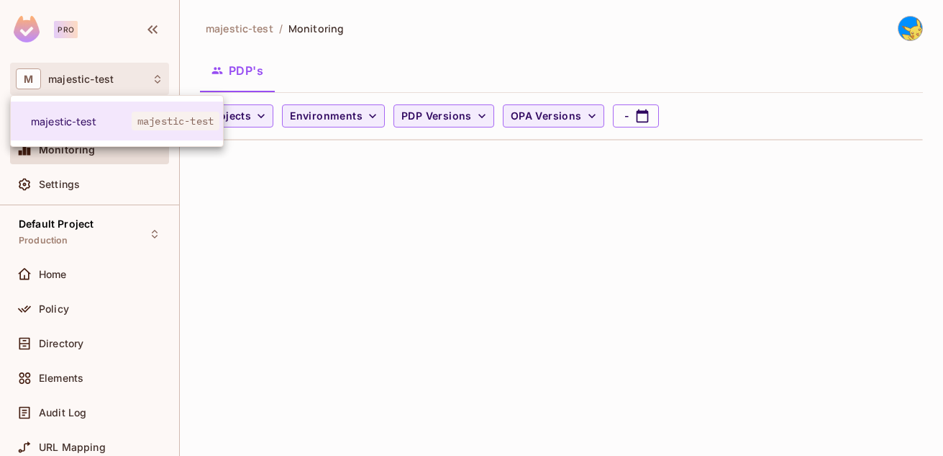
click at [114, 56] on div at bounding box center [471, 228] width 943 height 456
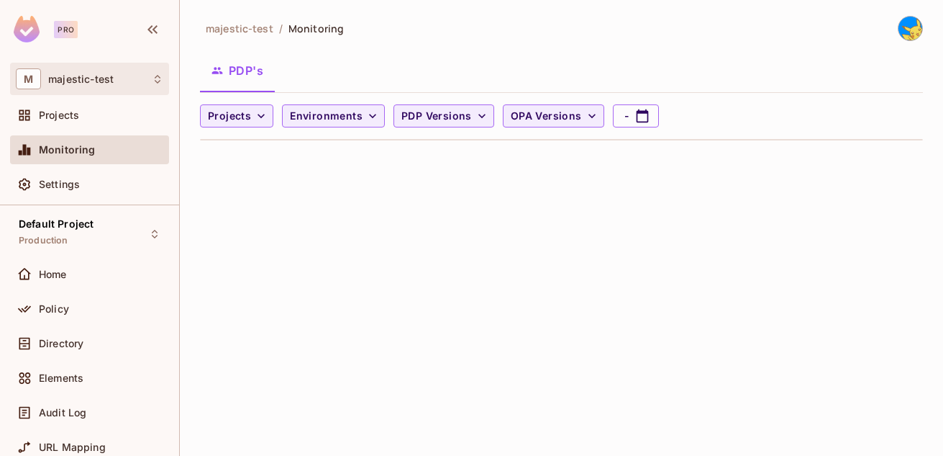
click at [129, 71] on div "M majestic-test" at bounding box center [90, 78] width 148 height 21
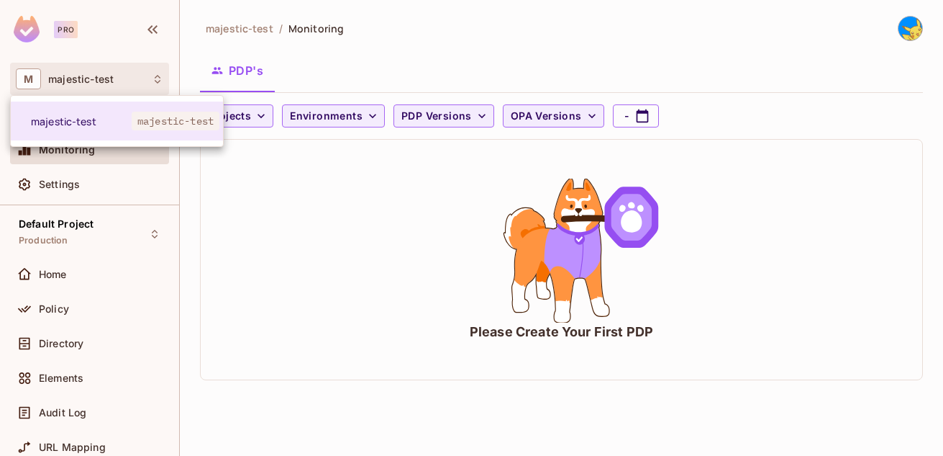
click at [159, 36] on div at bounding box center [471, 228] width 943 height 456
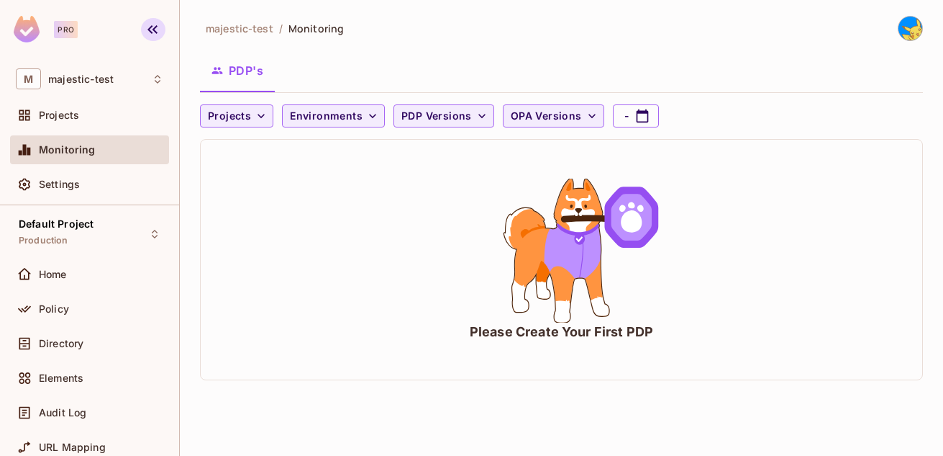
click at [150, 30] on icon "button" at bounding box center [152, 29] width 17 height 17
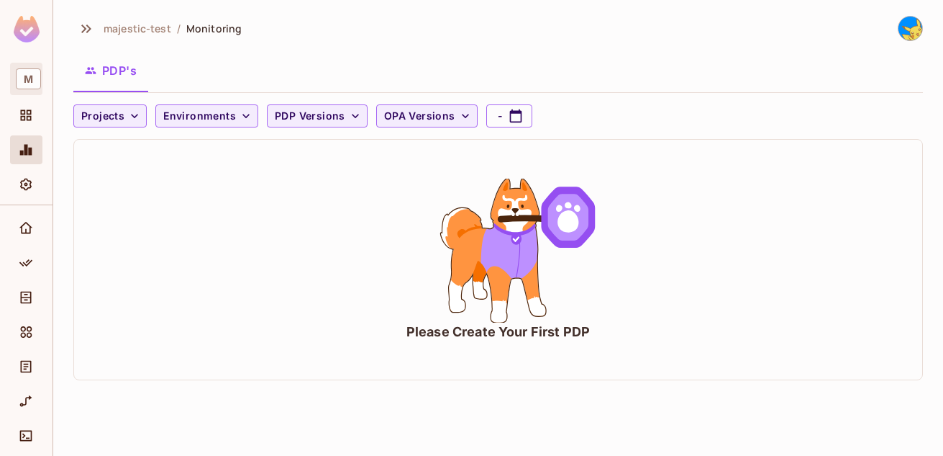
click at [27, 79] on span "M" at bounding box center [28, 78] width 25 height 21
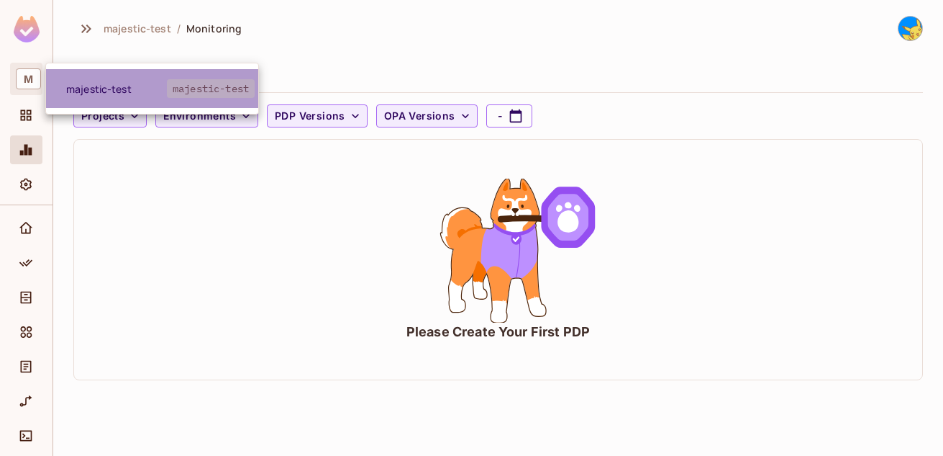
click at [131, 73] on li "majestic-test majestic-test" at bounding box center [152, 88] width 212 height 39
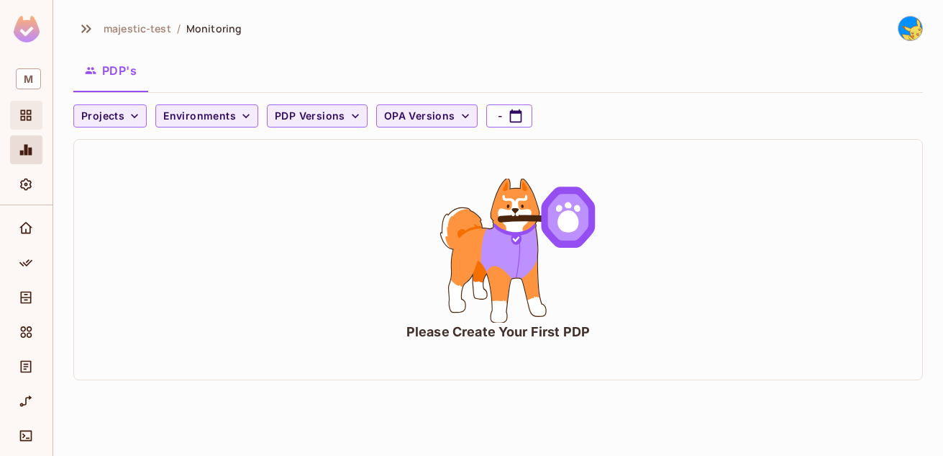
click at [14, 117] on div "Projects" at bounding box center [26, 115] width 32 height 29
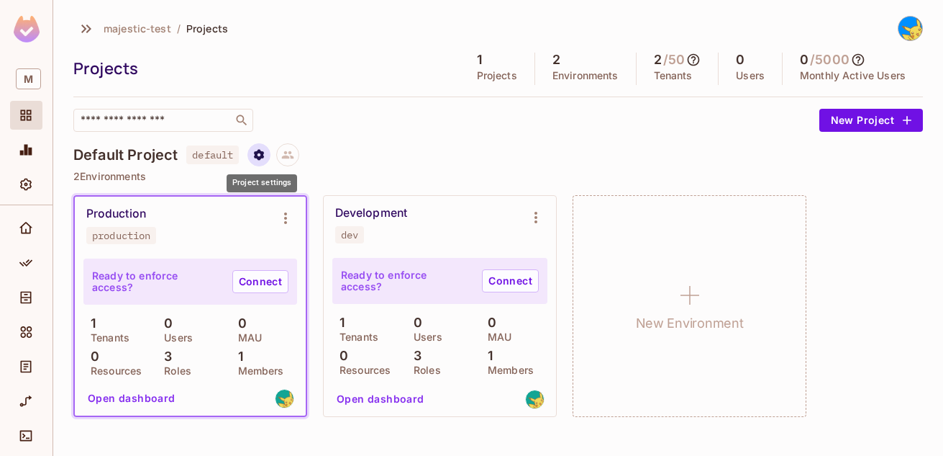
click at [261, 155] on icon "Project settings" at bounding box center [259, 154] width 13 height 13
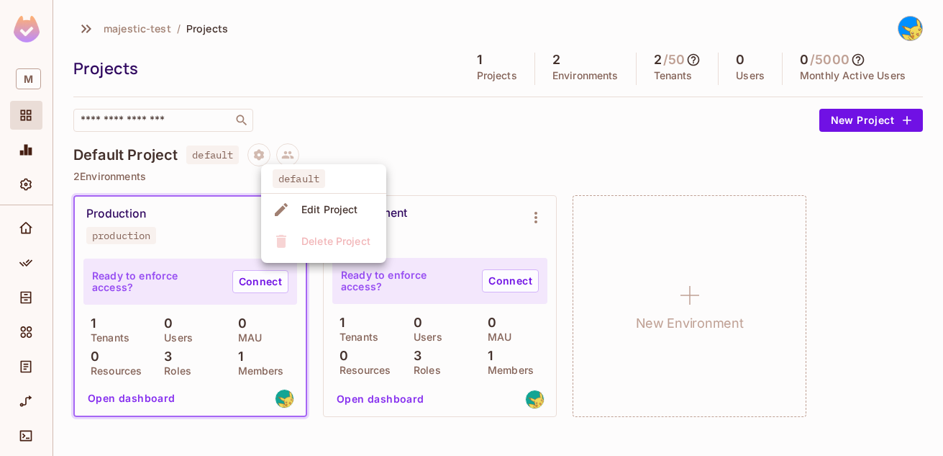
click at [315, 214] on div "Edit Project" at bounding box center [330, 209] width 57 height 14
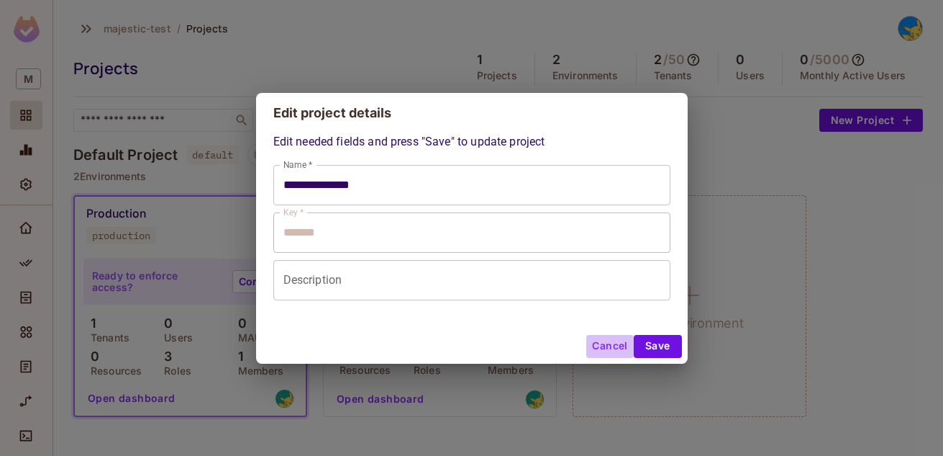
click at [602, 348] on button "Cancel" at bounding box center [609, 346] width 47 height 23
type input "**********"
type input "*******"
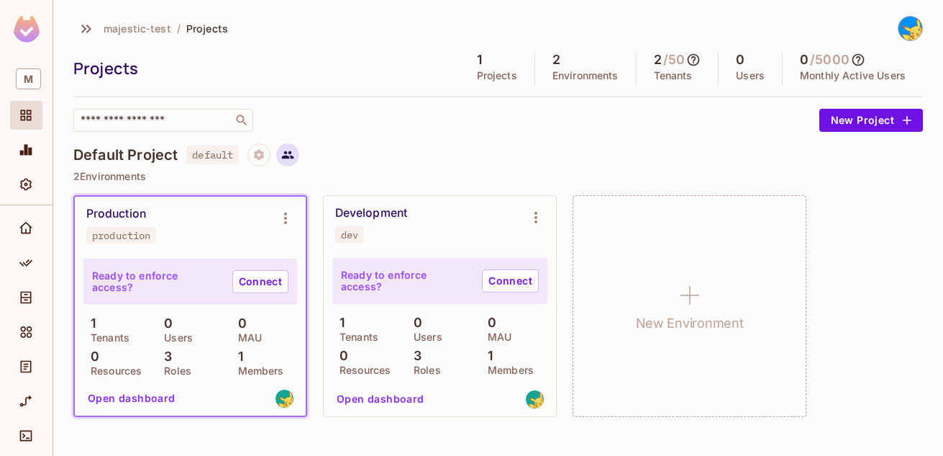
click at [292, 158] on icon at bounding box center [287, 154] width 13 height 13
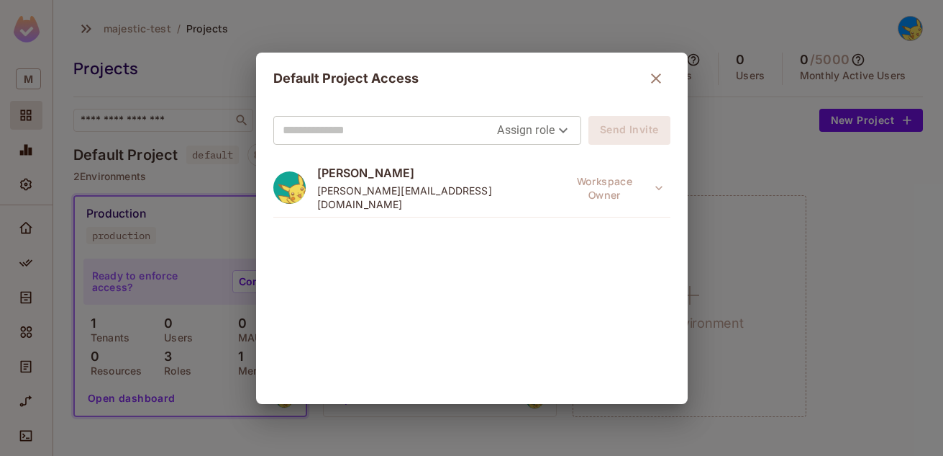
click at [540, 123] on body "M majestic-test / Projects Projects 1 Projects 2 Environments 2 / 50 Tenants 0 …" at bounding box center [471, 228] width 943 height 456
click at [542, 208] on li "Viewer" at bounding box center [528, 214] width 76 height 26
type input "****"
click at [648, 82] on icon "button" at bounding box center [656, 78] width 17 height 17
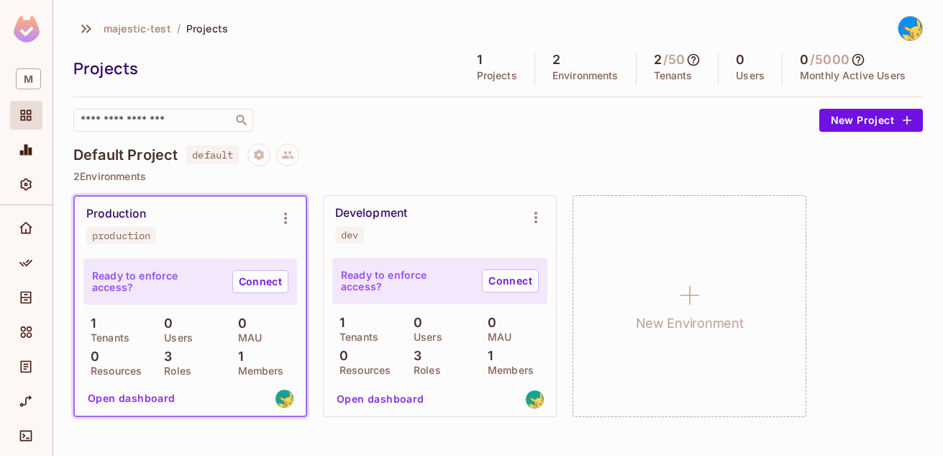
click at [696, 63] on icon at bounding box center [694, 60] width 14 height 14
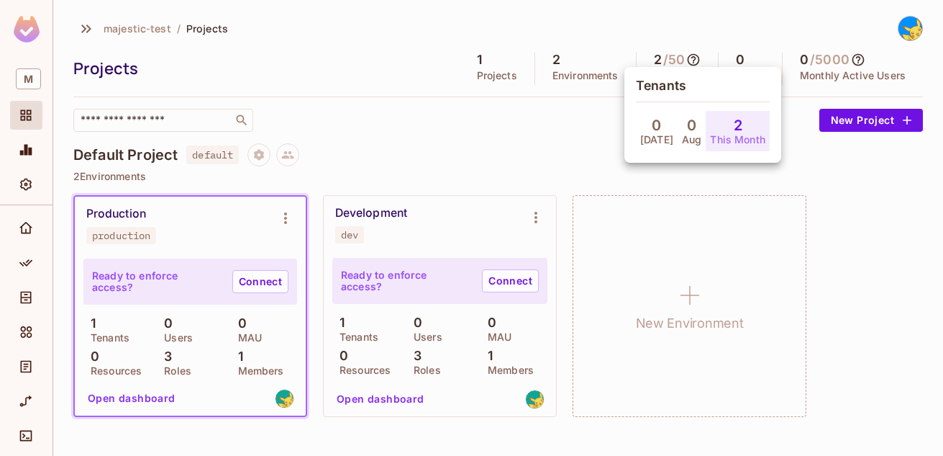
click at [551, 135] on div at bounding box center [471, 228] width 943 height 456
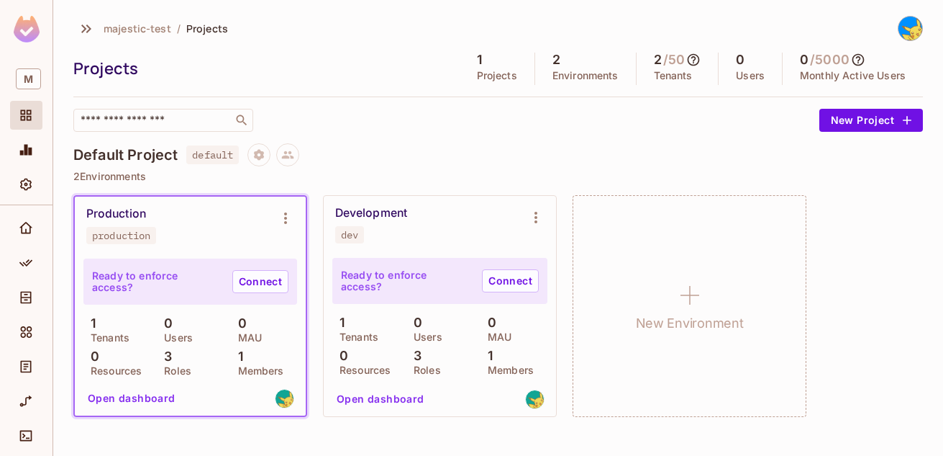
click at [860, 63] on icon at bounding box center [858, 60] width 14 height 14
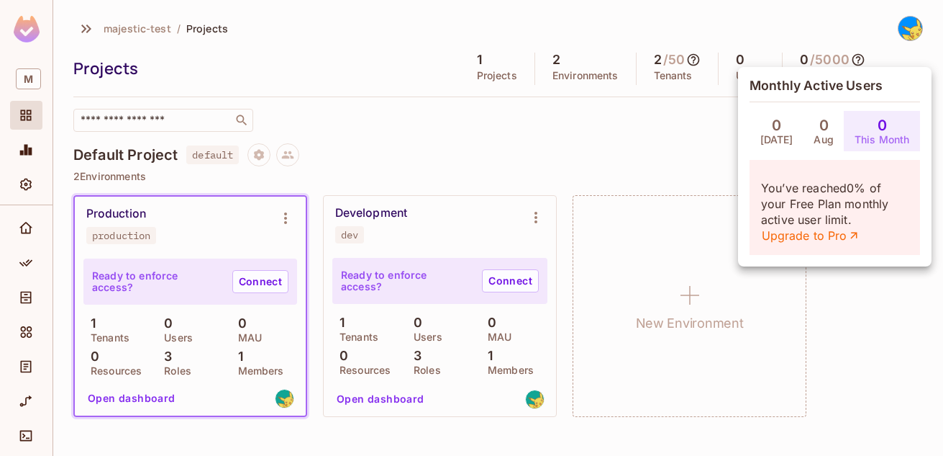
click at [820, 127] on h4 "0" at bounding box center [824, 125] width 9 height 17
click at [765, 127] on div "0 [DATE]" at bounding box center [777, 131] width 54 height 40
click at [571, 129] on div at bounding box center [471, 228] width 943 height 456
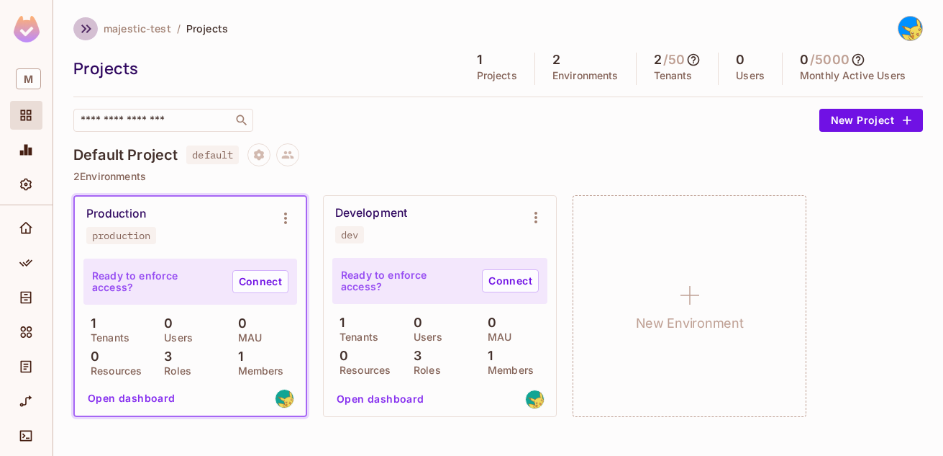
click at [89, 30] on icon "button" at bounding box center [86, 28] width 10 height 9
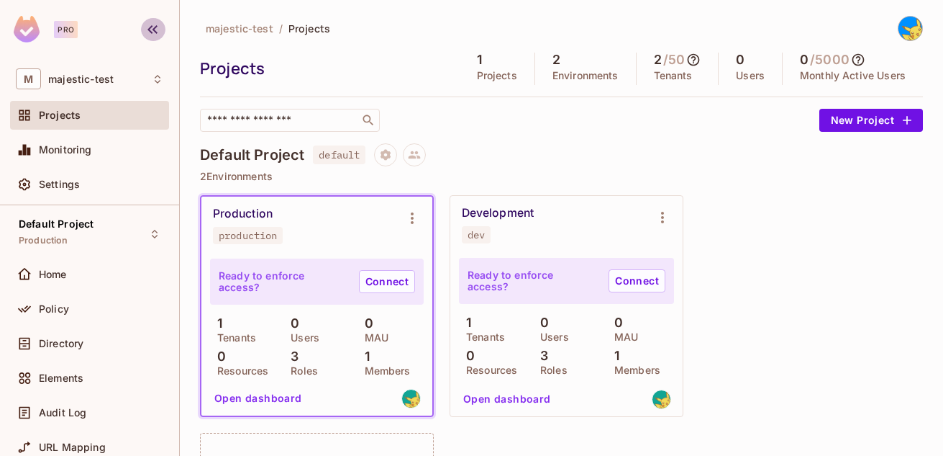
click at [147, 35] on icon "button" at bounding box center [152, 29] width 17 height 17
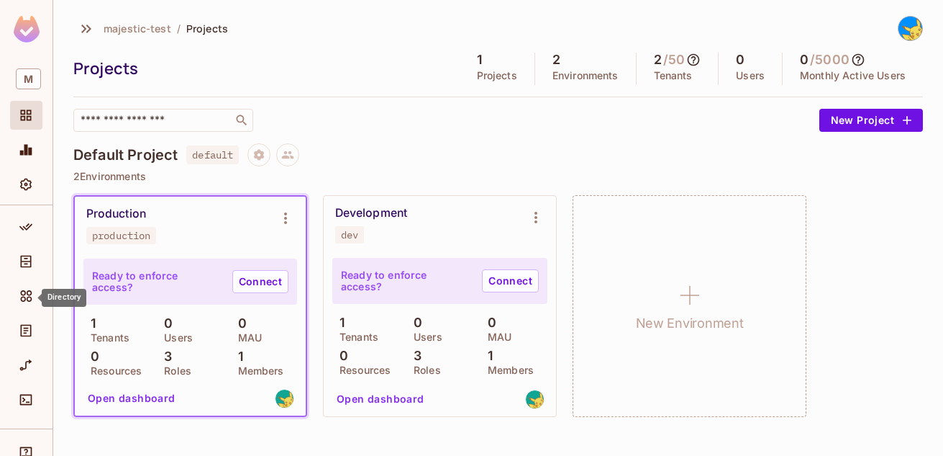
scroll to position [55, 0]
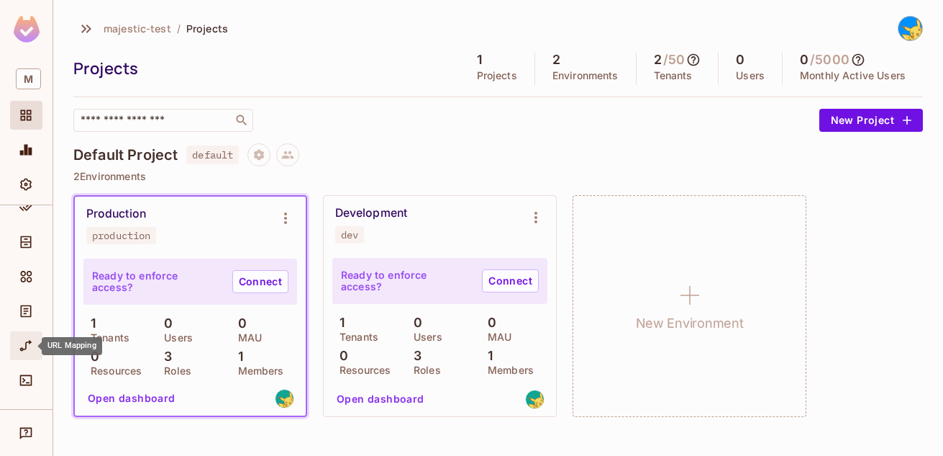
click at [22, 343] on icon "URL Mapping" at bounding box center [26, 345] width 14 height 14
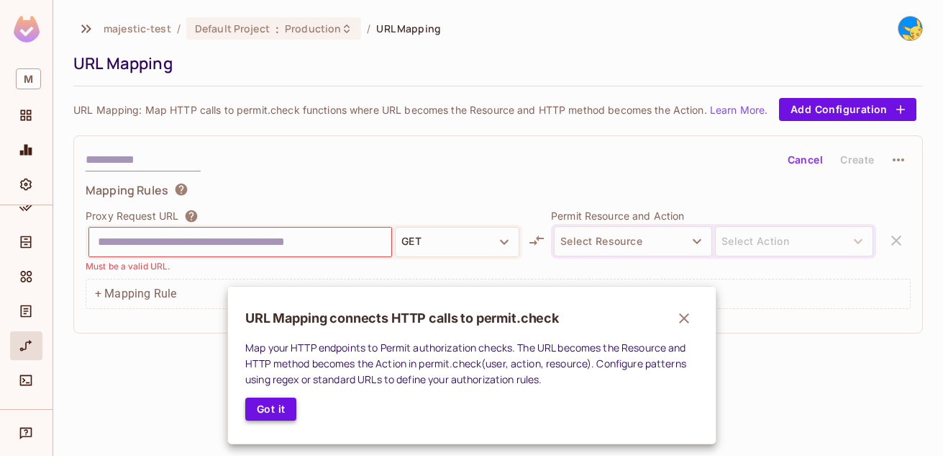
click at [265, 407] on button "Got it" at bounding box center [270, 408] width 51 height 23
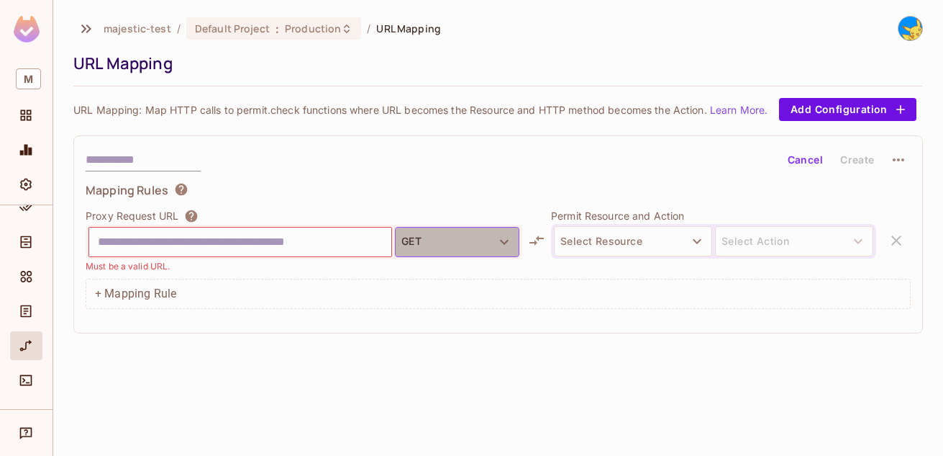
click at [489, 247] on button "GET" at bounding box center [457, 242] width 124 height 30
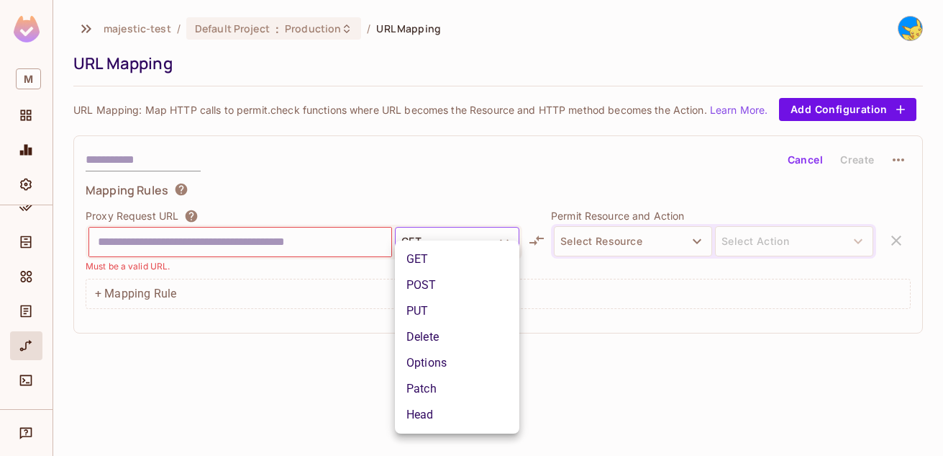
click at [487, 245] on ul "GET POST PUT Delete Options Patch Head" at bounding box center [457, 336] width 124 height 193
click at [586, 238] on div at bounding box center [471, 228] width 943 height 456
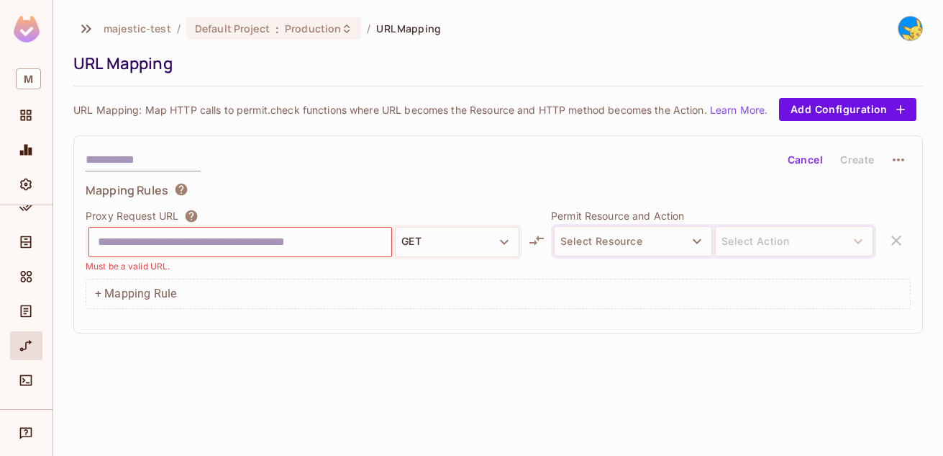
click at [622, 239] on body "M majestic-test / Default Project : Production / URL Mapping URL Mapping URL Ma…" at bounding box center [471, 228] width 943 height 456
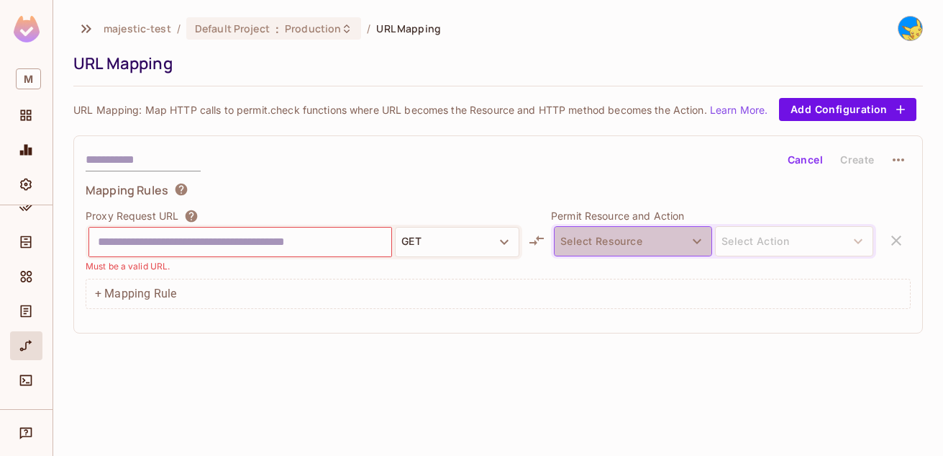
click at [662, 242] on button "Select Resource" at bounding box center [633, 241] width 158 height 30
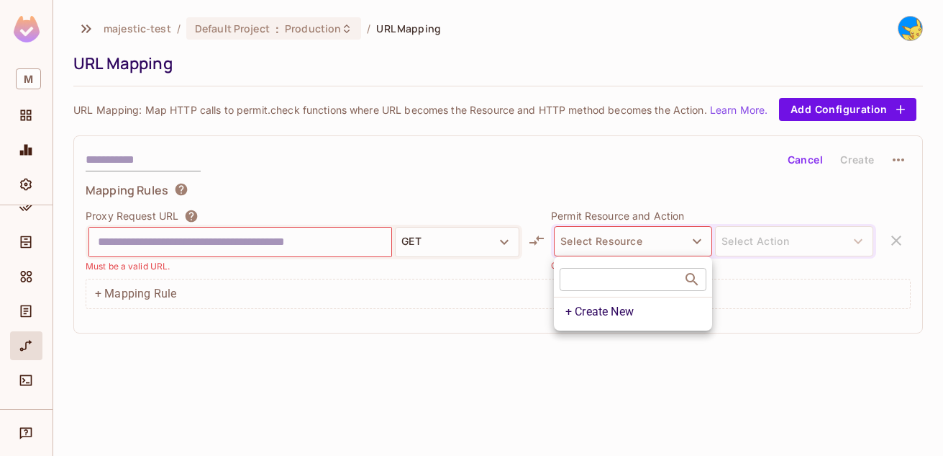
click at [579, 386] on div at bounding box center [471, 228] width 943 height 456
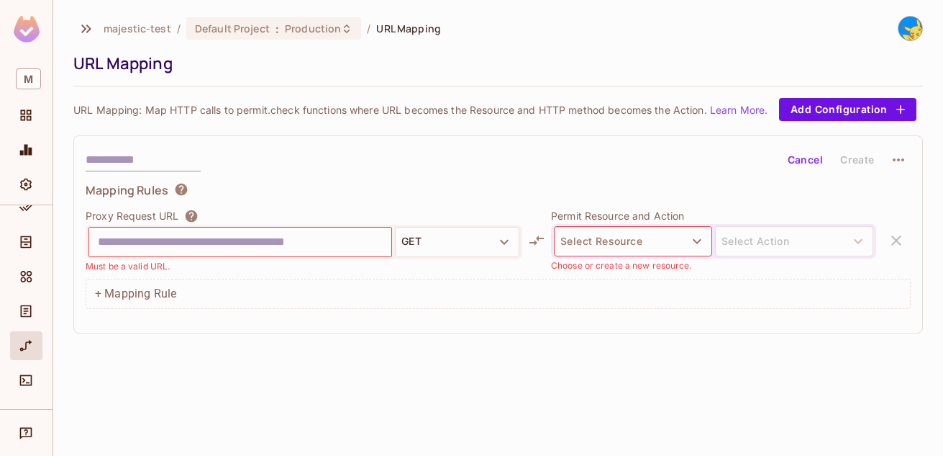
click at [735, 185] on div "Mapping Rules" at bounding box center [498, 192] width 825 height 20
click at [800, 158] on button "Cancel" at bounding box center [805, 159] width 47 height 23
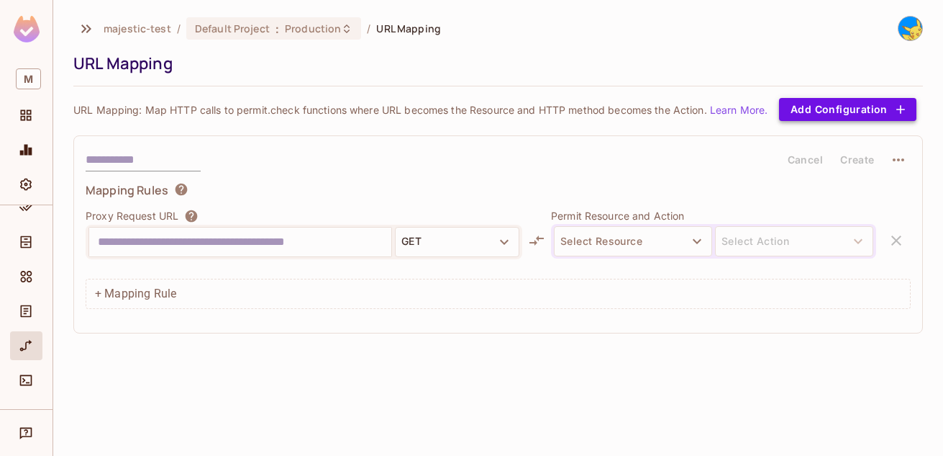
click at [790, 112] on button "Add Configuration" at bounding box center [847, 109] width 137 height 23
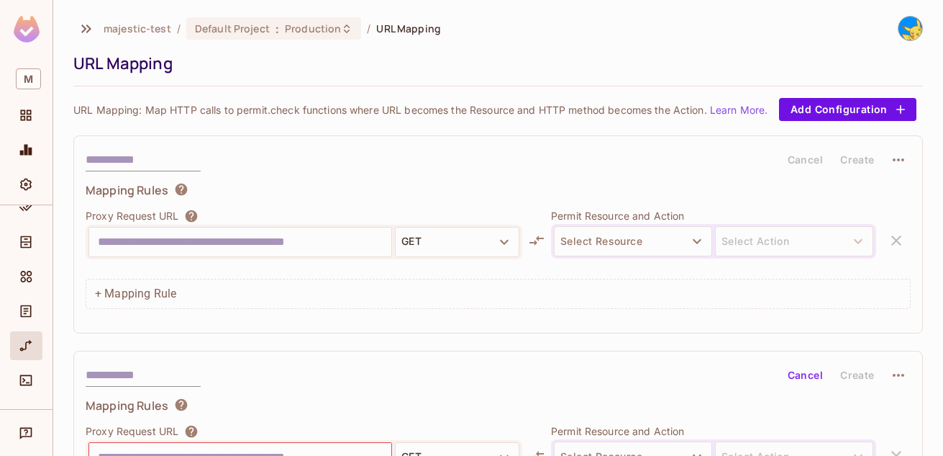
click at [890, 168] on icon "button" at bounding box center [898, 159] width 17 height 17
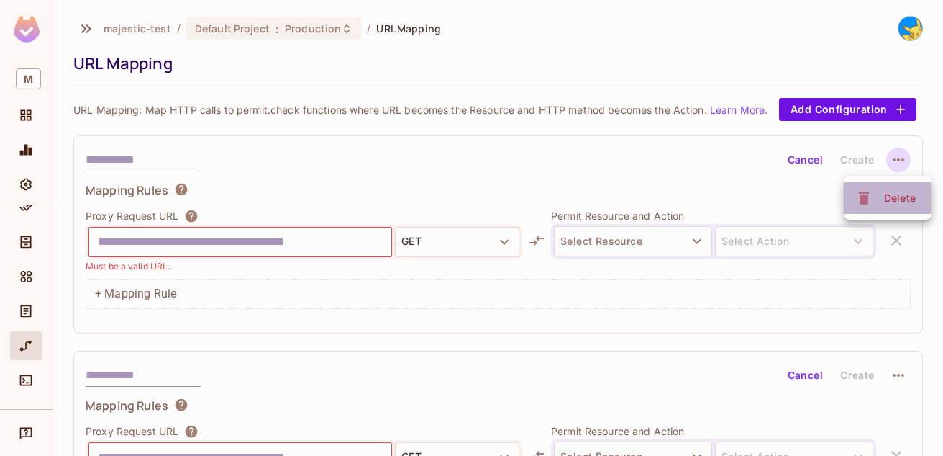
click at [870, 194] on icon at bounding box center [864, 197] width 17 height 17
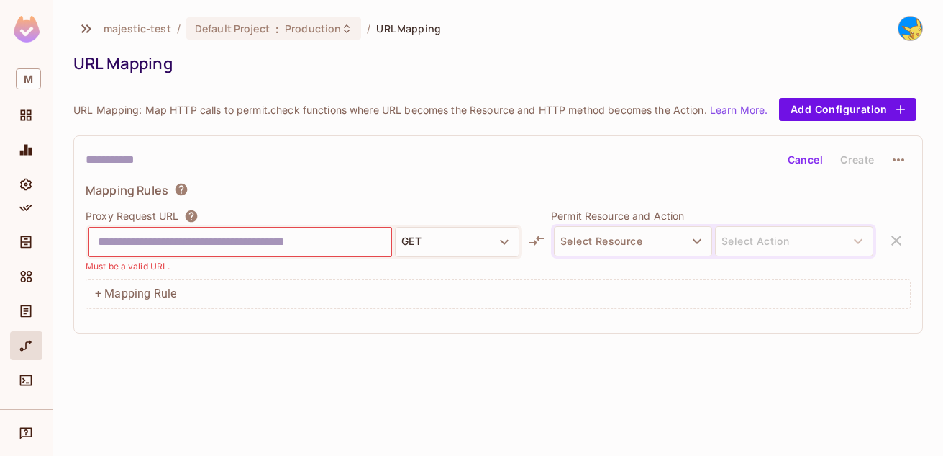
click at [897, 157] on icon "button" at bounding box center [898, 159] width 17 height 17
click at [886, 189] on div "Delete" at bounding box center [900, 193] width 32 height 14
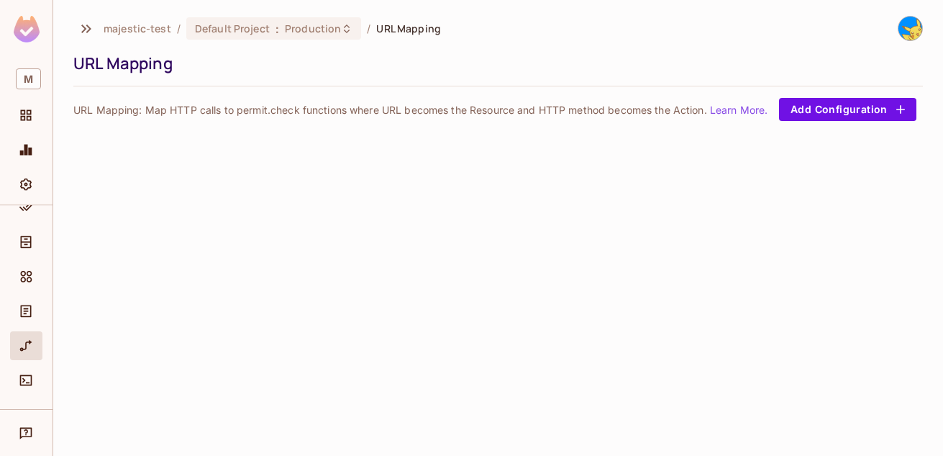
click at [486, 210] on div "majestic-test / Default Project : Production / URL Mapping URL Mapping URL Mapp…" at bounding box center [498, 228] width 890 height 456
click at [830, 112] on button "Add Configuration" at bounding box center [847, 109] width 137 height 23
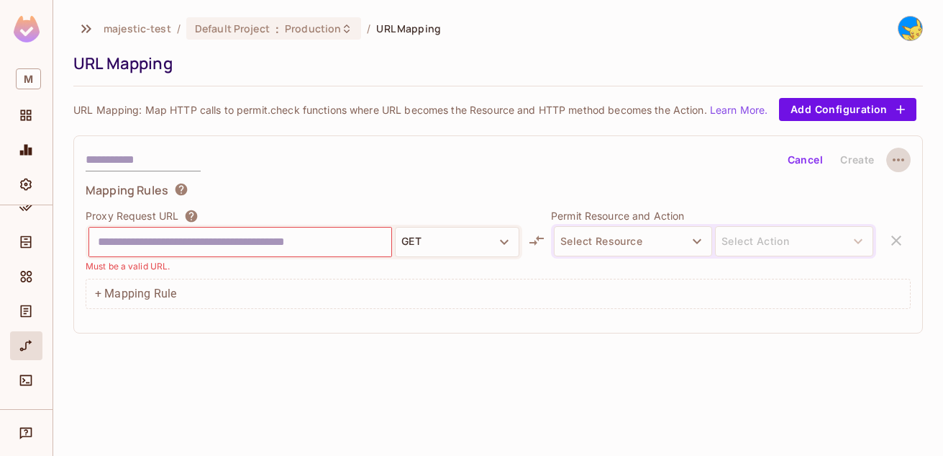
click at [895, 165] on icon "button" at bounding box center [898, 159] width 17 height 17
click at [878, 188] on div "Delete" at bounding box center [888, 193] width 65 height 23
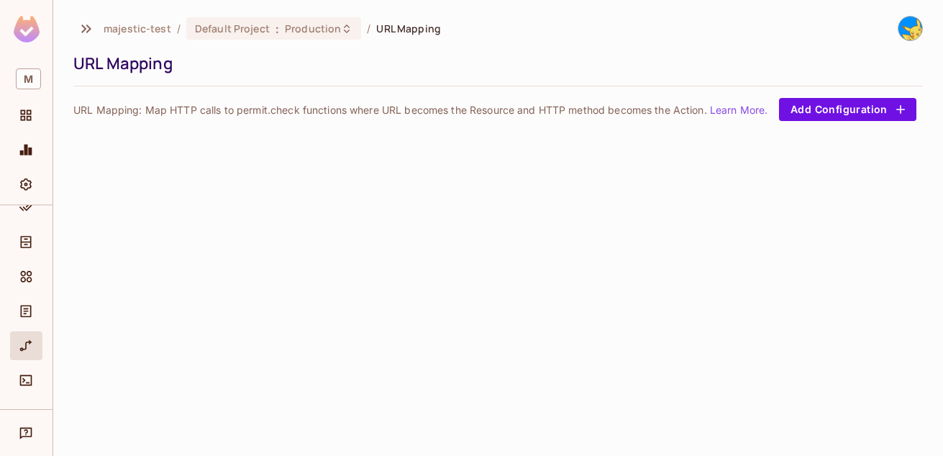
click at [265, 170] on div "majestic-test / Default Project : Production / URL Mapping URL Mapping URL Mapp…" at bounding box center [498, 228] width 890 height 456
click at [319, 29] on span "Production" at bounding box center [313, 29] width 56 height 14
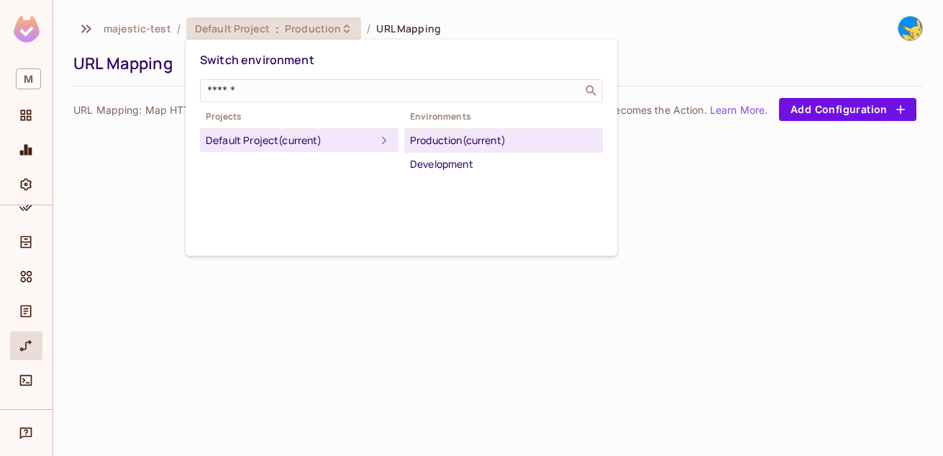
click at [376, 136] on icon at bounding box center [384, 140] width 17 height 17
click at [504, 166] on div "Development" at bounding box center [503, 163] width 187 height 17
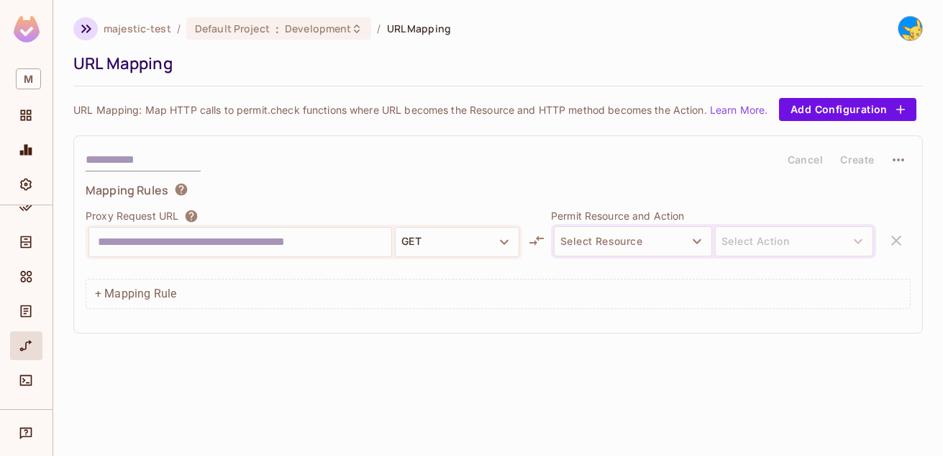
click at [81, 26] on icon "button" at bounding box center [86, 28] width 17 height 17
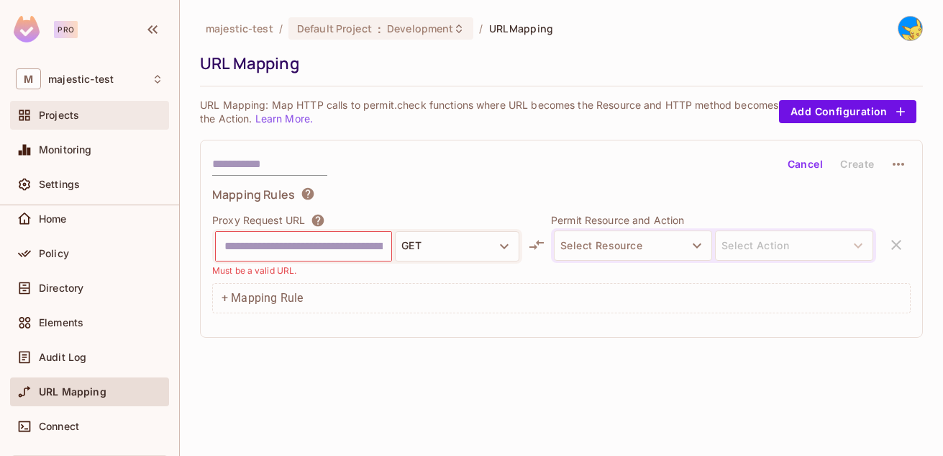
click at [98, 106] on div "Projects" at bounding box center [89, 115] width 159 height 29
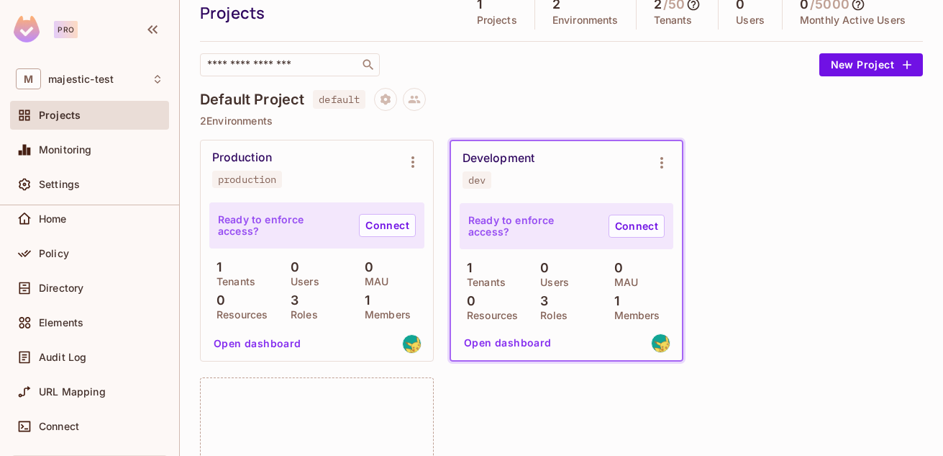
scroll to position [86, 0]
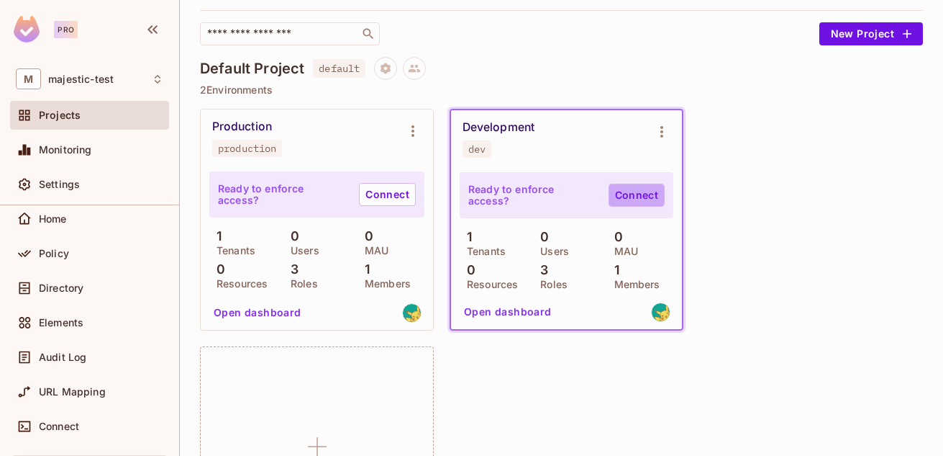
click at [635, 191] on link "Connect" at bounding box center [637, 195] width 56 height 23
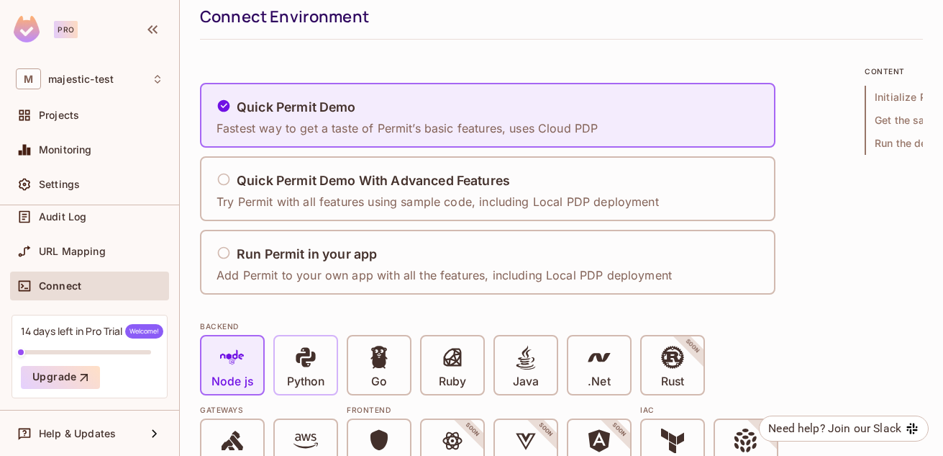
scroll to position [86, 0]
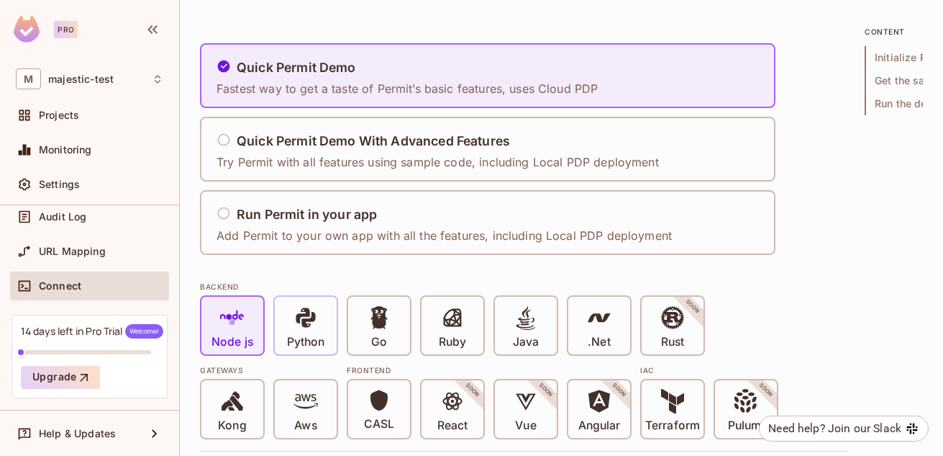
click at [309, 338] on p "Python" at bounding box center [305, 342] width 37 height 14
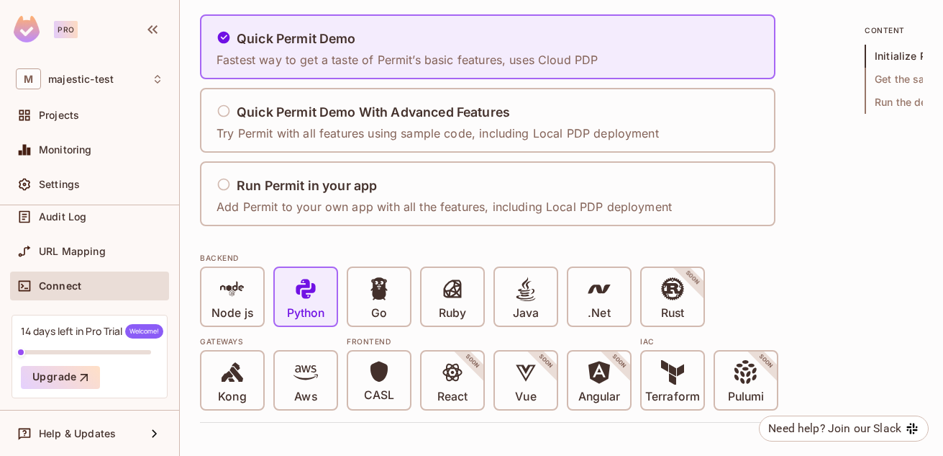
scroll to position [26, 0]
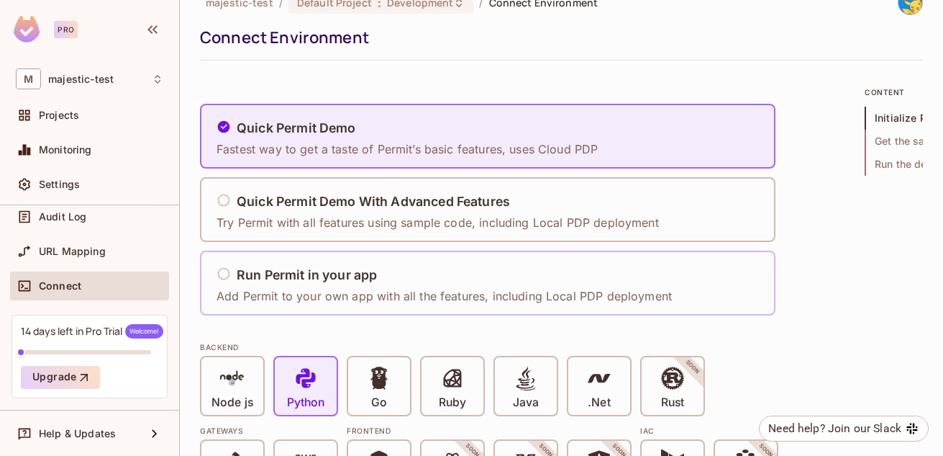
click at [448, 274] on div "Run Permit in your app" at bounding box center [445, 275] width 456 height 18
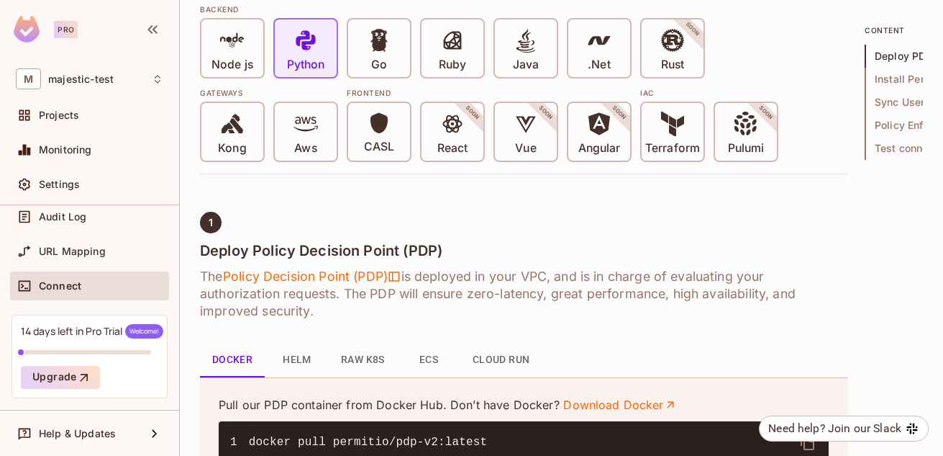
scroll to position [0, 0]
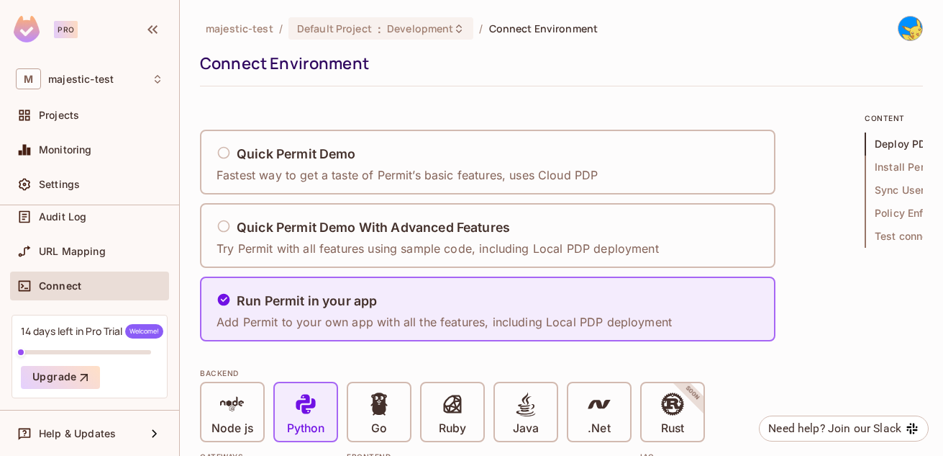
click at [796, 212] on div "Quick Permit Demo Fastest way to get a taste of Permit’s basic features, uses C…" at bounding box center [524, 236] width 648 height 212
click at [636, 232] on div "Quick Permit Demo With Advanced Features" at bounding box center [438, 228] width 443 height 18
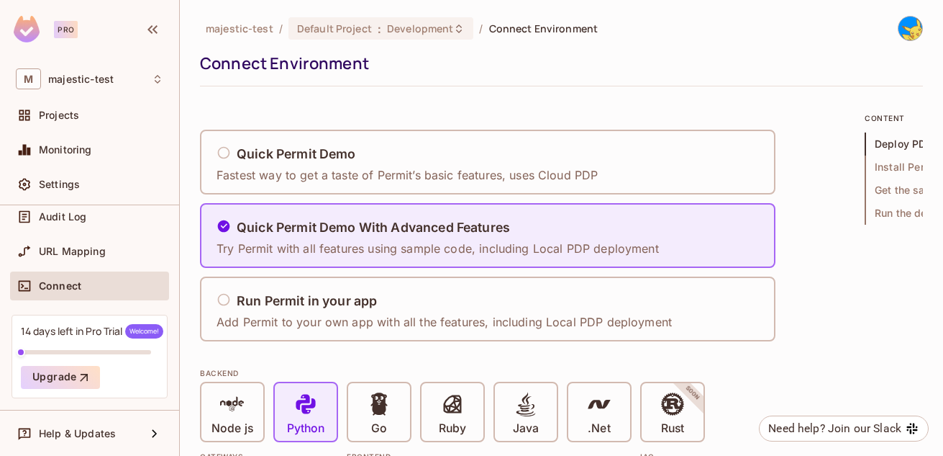
click at [830, 260] on div "Quick Permit Demo Fastest way to get a taste of Permit’s basic features, uses C…" at bounding box center [524, 236] width 648 height 212
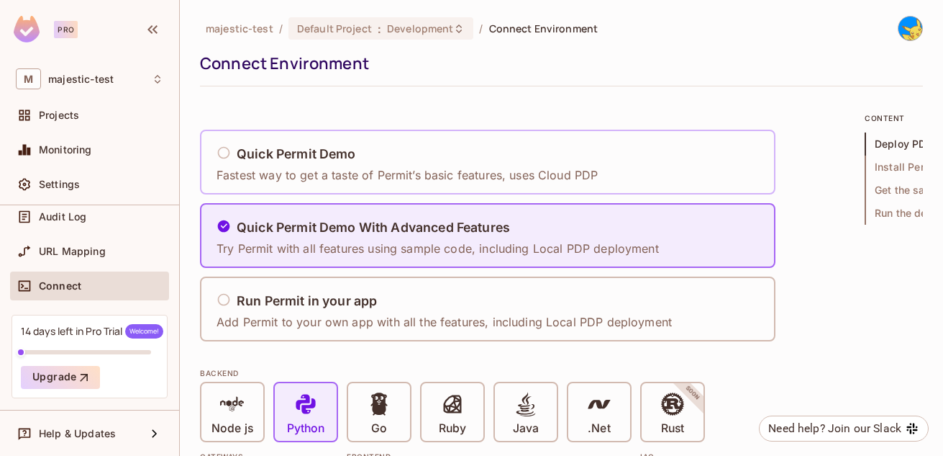
click at [707, 155] on div "Quick Permit Demo Fastest way to get a taste of Permit’s basic features, uses C…" at bounding box center [488, 162] width 576 height 65
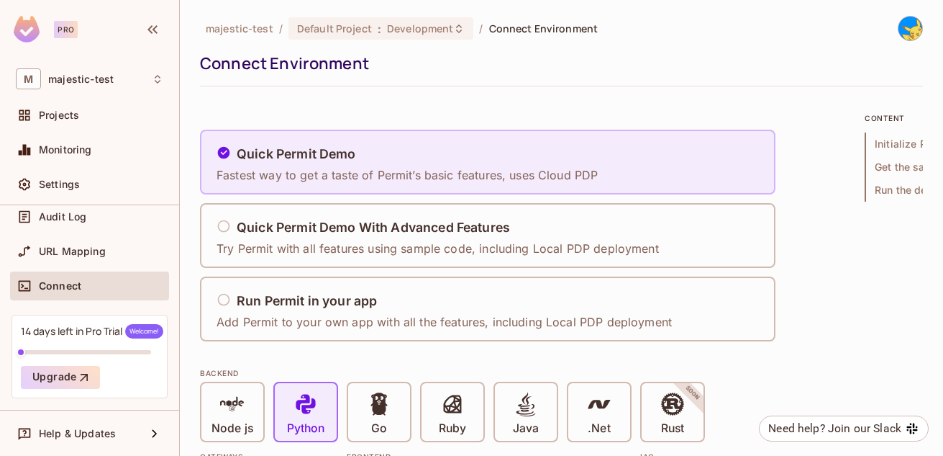
click at [707, 155] on div "Quick Permit Demo Fastest way to get a taste of Permit’s basic features, uses C…" at bounding box center [488, 162] width 576 height 65
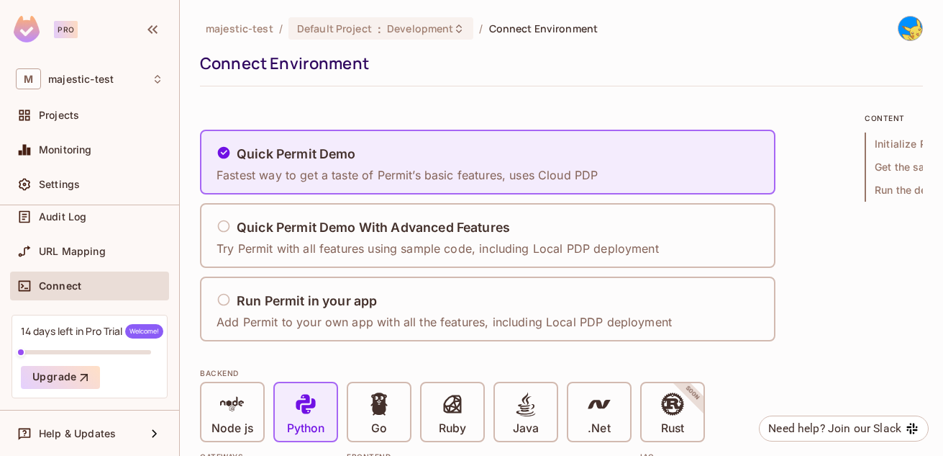
click at [785, 228] on div "Quick Permit Demo Fastest way to get a taste of Permit’s basic features, uses C…" at bounding box center [524, 236] width 648 height 212
